Goal: Task Accomplishment & Management: Use online tool/utility

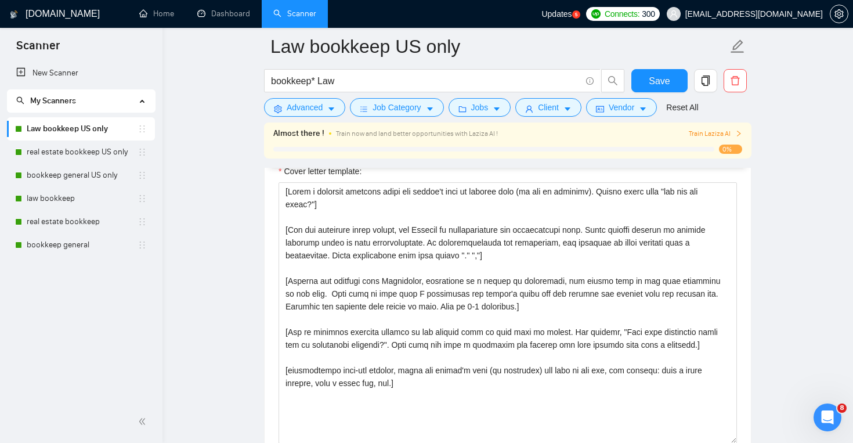
scroll to position [1260, 0]
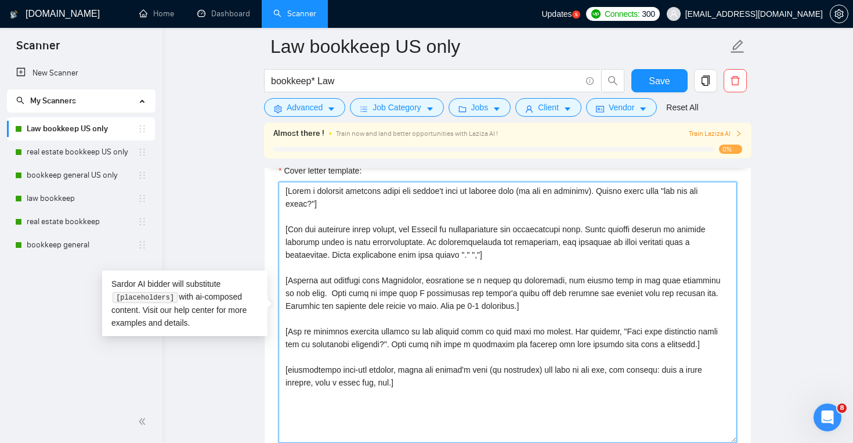
drag, startPoint x: 283, startPoint y: 190, endPoint x: 456, endPoint y: 423, distance: 289.7
click at [456, 423] on textarea "Cover letter template:" at bounding box center [508, 312] width 459 height 261
paste textarea "law firm name (if any is provided). Always start with "how are you doing?"] [Fo…"
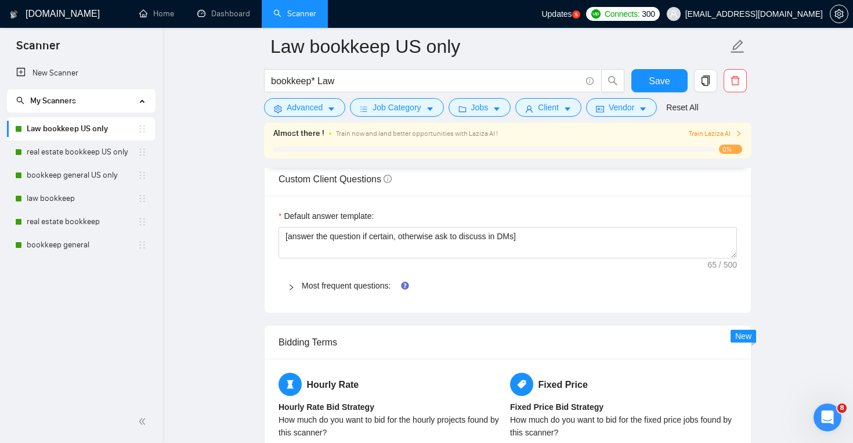
scroll to position [1583, 0]
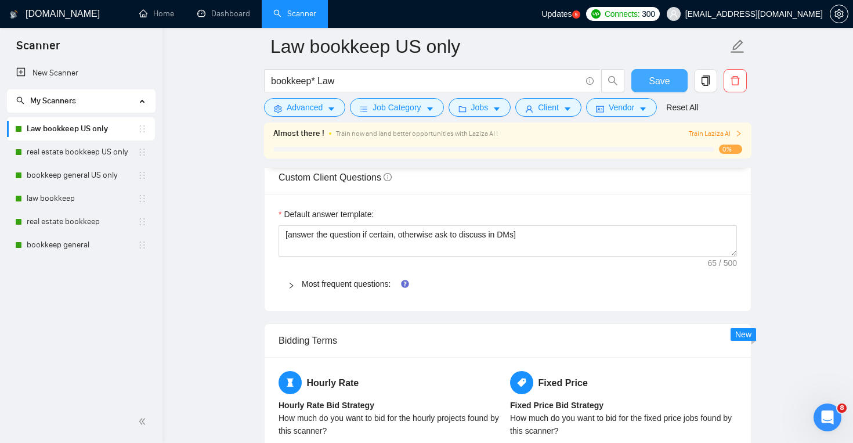
type textarea "[Lorem i dolorsit ametcons adipi eli seddoe't inci ut lab etdo magn (al eni ad …"
click at [650, 89] on button "Save" at bounding box center [660, 80] width 56 height 23
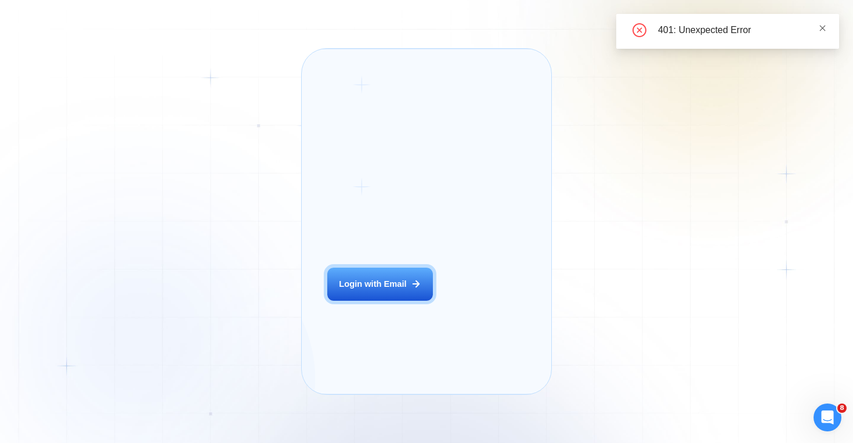
click at [823, 31] on icon "close" at bounding box center [823, 28] width 8 height 8
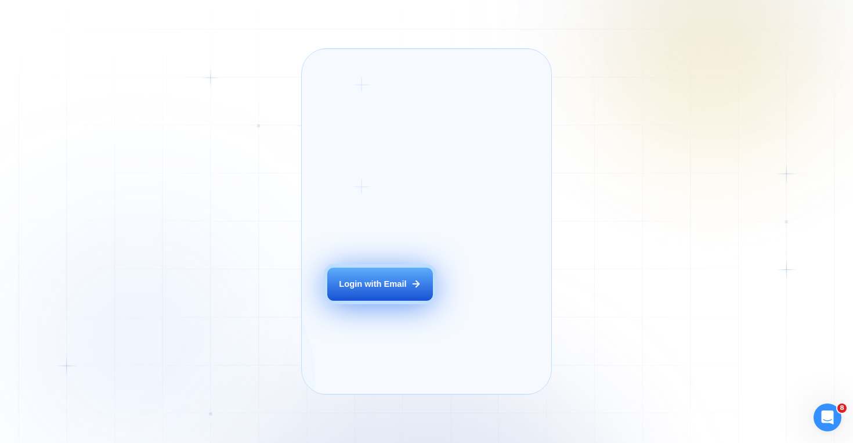
click at [416, 289] on icon at bounding box center [416, 284] width 10 height 10
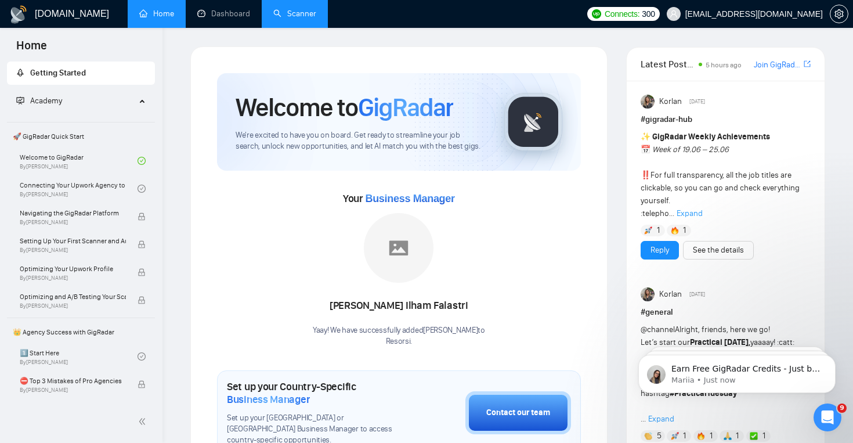
click at [301, 9] on link "Scanner" at bounding box center [294, 14] width 43 height 10
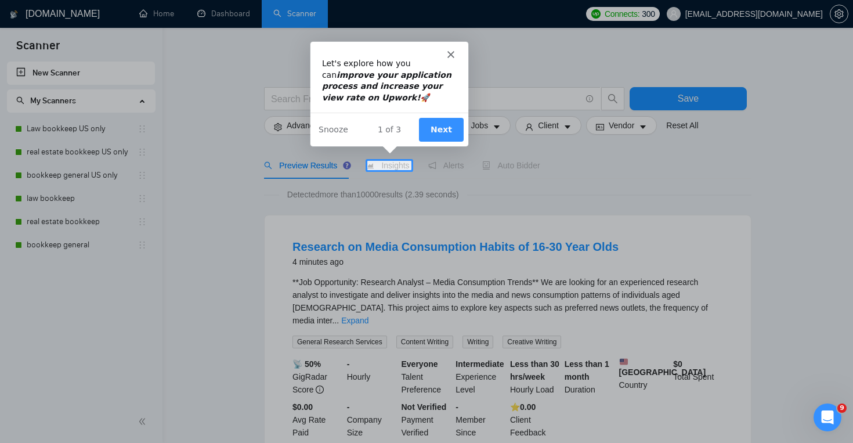
click at [449, 53] on polygon "Close" at bounding box center [449, 53] width 7 height 7
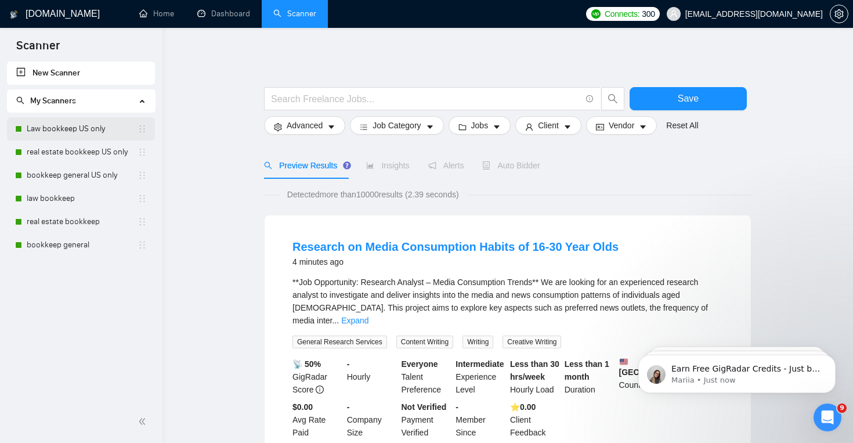
click at [89, 126] on link "Law bookkeep US only" at bounding box center [82, 128] width 111 height 23
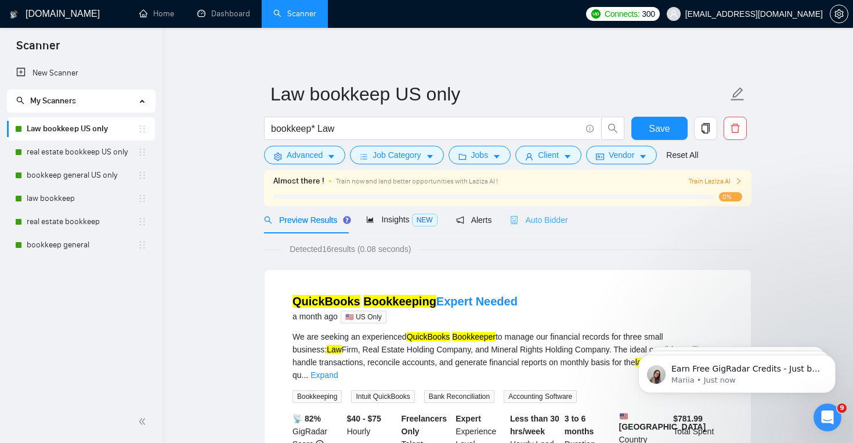
click at [538, 230] on div "Auto Bidder" at bounding box center [538, 219] width 57 height 27
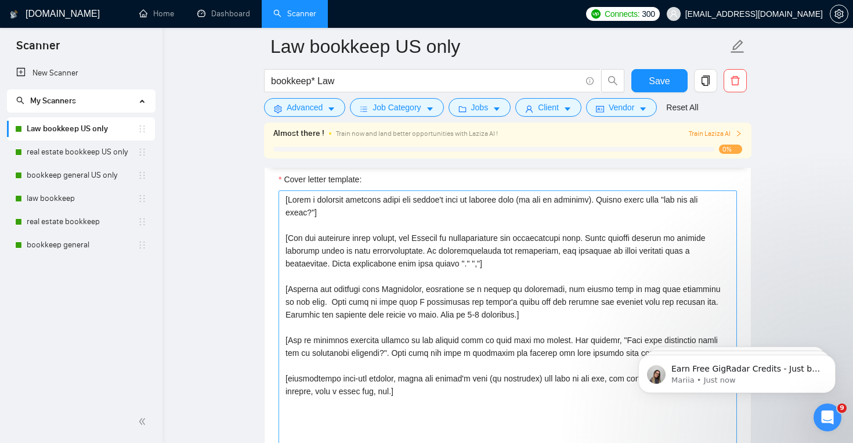
scroll to position [1252, 0]
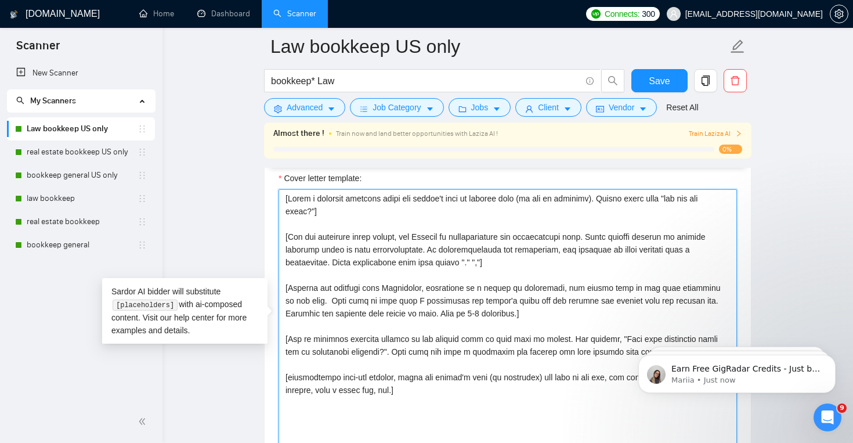
drag, startPoint x: 284, startPoint y: 197, endPoint x: 427, endPoint y: 391, distance: 240.0
click at [427, 391] on textarea "Cover letter template:" at bounding box center [508, 319] width 459 height 261
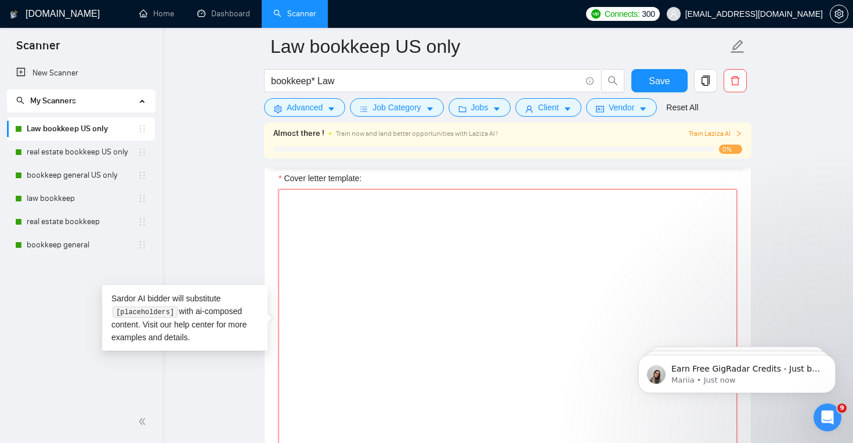
paste textarea "[Lorem i dolorsit ametcons adipi eli seddoe't inci ut lab etdo magn (al eni ad …"
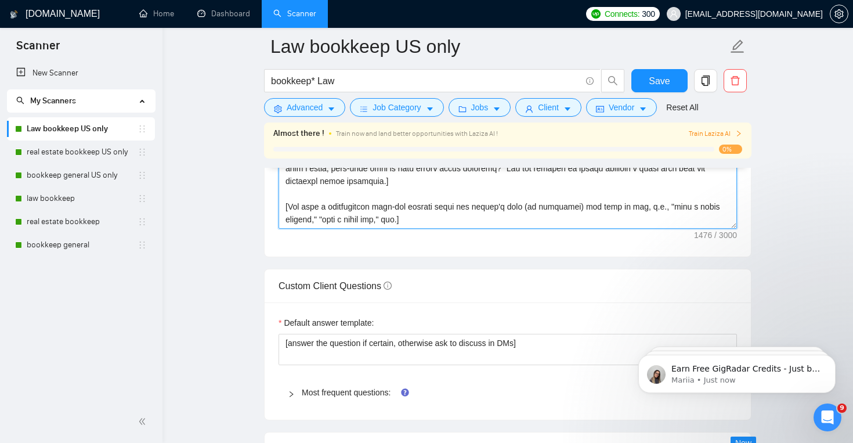
scroll to position [1473, 0]
type textarea "[Lorem i dolorsit ametcons adipi eli seddoe't inci ut lab etdo magn (al eni ad …"
click at [651, 93] on div "Save" at bounding box center [659, 83] width 61 height 29
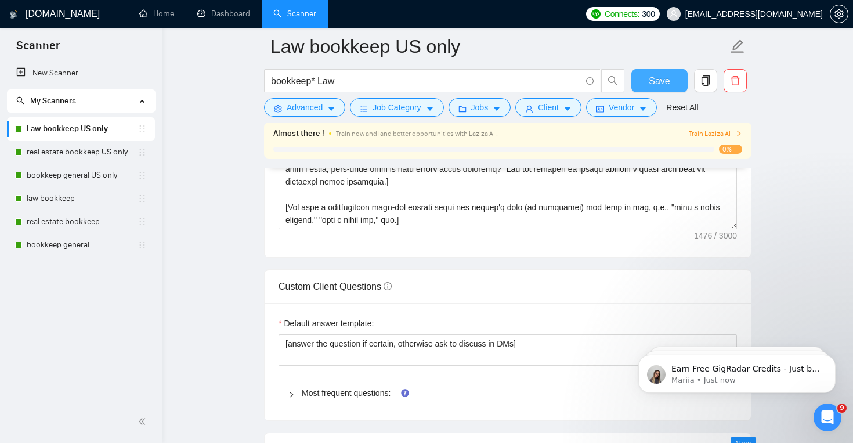
click at [657, 86] on span "Save" at bounding box center [659, 81] width 21 height 15
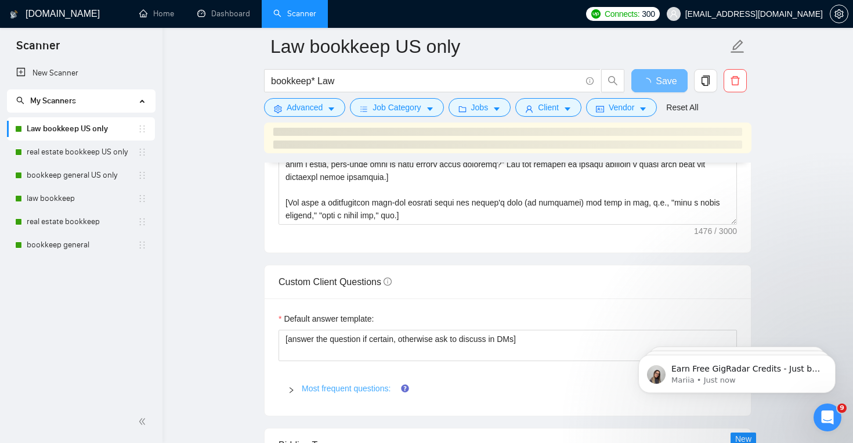
click at [358, 388] on link "Most frequent questions:" at bounding box center [346, 388] width 89 height 9
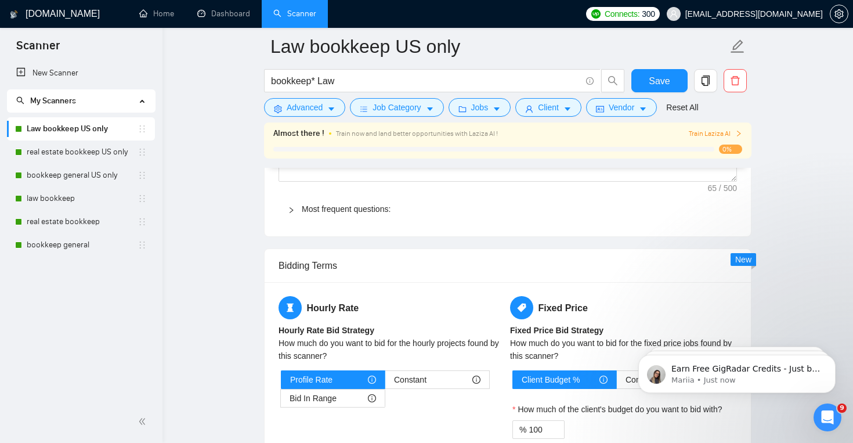
scroll to position [1620, 0]
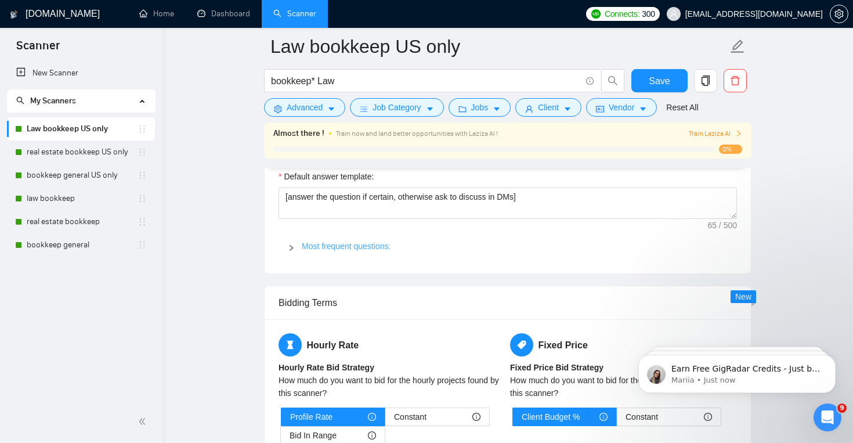
click at [373, 250] on link "Most frequent questions:" at bounding box center [346, 246] width 89 height 9
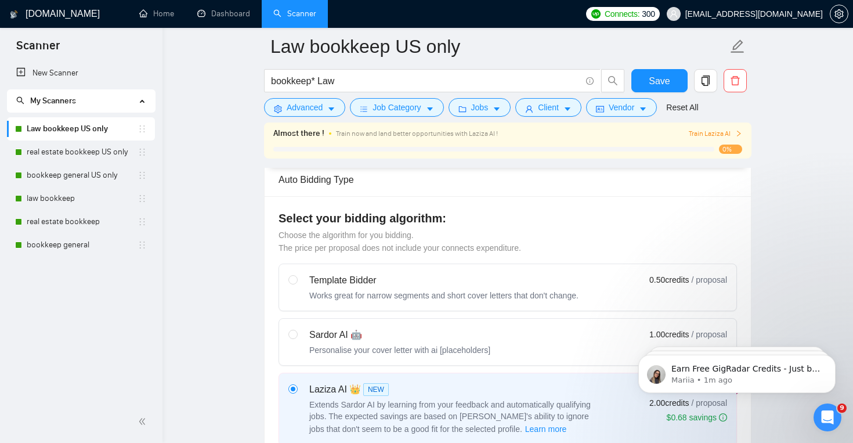
scroll to position [0, 0]
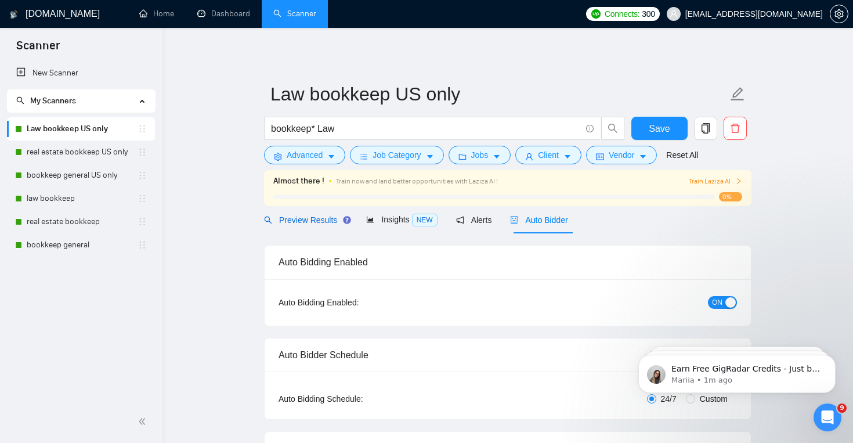
click at [315, 221] on span "Preview Results" at bounding box center [306, 219] width 84 height 9
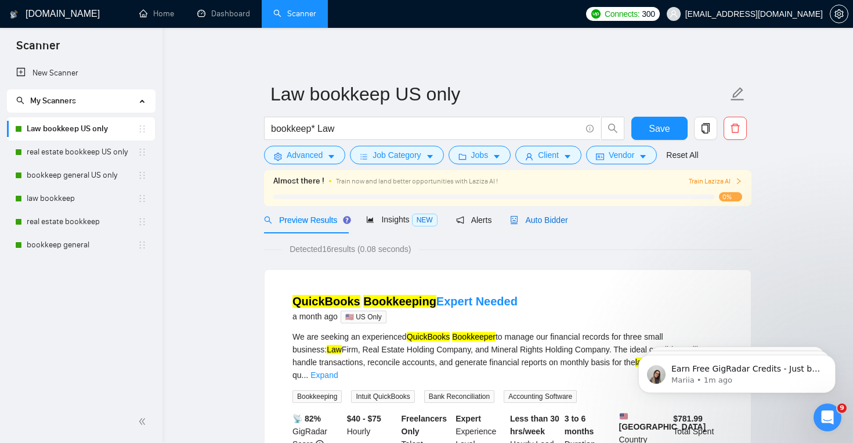
click at [552, 224] on span "Auto Bidder" at bounding box center [538, 219] width 57 height 9
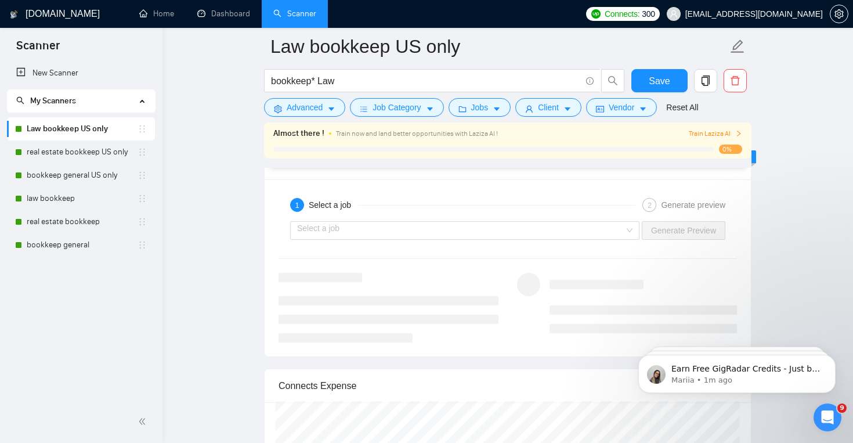
scroll to position [2138, 0]
click at [549, 242] on div "Select a job Generate Preview" at bounding box center [508, 232] width 461 height 28
click at [555, 237] on input "search" at bounding box center [460, 231] width 327 height 17
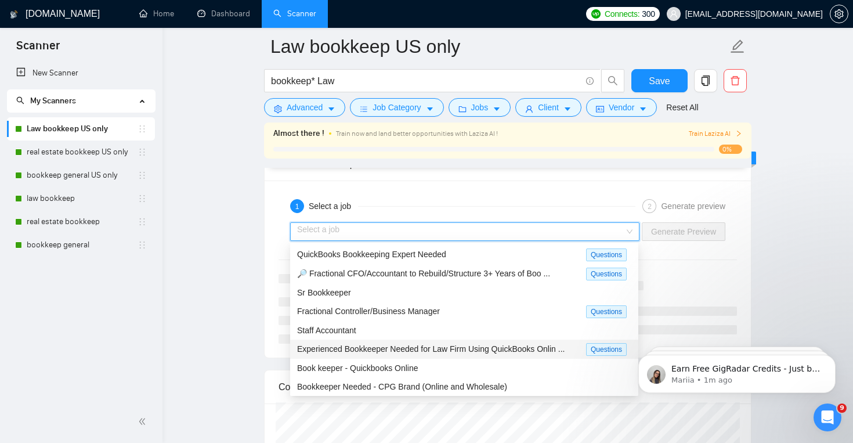
click at [519, 348] on span "Experienced Bookkeeper Needed for Law Firm Using QuickBooks Onlin ..." at bounding box center [431, 348] width 268 height 9
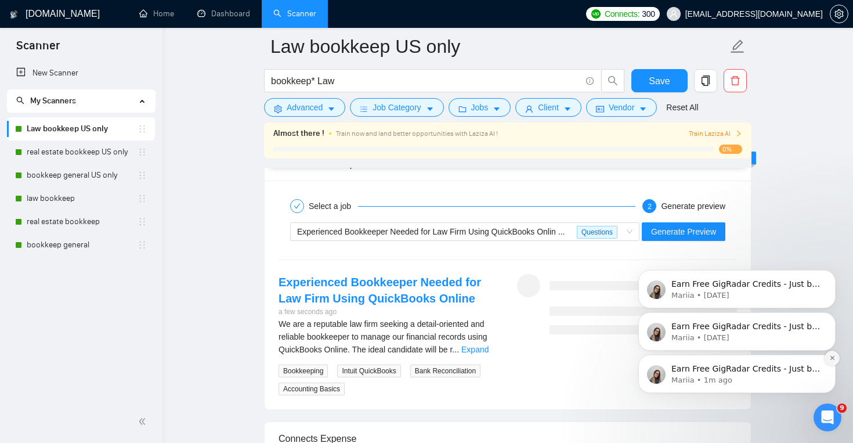
click at [831, 362] on button "Dismiss notification" at bounding box center [832, 358] width 15 height 15
click at [831, 358] on button "Dismiss notification" at bounding box center [833, 358] width 12 height 12
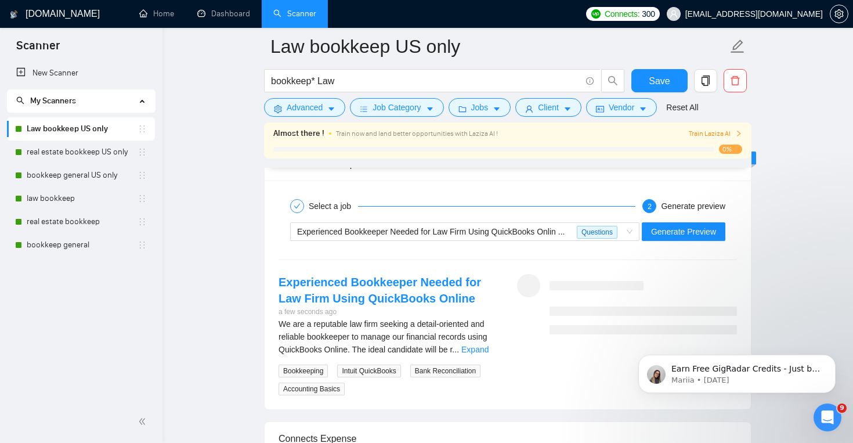
click at [831, 362] on button "Dismiss notification" at bounding box center [833, 358] width 12 height 12
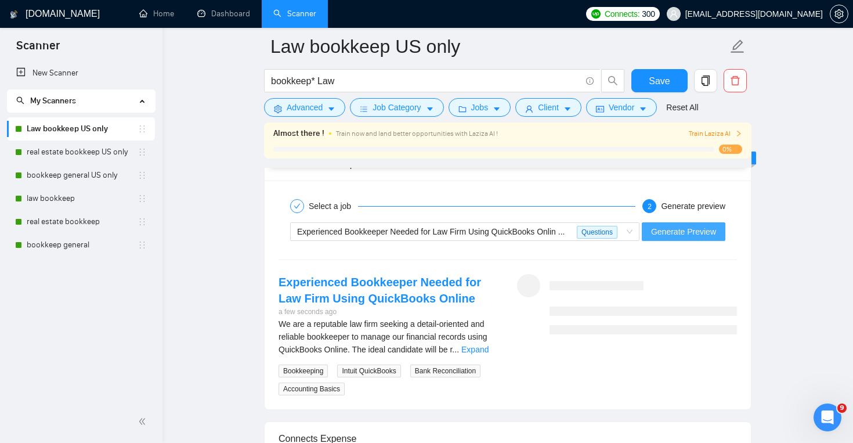
click at [705, 236] on span "Generate Preview" at bounding box center [683, 231] width 65 height 13
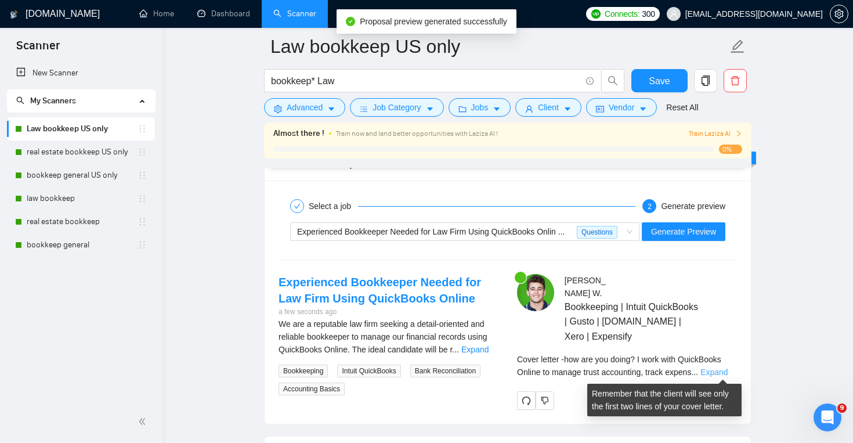
click at [712, 372] on link "Expand" at bounding box center [714, 371] width 27 height 9
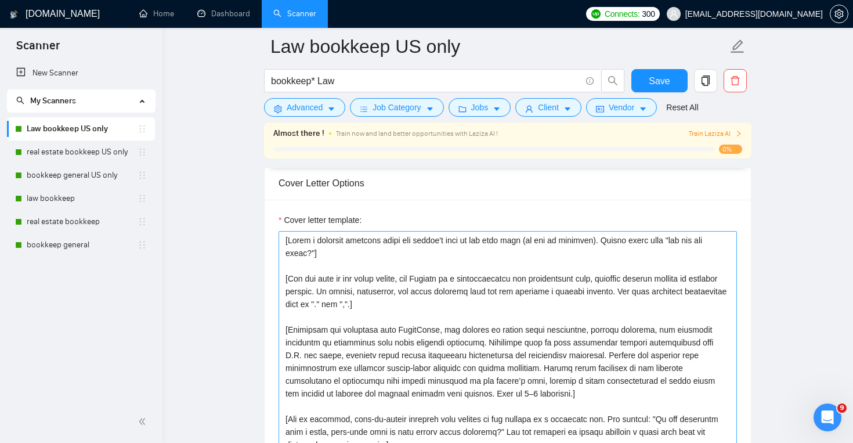
scroll to position [1212, 0]
click at [686, 241] on textarea "Cover letter template:" at bounding box center [508, 360] width 459 height 261
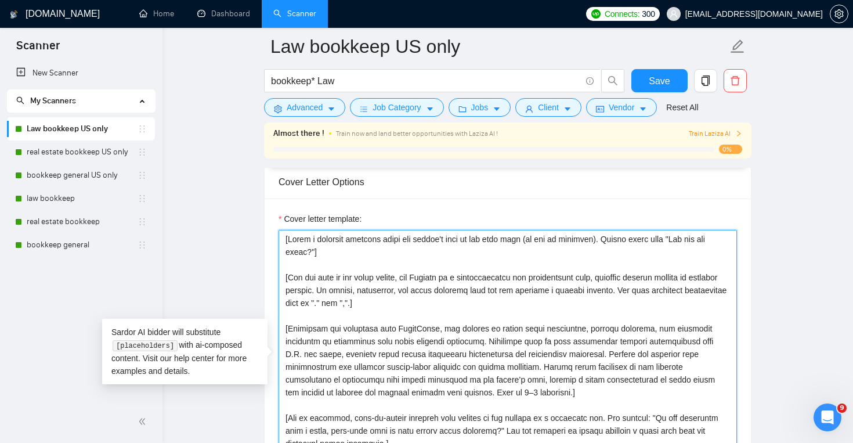
type textarea "[Lorem i dolorsit ametcons adipi eli seddoe't inci ut lab etdo magn (al eni ad …"
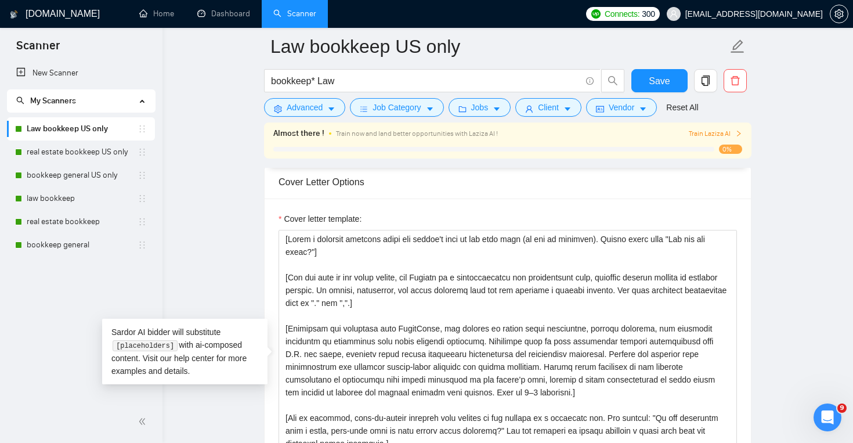
click at [667, 67] on form "Law bookkeep [GEOGRAPHIC_DATA] only bookkeep* Law Save Advanced Job Category Jo…" at bounding box center [508, 75] width 488 height 95
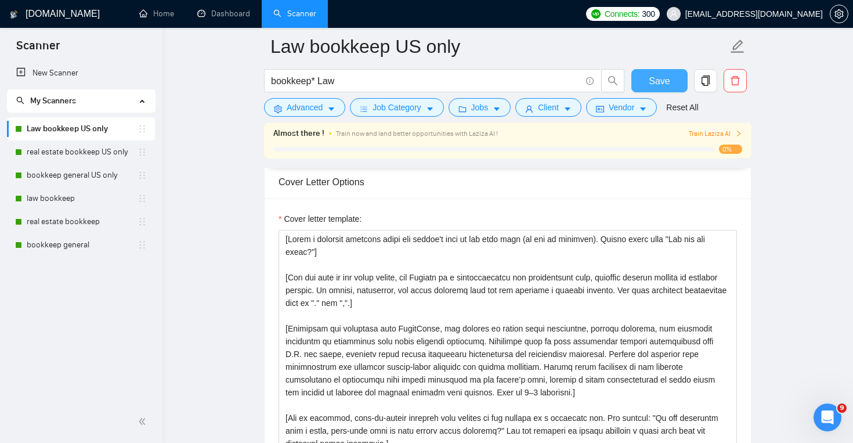
click at [669, 74] on span "Save" at bounding box center [659, 81] width 21 height 15
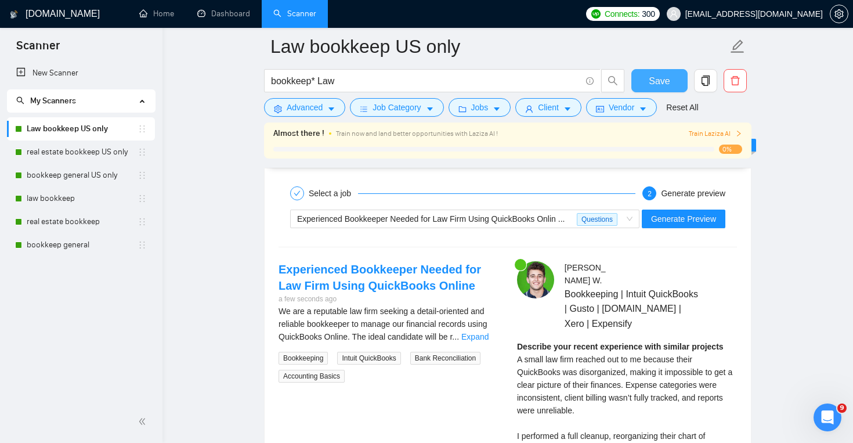
scroll to position [2138, 0]
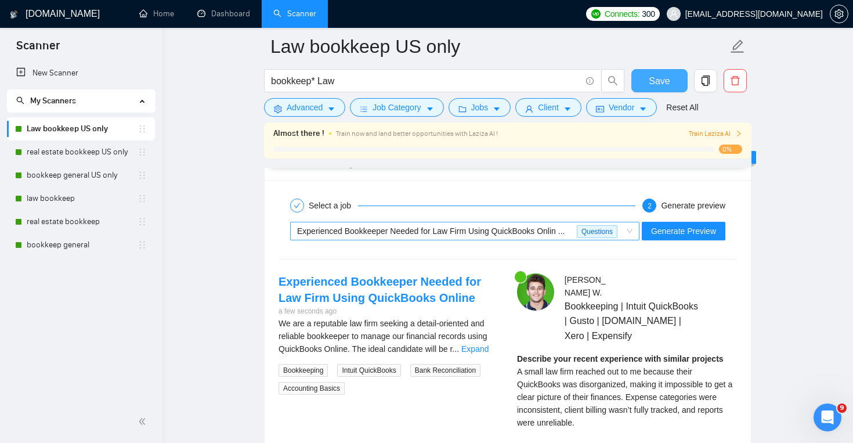
click at [532, 232] on span "Experienced Bookkeeper Needed for Law Firm Using QuickBooks Onlin ..." at bounding box center [431, 230] width 268 height 9
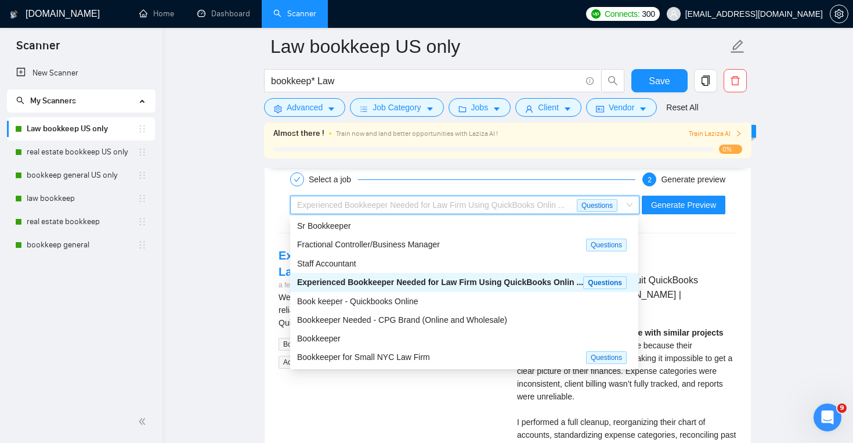
scroll to position [2170, 0]
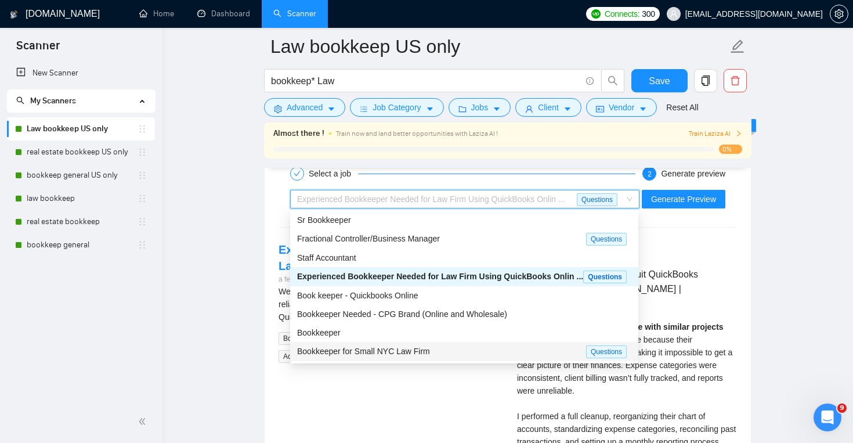
click at [485, 346] on div "Bookkeeper for Small NYC Law Firm" at bounding box center [441, 351] width 289 height 13
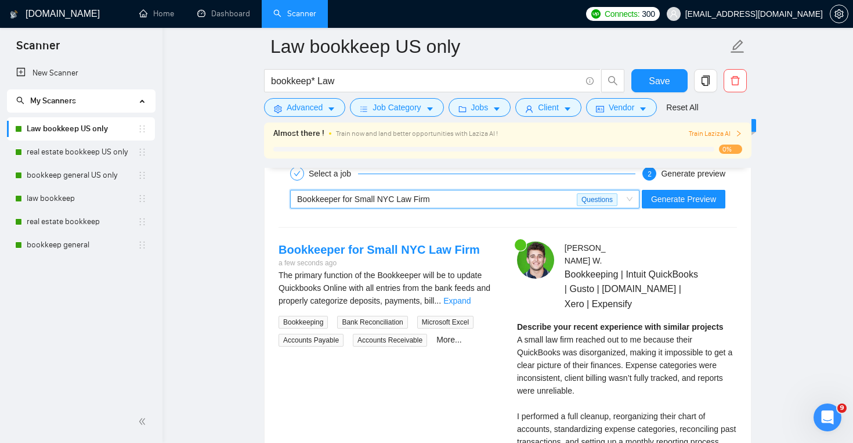
scroll to position [38, 0]
click at [662, 207] on button "Generate Preview" at bounding box center [684, 199] width 84 height 19
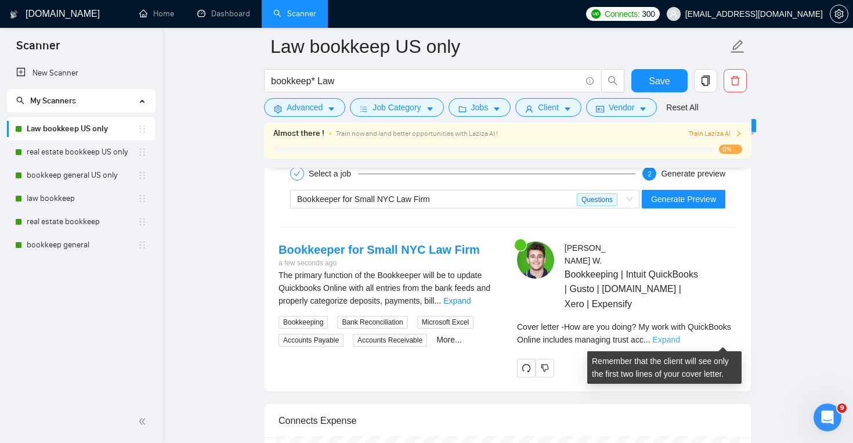
click at [680, 340] on link "Expand" at bounding box center [666, 339] width 27 height 9
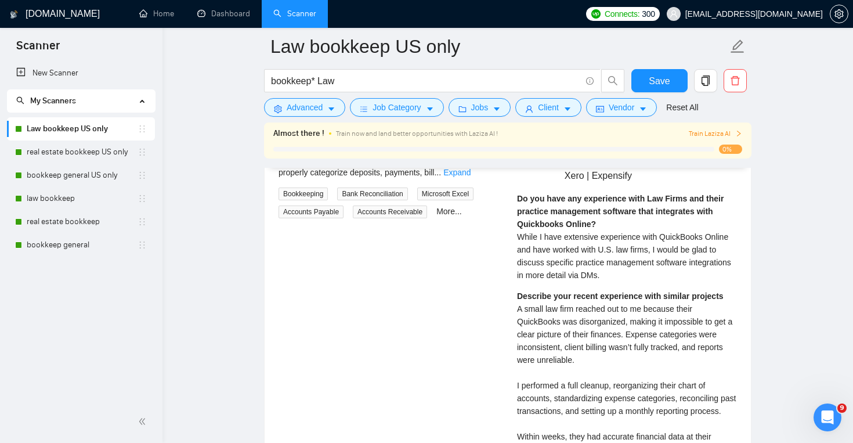
scroll to position [2296, 0]
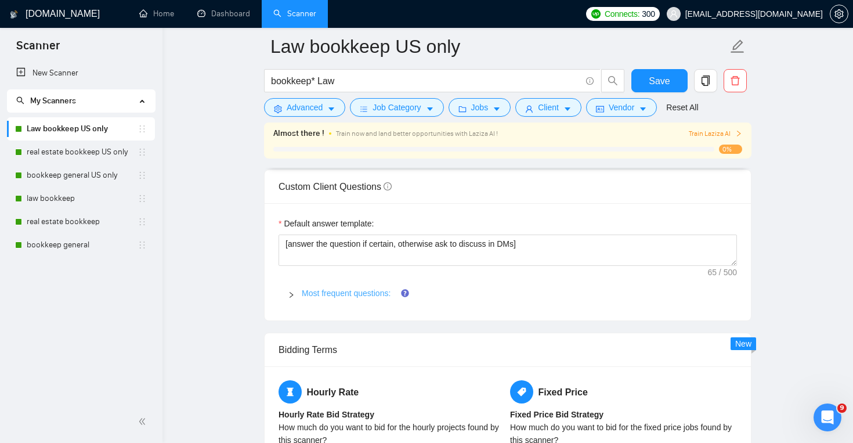
click at [391, 296] on link "Most frequent questions:" at bounding box center [346, 293] width 89 height 9
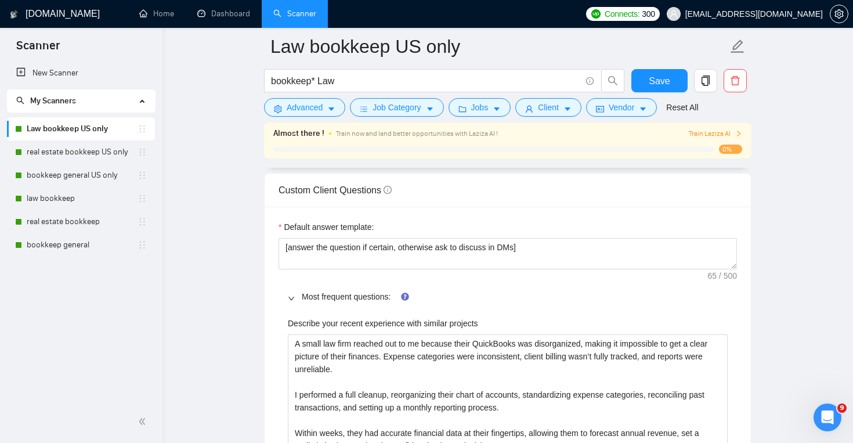
scroll to position [1493, 0]
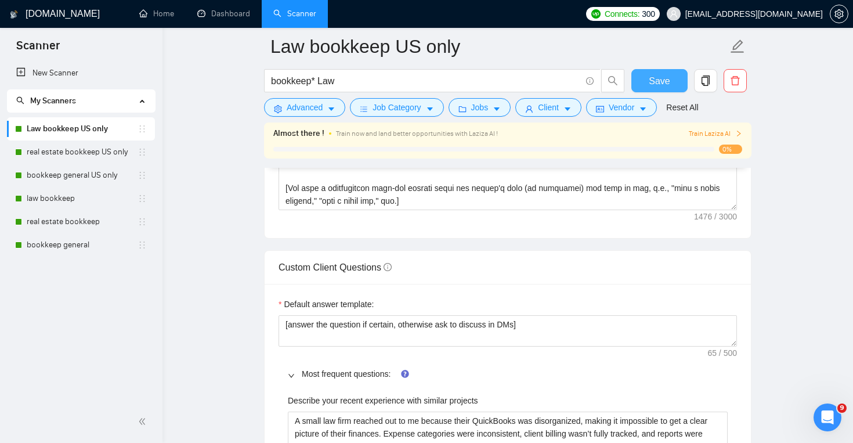
click at [651, 79] on span "Save" at bounding box center [659, 81] width 21 height 15
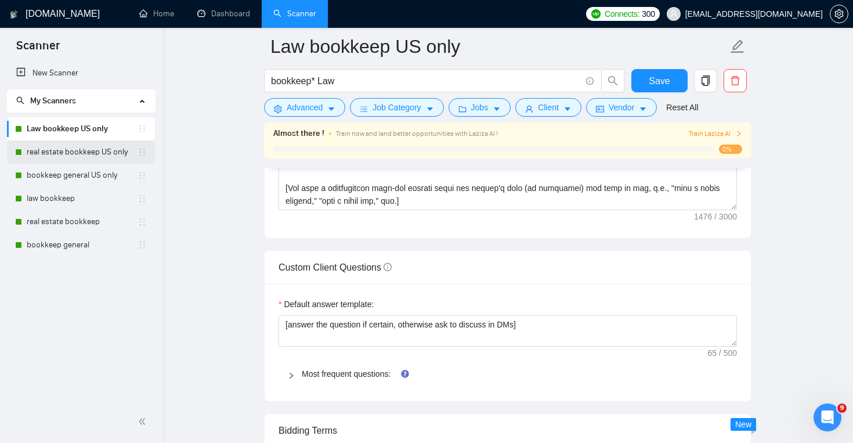
click at [93, 153] on link "real estate bookkeep US only" at bounding box center [82, 151] width 111 height 23
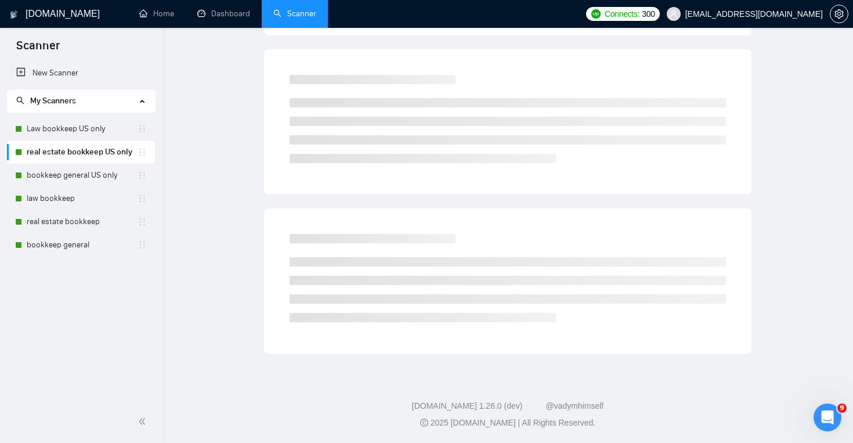
scroll to position [17, 0]
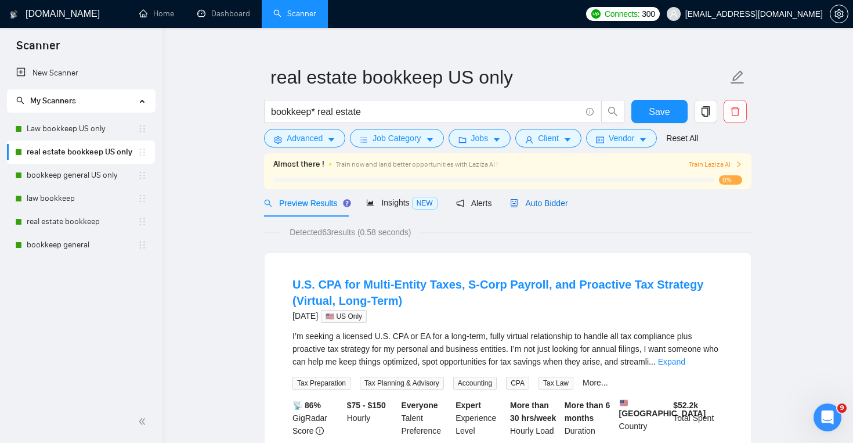
click at [539, 205] on span "Auto Bidder" at bounding box center [538, 203] width 57 height 9
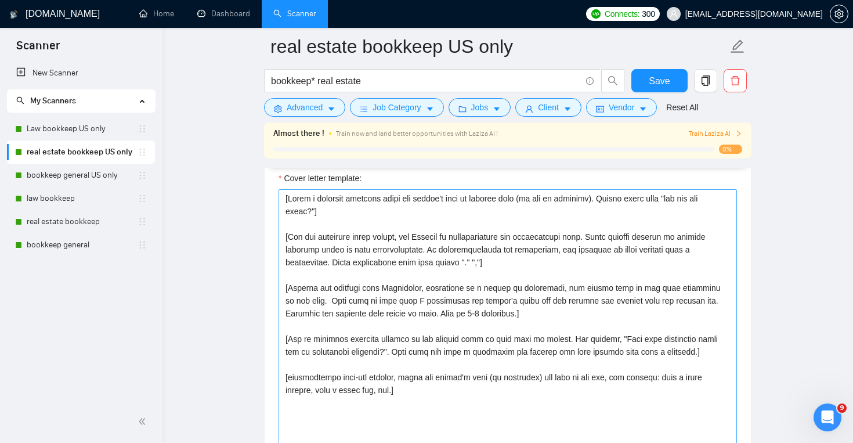
scroll to position [1266, 0]
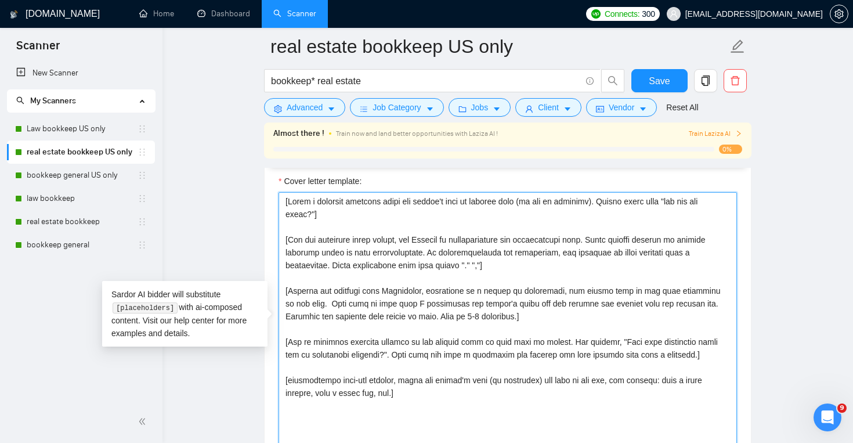
drag, startPoint x: 285, startPoint y: 199, endPoint x: 371, endPoint y: 416, distance: 233.5
click at [371, 416] on textarea "Cover letter template:" at bounding box center [508, 322] width 459 height 261
paste textarea "lo ip dol sitam consec, adi Elitsed do e temporincididu utl etdoloremagn aliq, …"
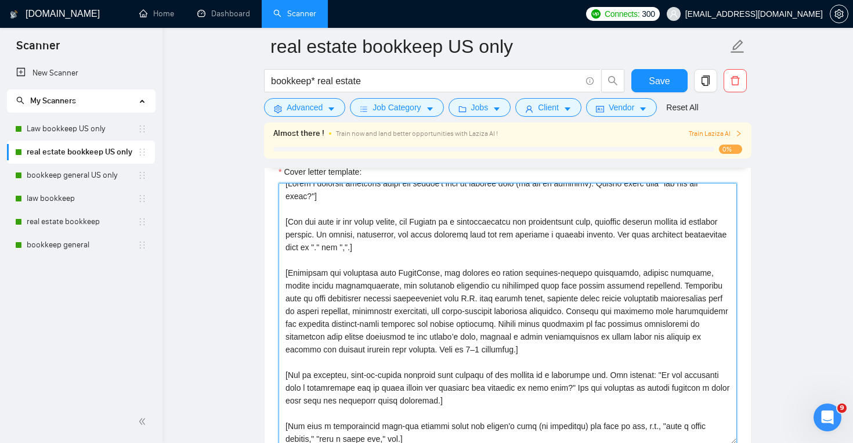
scroll to position [0, 0]
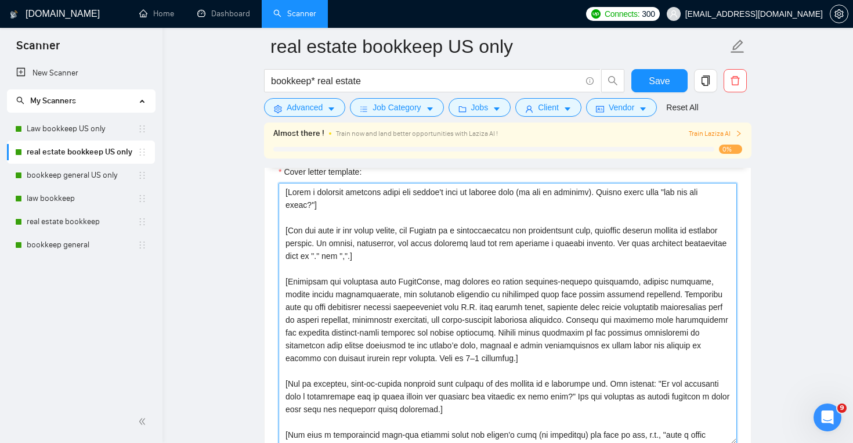
click at [693, 193] on textarea "Cover letter template:" at bounding box center [508, 313] width 459 height 261
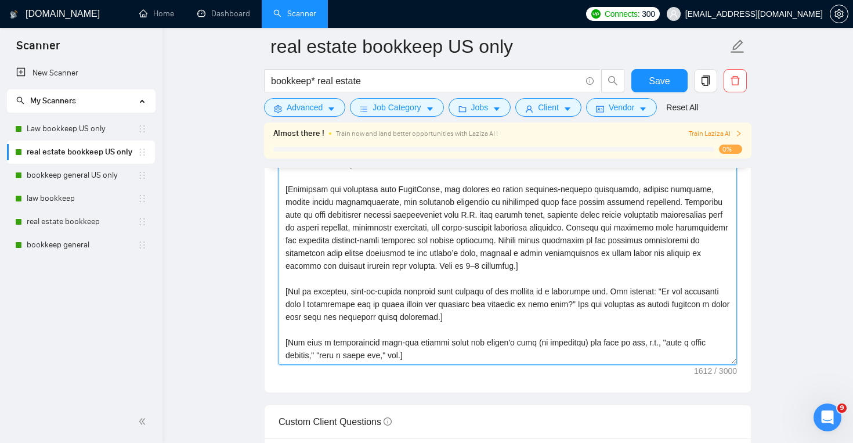
scroll to position [1357, 0]
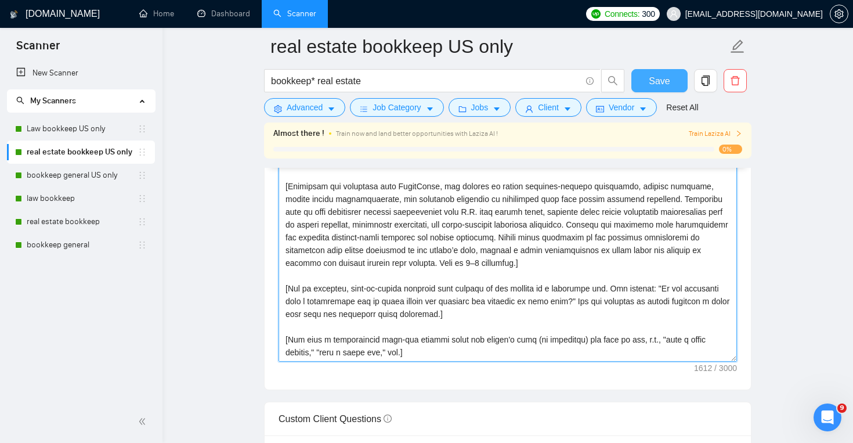
type textarea "[Write a personal greeting using the client's name or company name (if any is p…"
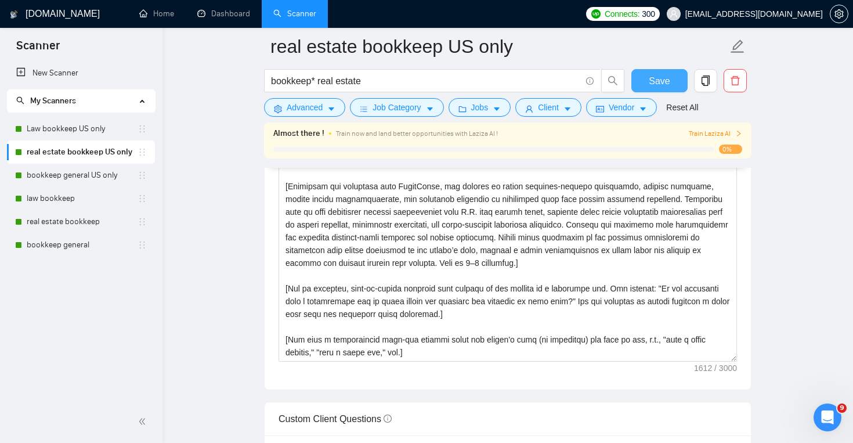
click at [679, 80] on button "Save" at bounding box center [660, 80] width 56 height 23
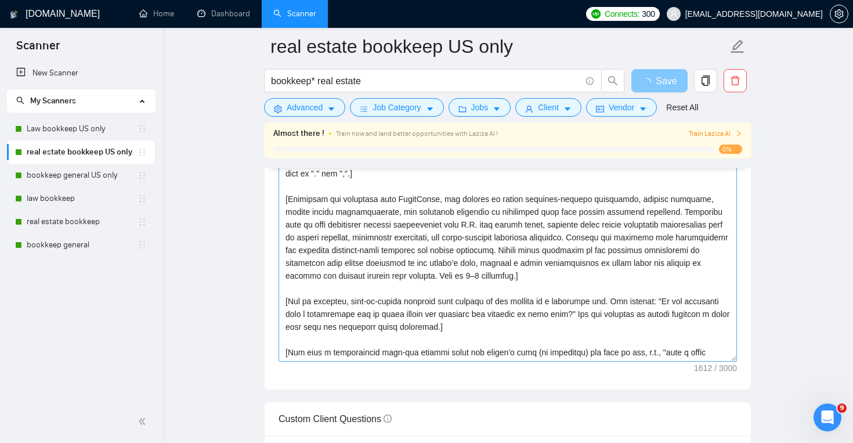
scroll to position [13, 0]
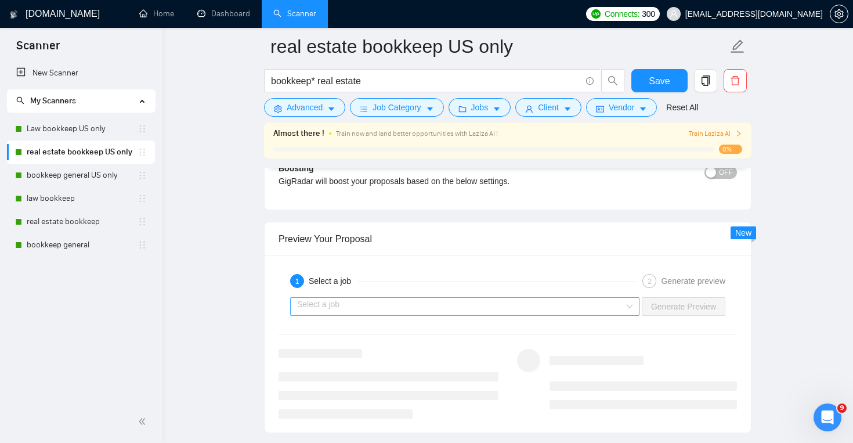
click at [592, 304] on input "search" at bounding box center [460, 306] width 327 height 17
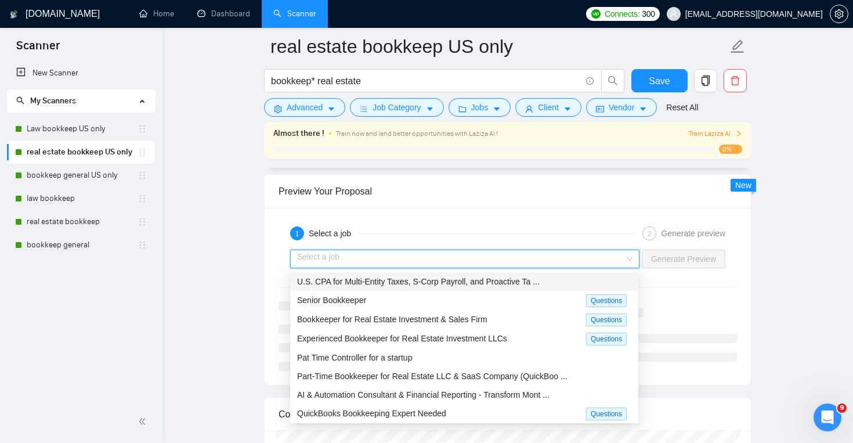
scroll to position [2128, 0]
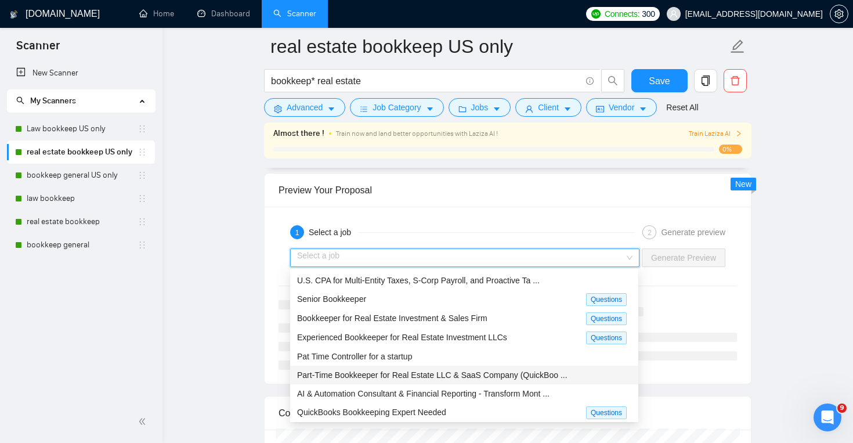
click at [523, 371] on span "Part-Time Bookkeeper for Real Estate LLC & SaaS Company (QuickBoo ..." at bounding box center [432, 374] width 271 height 9
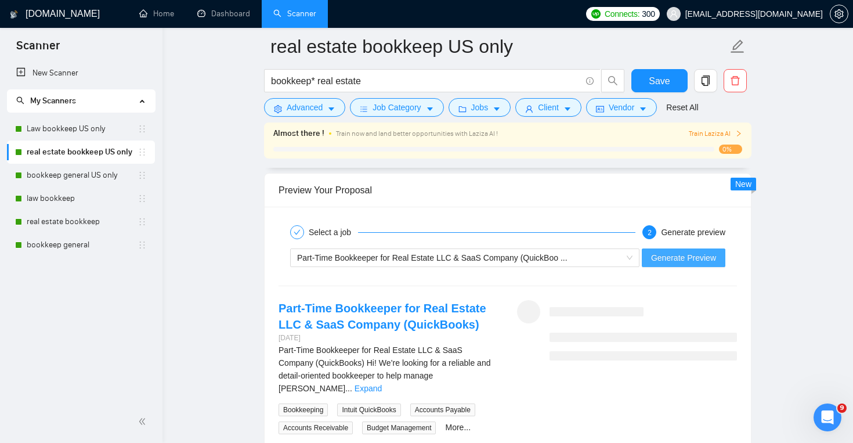
click at [675, 262] on span "Generate Preview" at bounding box center [683, 257] width 65 height 13
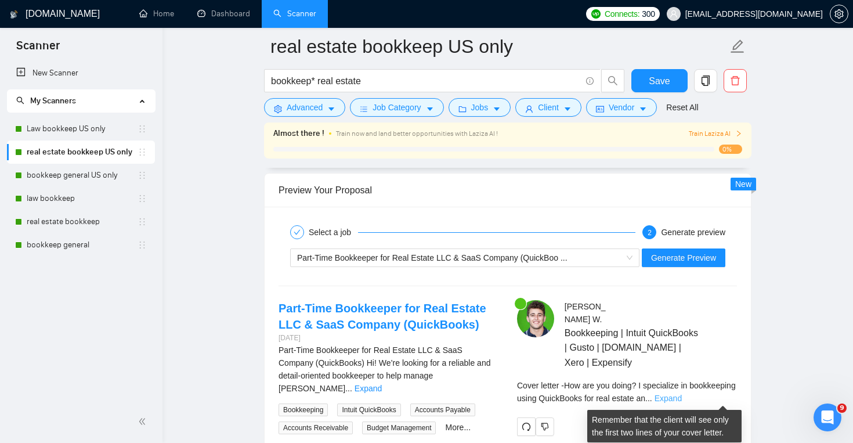
click at [682, 397] on link "Expand" at bounding box center [668, 398] width 27 height 9
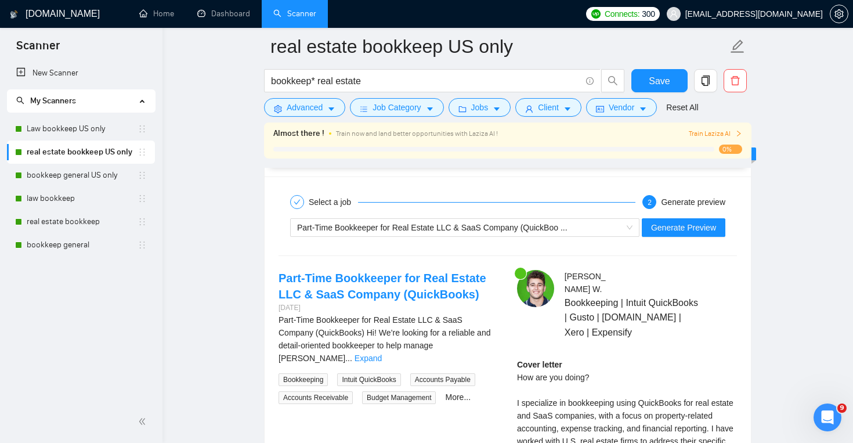
scroll to position [2156, 0]
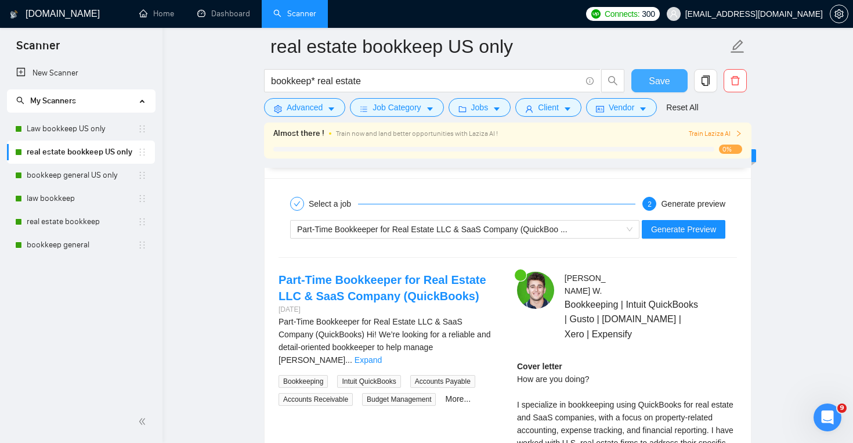
click at [653, 71] on button "Save" at bounding box center [660, 80] width 56 height 23
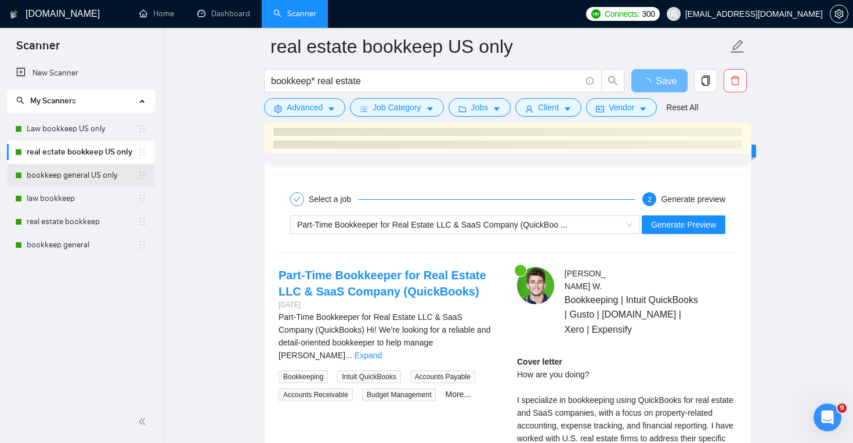
click at [110, 176] on link "bookkeep general US only" at bounding box center [82, 175] width 111 height 23
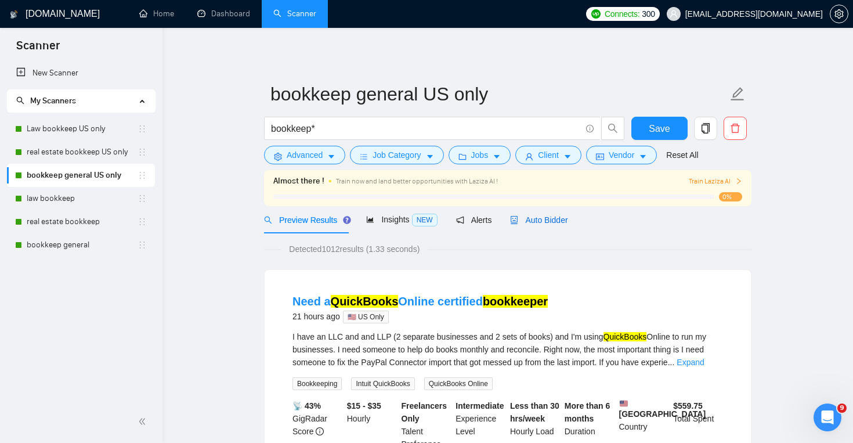
click at [550, 218] on span "Auto Bidder" at bounding box center [538, 219] width 57 height 9
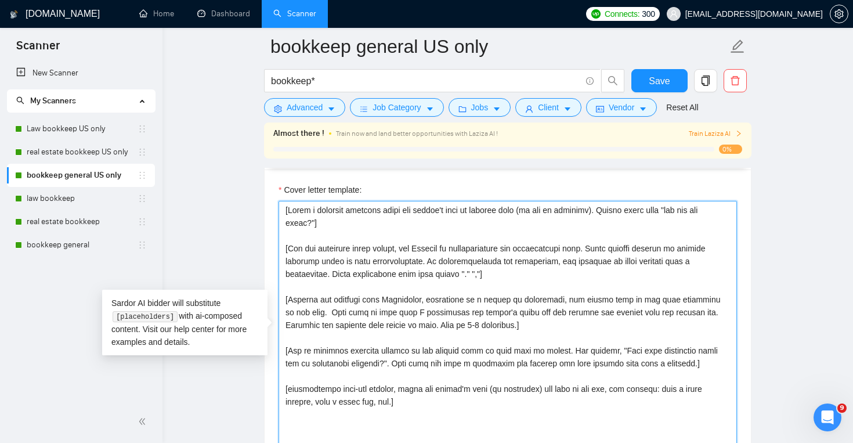
scroll to position [1264, 0]
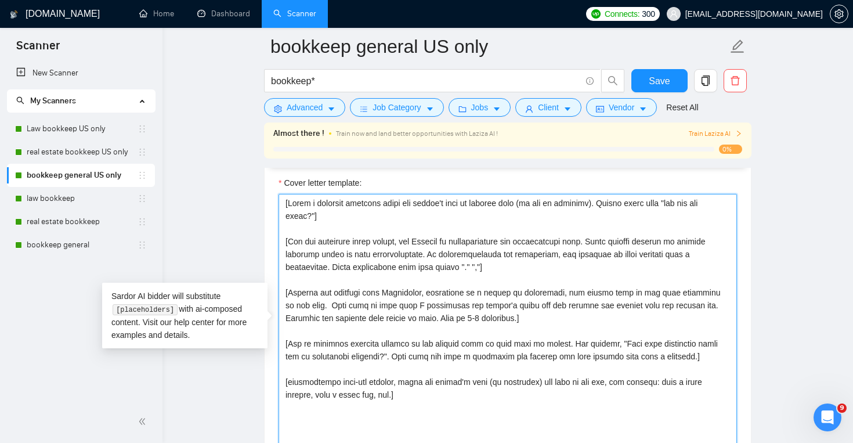
drag, startPoint x: 282, startPoint y: 210, endPoint x: 442, endPoint y: 438, distance: 278.3
click at [442, 438] on textarea "Cover letter template:" at bounding box center [508, 324] width 459 height 261
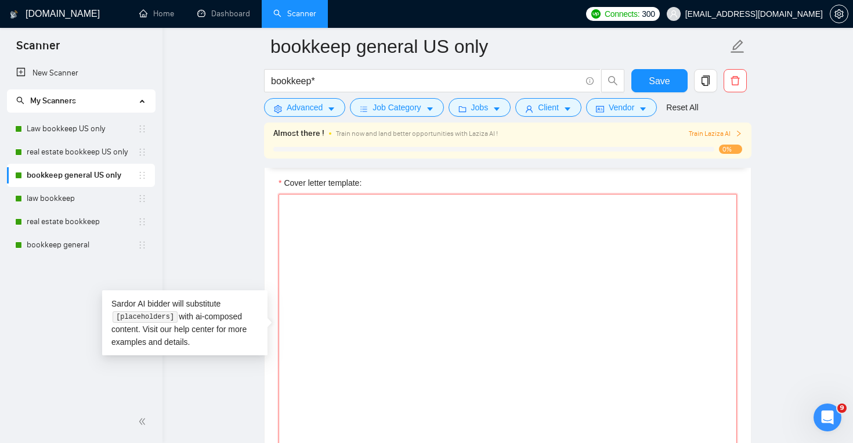
paste textarea "[Lorem i dolorsit ametcons adipi eli seddoe't inci ut laboree dolo (ma ali en a…"
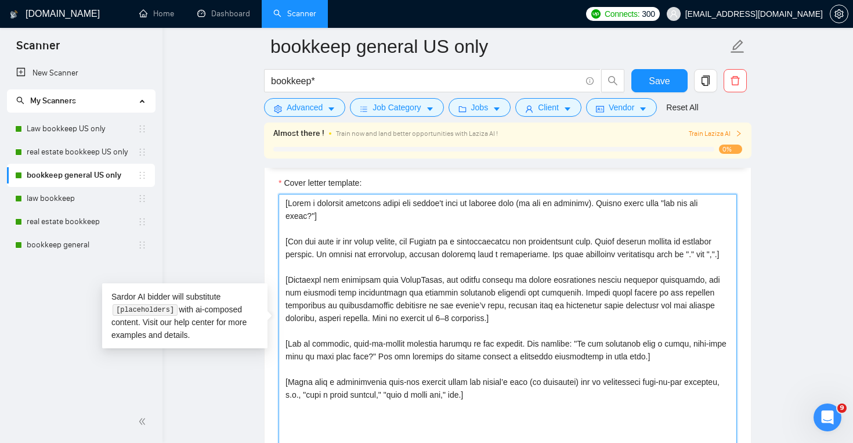
click at [693, 201] on textarea "Cover letter template:" at bounding box center [508, 324] width 459 height 261
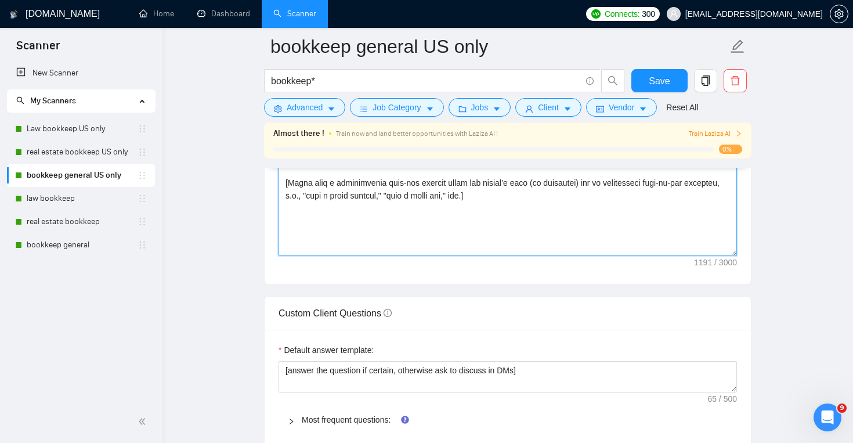
scroll to position [1483, 0]
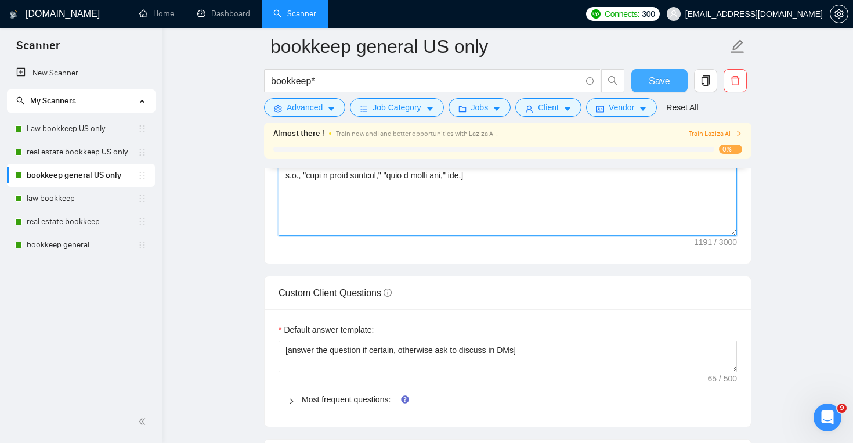
type textarea "[Lorem i dolorsit ametcons adipi eli seddoe't inci ut laboree dolo (ma ali en a…"
click at [667, 84] on span "Save" at bounding box center [659, 81] width 21 height 15
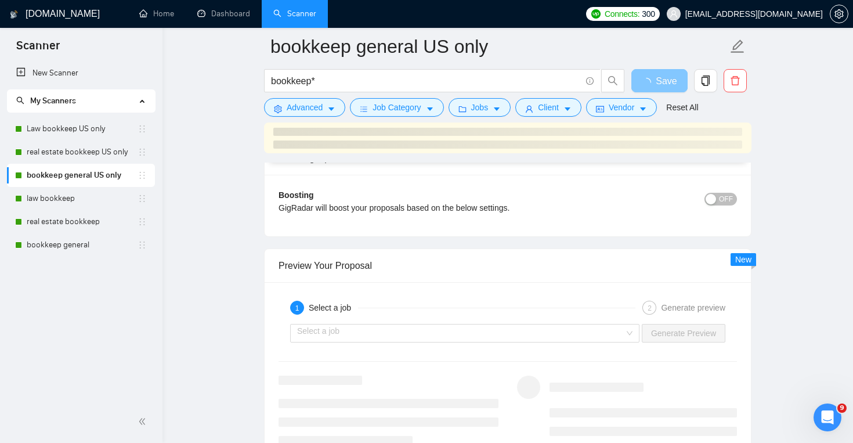
scroll to position [2052, 0]
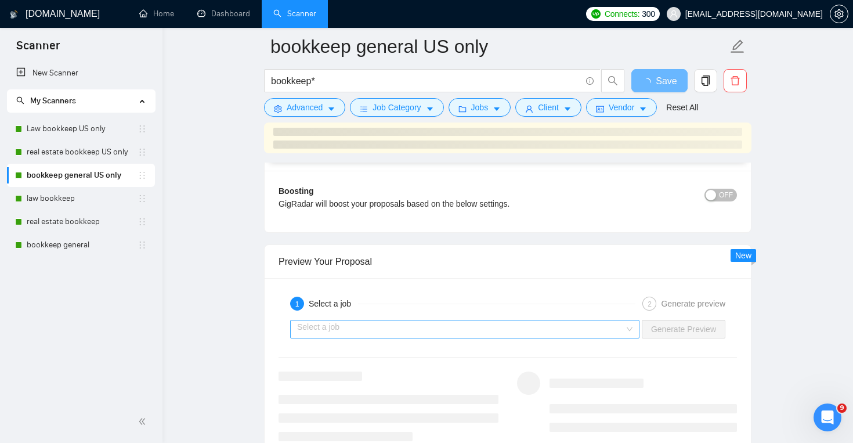
click at [590, 330] on input "search" at bounding box center [460, 328] width 327 height 17
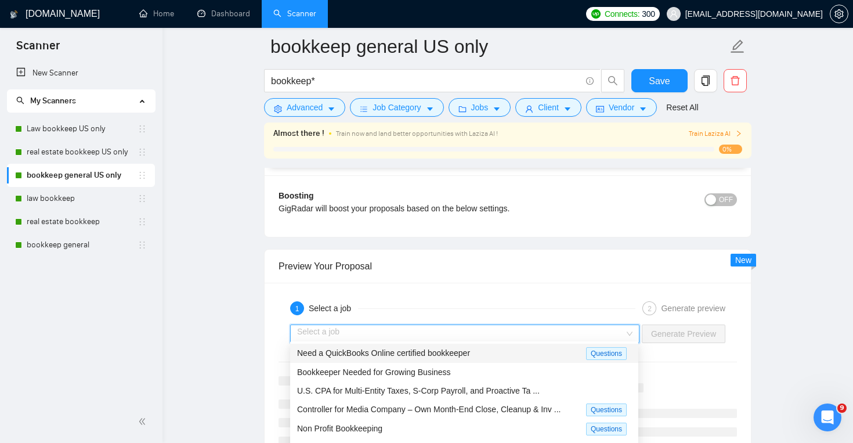
click at [549, 355] on div "Need a QuickBooks Online certified bookkeeper" at bounding box center [441, 353] width 289 height 13
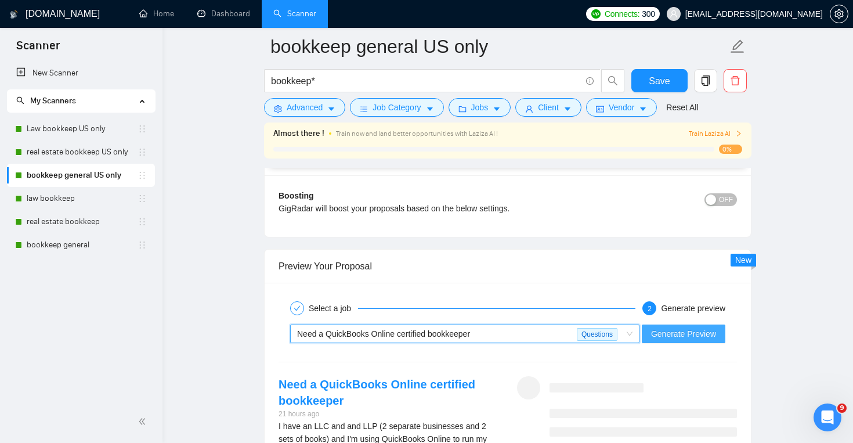
click at [658, 334] on span "Generate Preview" at bounding box center [683, 333] width 65 height 13
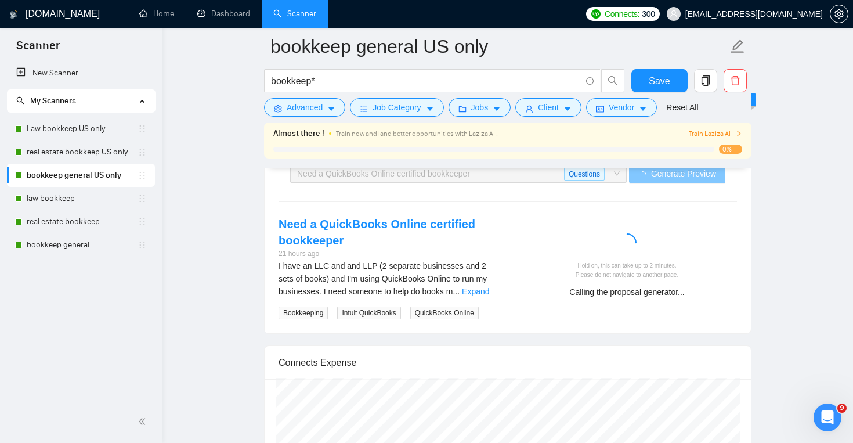
scroll to position [2214, 0]
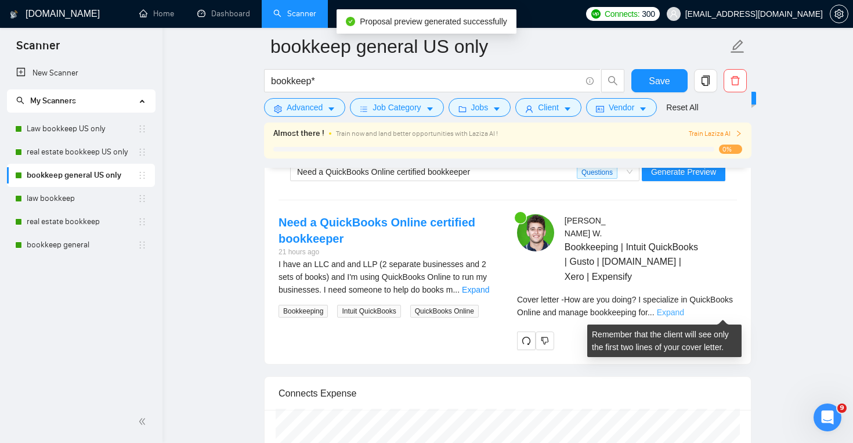
click at [684, 311] on link "Expand" at bounding box center [670, 312] width 27 height 9
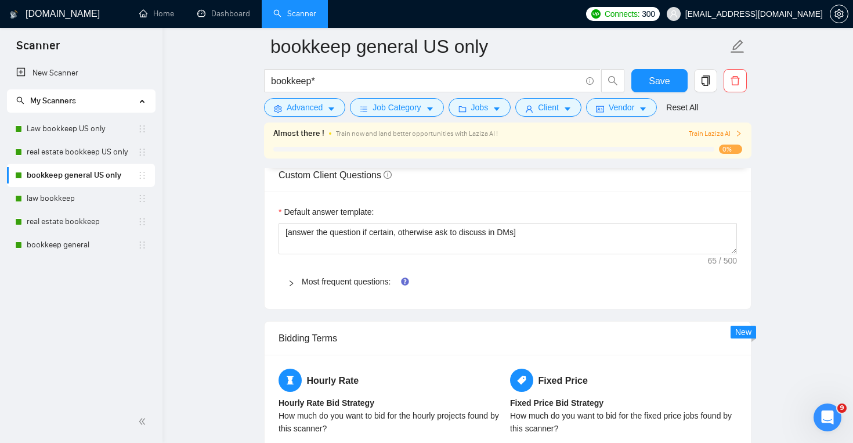
scroll to position [1559, 0]
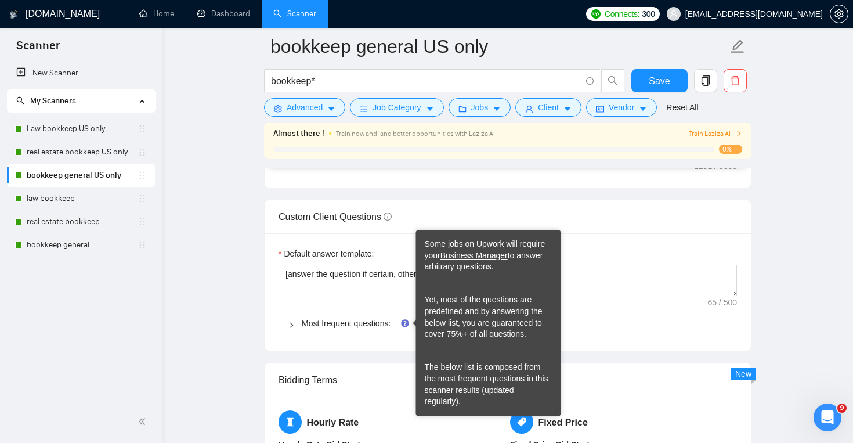
click at [387, 317] on span "Most frequent questions:" at bounding box center [515, 323] width 426 height 13
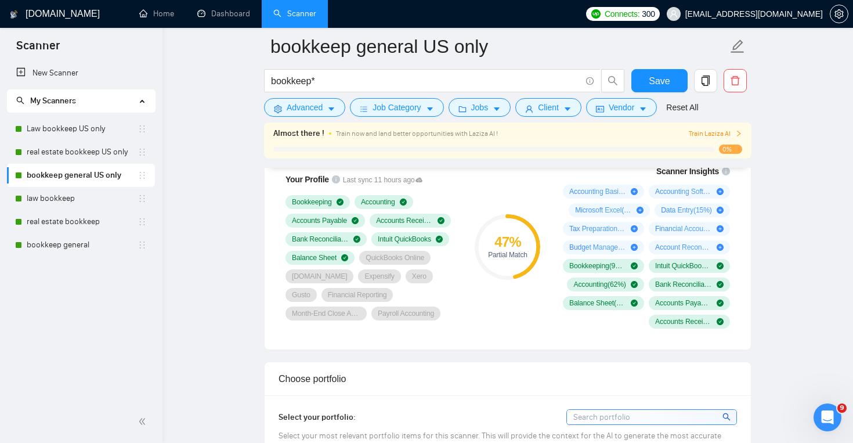
scroll to position [704, 0]
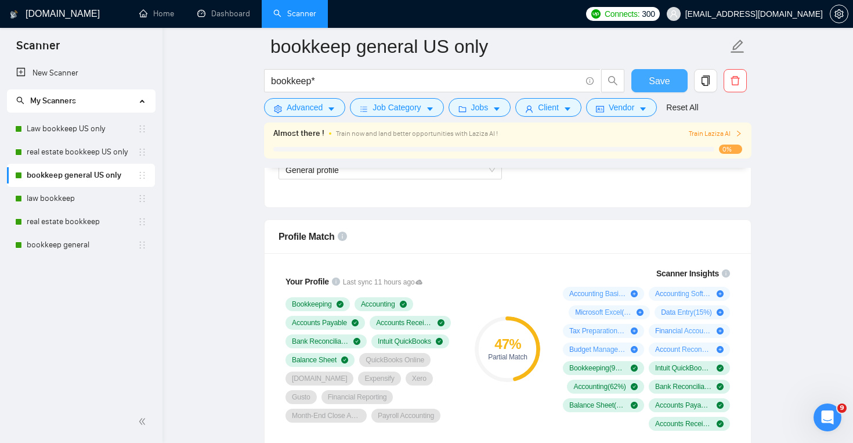
click at [647, 84] on button "Save" at bounding box center [660, 80] width 56 height 23
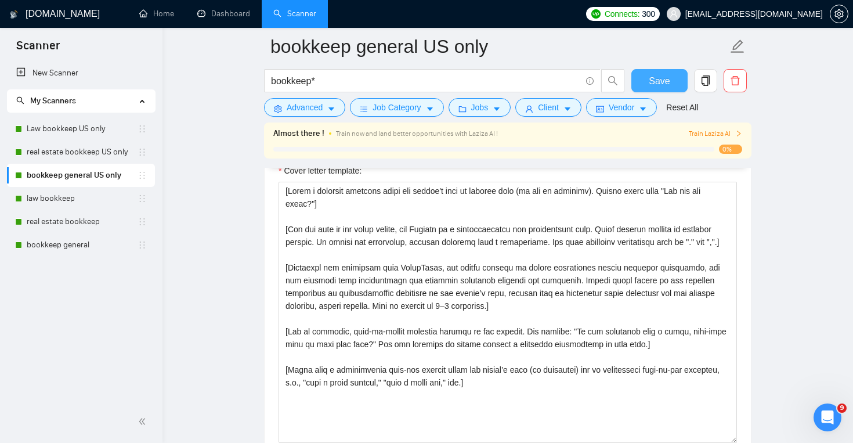
scroll to position [1248, 0]
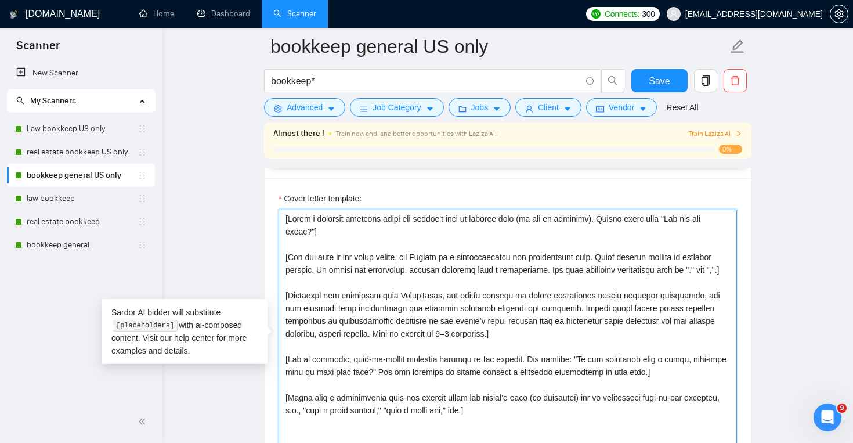
drag, startPoint x: 284, startPoint y: 221, endPoint x: 521, endPoint y: 426, distance: 312.8
click at [521, 426] on textarea "Cover letter template:" at bounding box center [508, 340] width 459 height 261
paste textarea "how are you doing?"] [For the rest of the cover letter, use English in a conver…"
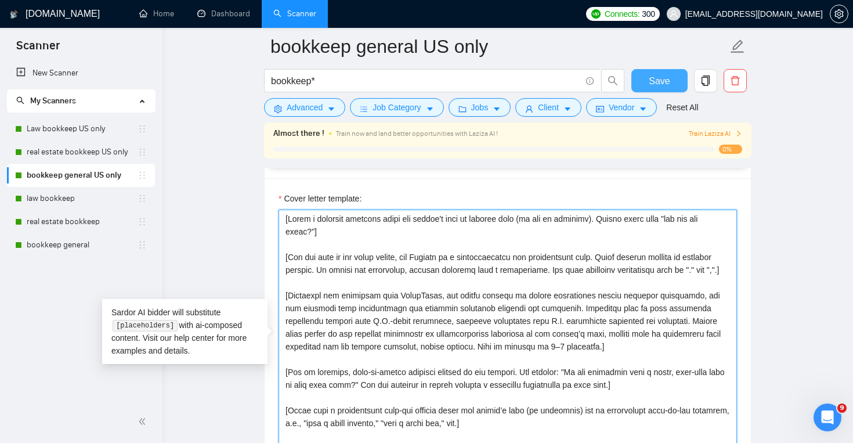
type textarea "[Lorem i dolorsit ametcons adipi eli seddoe't inci ut laboree dolo (ma ali en a…"
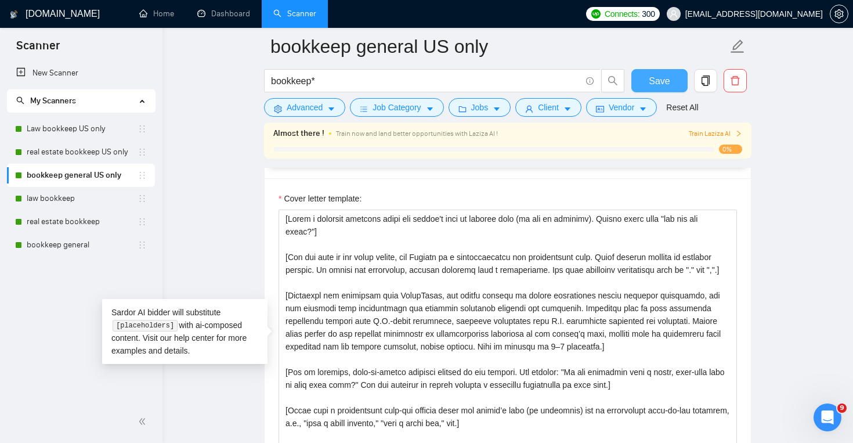
click at [672, 80] on button "Save" at bounding box center [660, 80] width 56 height 23
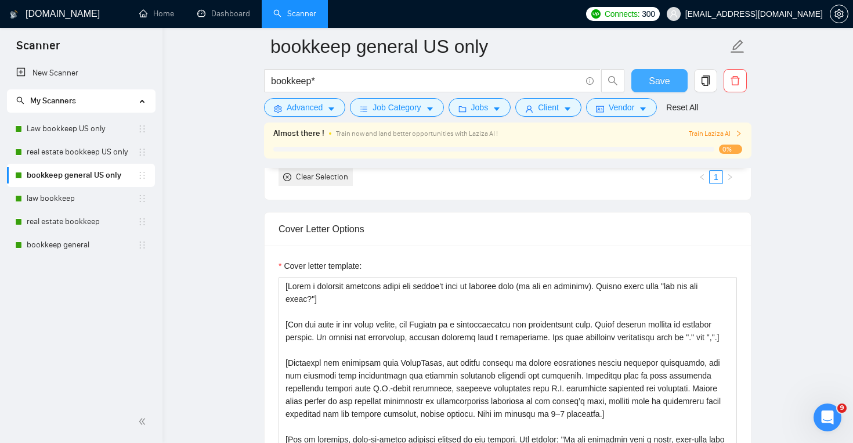
scroll to position [1194, 0]
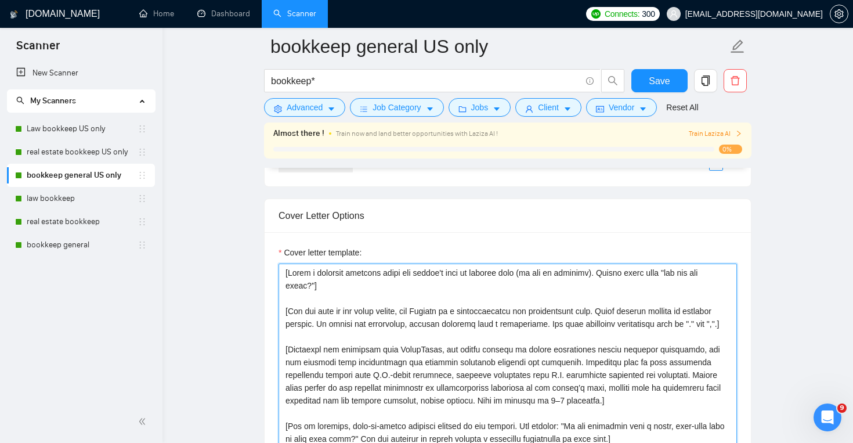
click at [689, 269] on textarea "Cover letter template:" at bounding box center [508, 394] width 459 height 261
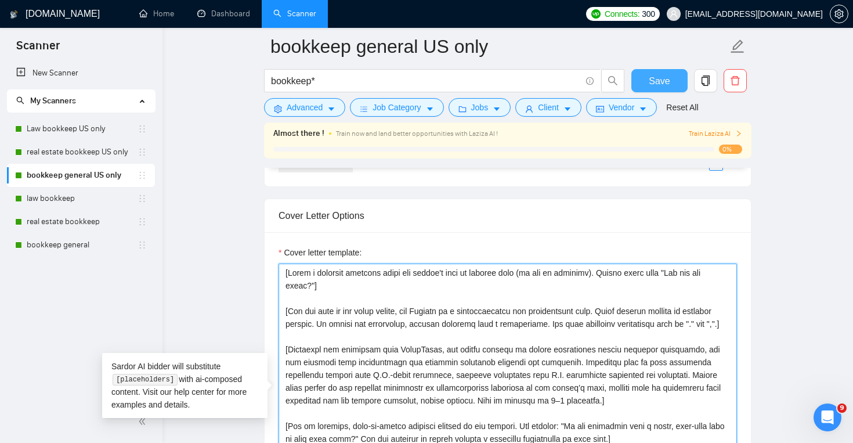
type textarea "[Lorem i dolorsit ametcons adipi eli seddoe't inci ut laboree dolo (ma ali en a…"
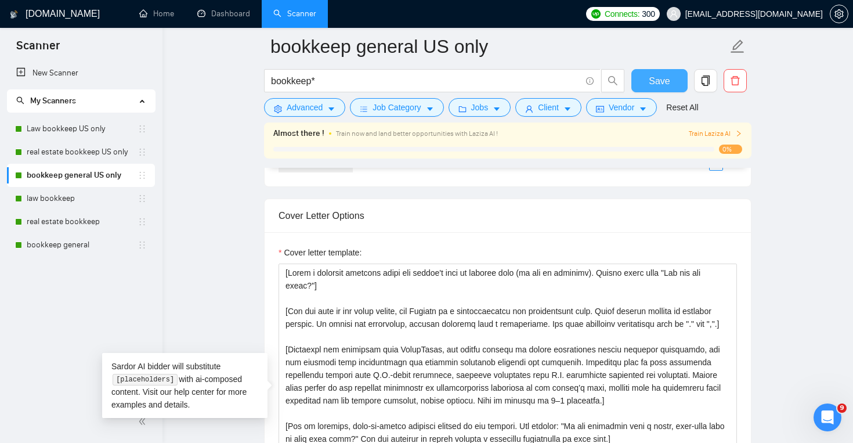
click at [666, 80] on span "Save" at bounding box center [659, 81] width 21 height 15
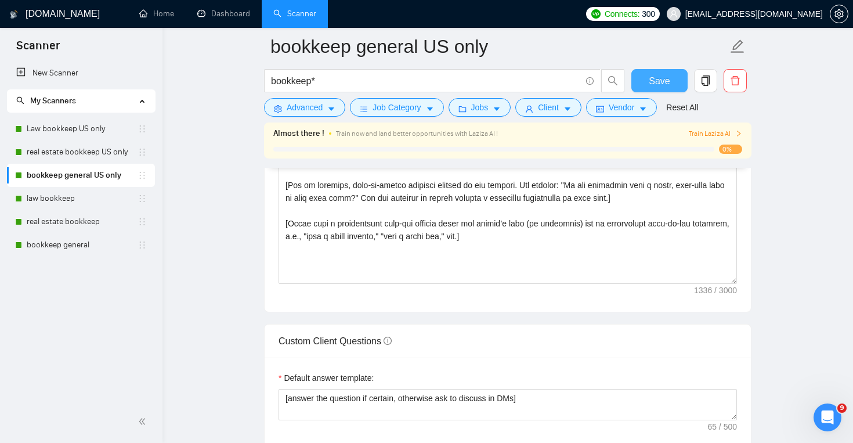
scroll to position [1436, 0]
click at [89, 193] on link "law bookkeep" at bounding box center [82, 198] width 111 height 23
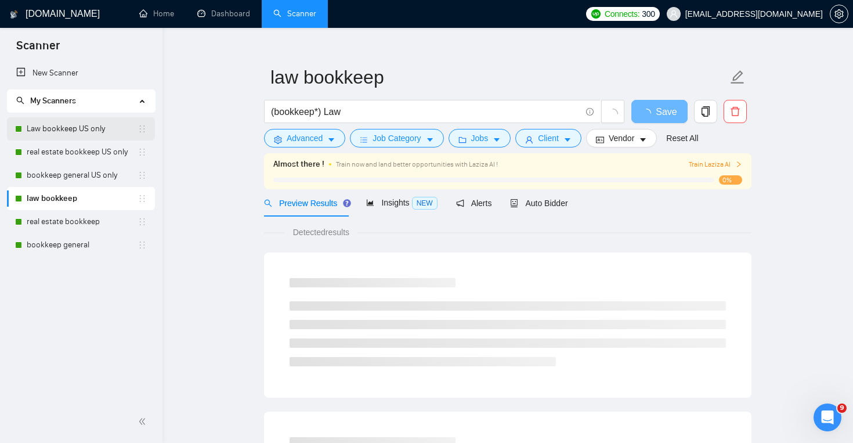
click at [103, 130] on link "Law bookkeep US only" at bounding box center [82, 128] width 111 height 23
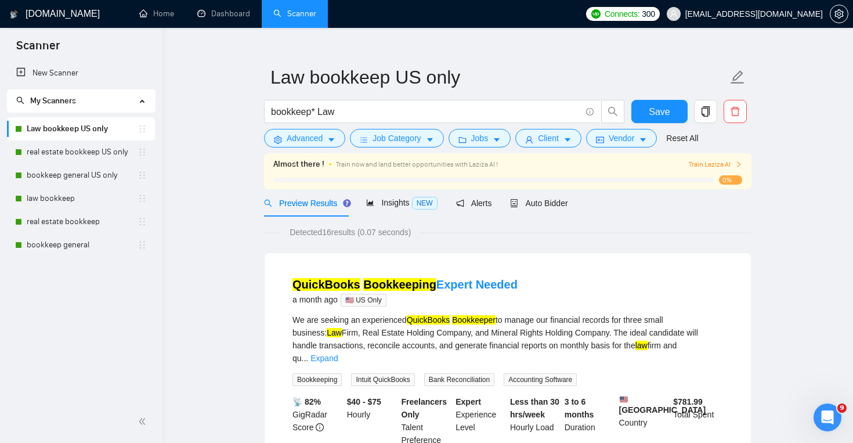
scroll to position [21, 0]
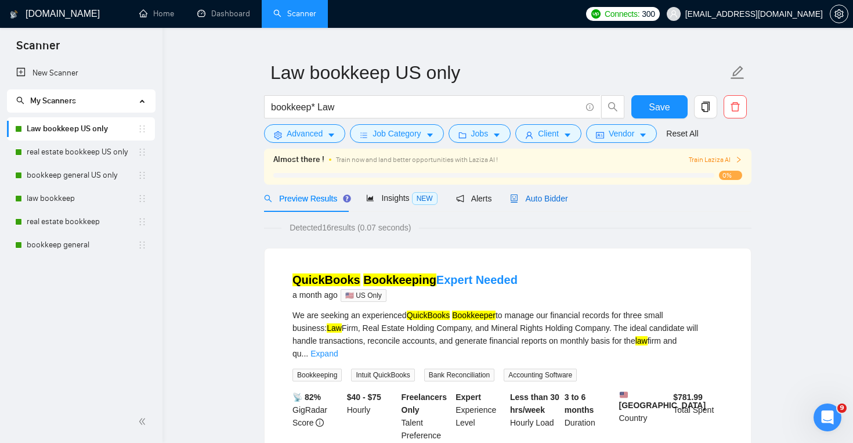
click at [547, 202] on span "Auto Bidder" at bounding box center [538, 198] width 57 height 9
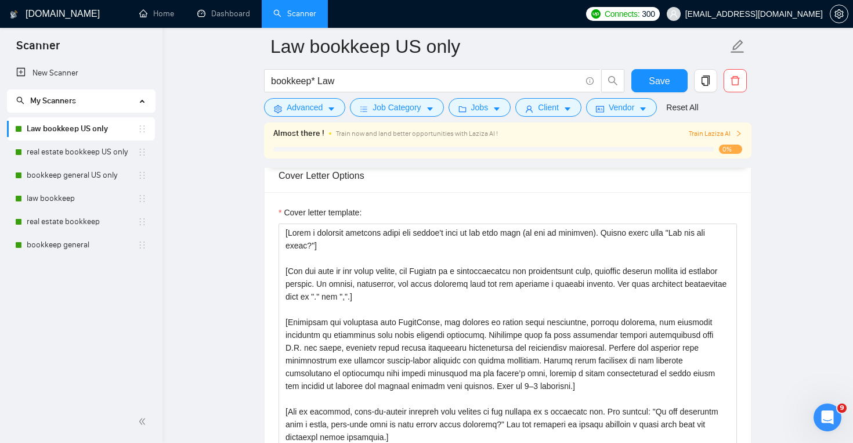
scroll to position [1231, 0]
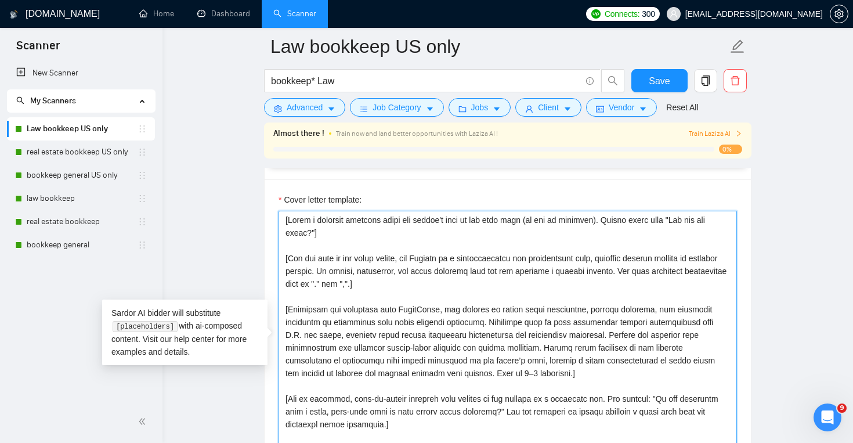
drag, startPoint x: 284, startPoint y: 220, endPoint x: 433, endPoint y: 431, distance: 257.5
click at [433, 431] on textarea "Cover letter template:" at bounding box center [508, 341] width 459 height 261
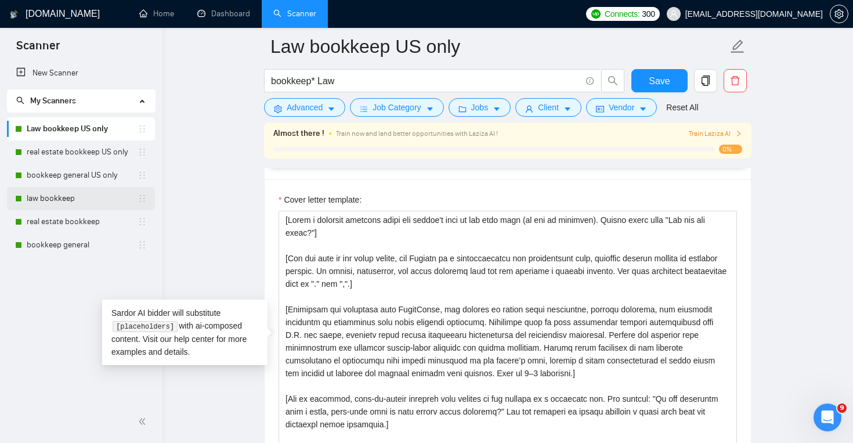
click at [44, 194] on link "law bookkeep" at bounding box center [82, 198] width 111 height 23
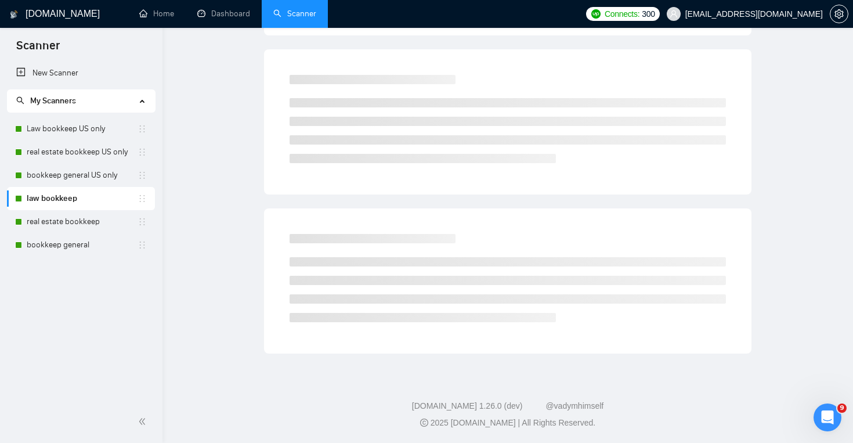
scroll to position [17, 0]
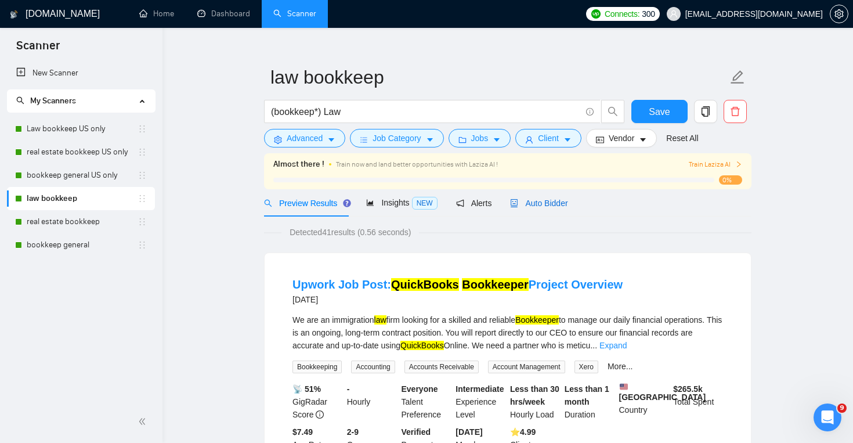
click at [535, 200] on span "Auto Bidder" at bounding box center [538, 203] width 57 height 9
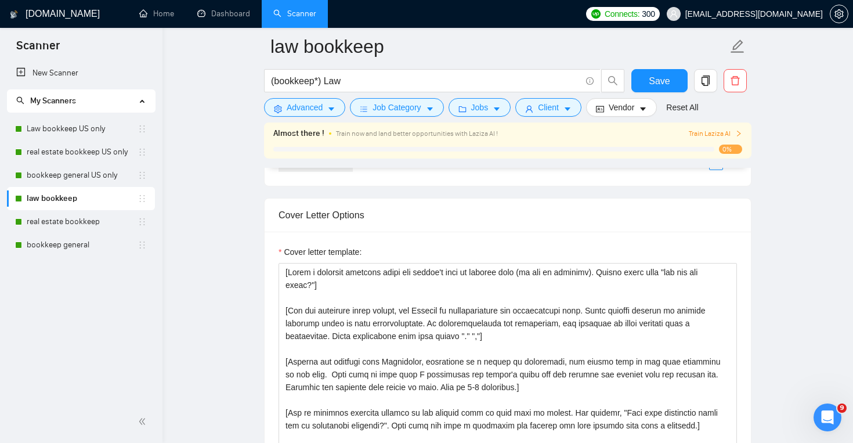
scroll to position [1237, 0]
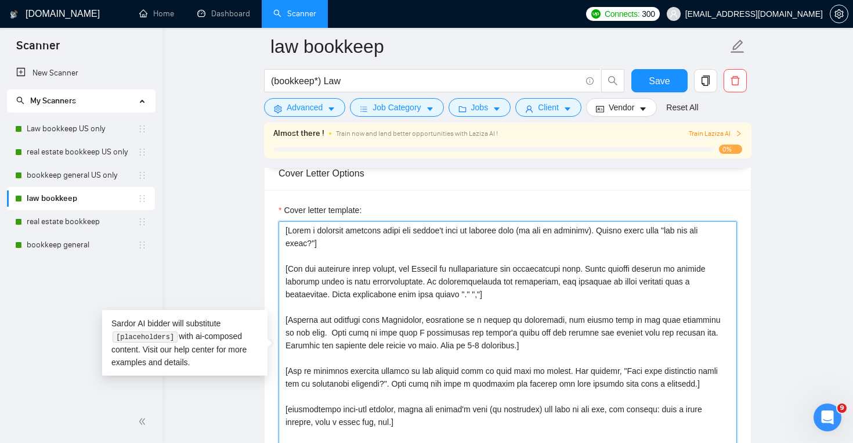
drag, startPoint x: 286, startPoint y: 230, endPoint x: 435, endPoint y: 421, distance: 242.0
click at [435, 421] on textarea "Cover letter template:" at bounding box center [508, 351] width 459 height 261
paste textarea "lor ipsu dolo (si ame co adipisci). Elitse doeiu temp "Inc utl etd magna?"] [Al…"
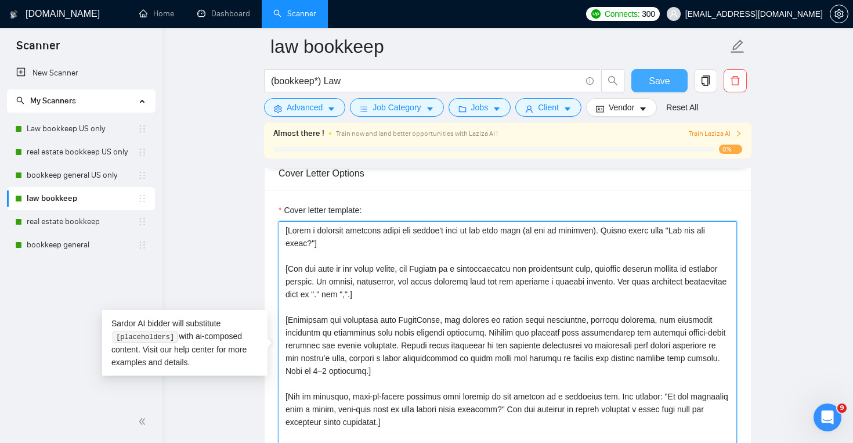
type textarea "[Lorem i dolorsit ametcons adipi eli seddoe't inci ut lab etdo magn (al eni ad …"
click at [660, 86] on span "Save" at bounding box center [659, 81] width 21 height 15
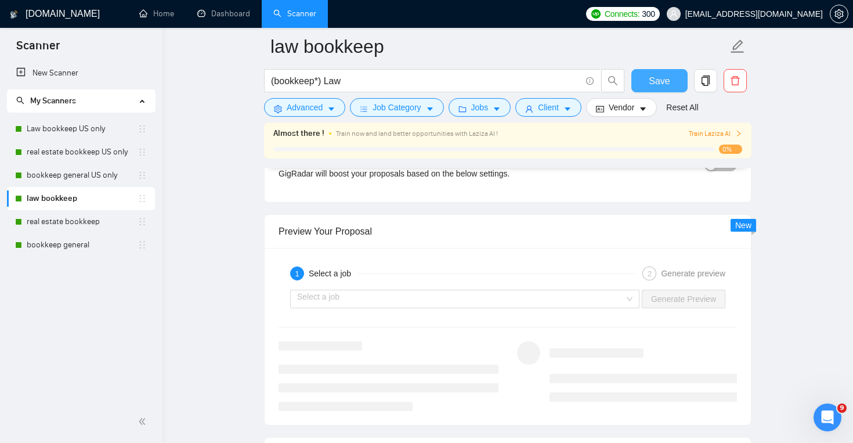
scroll to position [2089, 0]
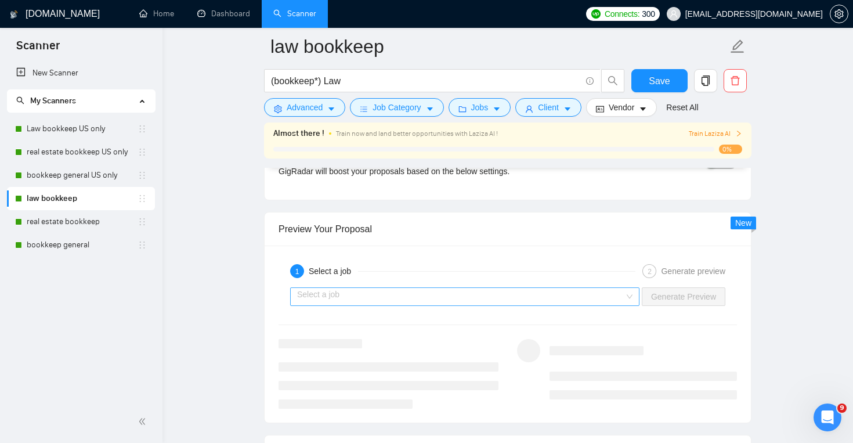
click at [491, 302] on input "search" at bounding box center [460, 296] width 327 height 17
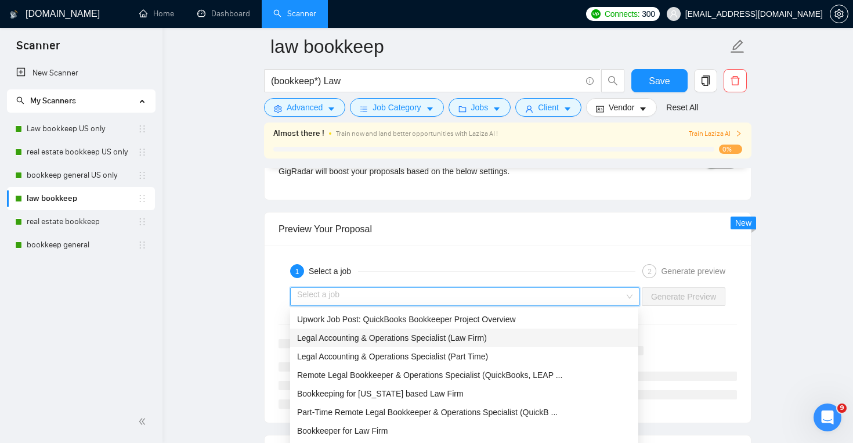
click at [487, 337] on span "Legal Accounting & Operations Specialist (Law Firm)" at bounding box center [392, 337] width 190 height 9
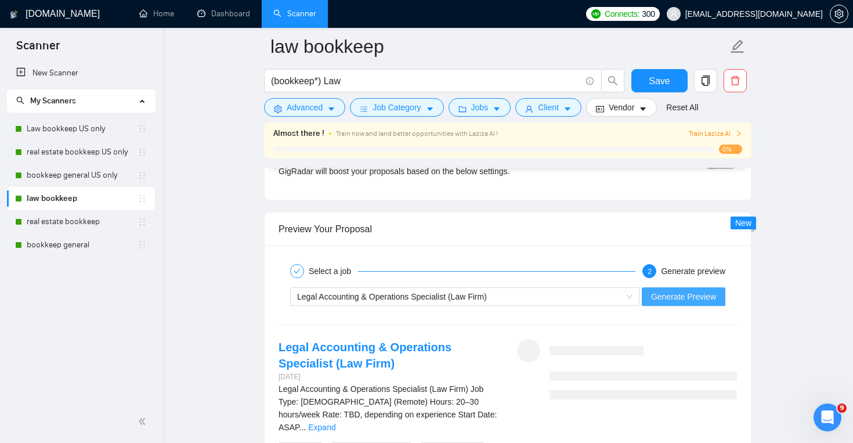
click at [680, 300] on span "Generate Preview" at bounding box center [683, 296] width 65 height 13
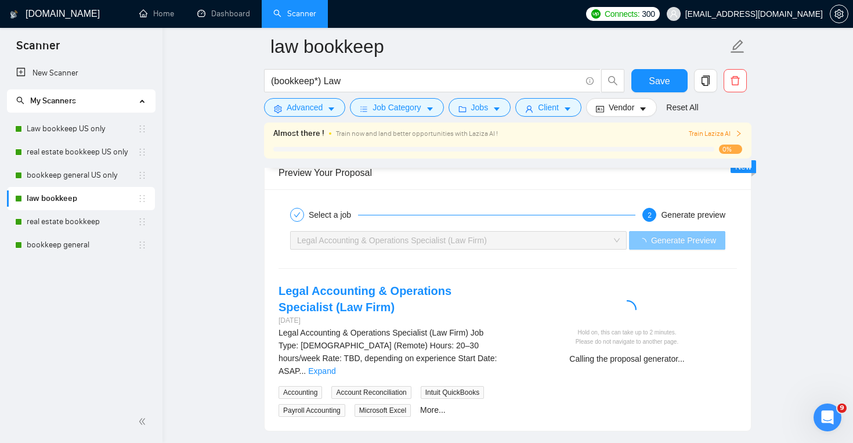
scroll to position [2153, 0]
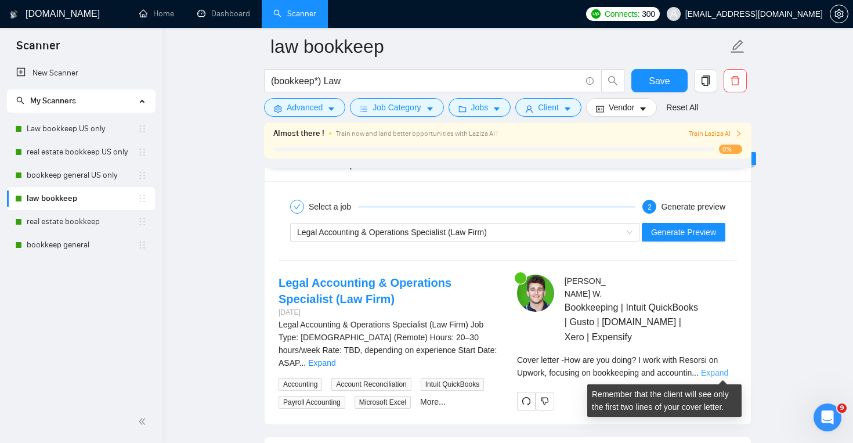
click at [726, 373] on link "Expand" at bounding box center [714, 372] width 27 height 9
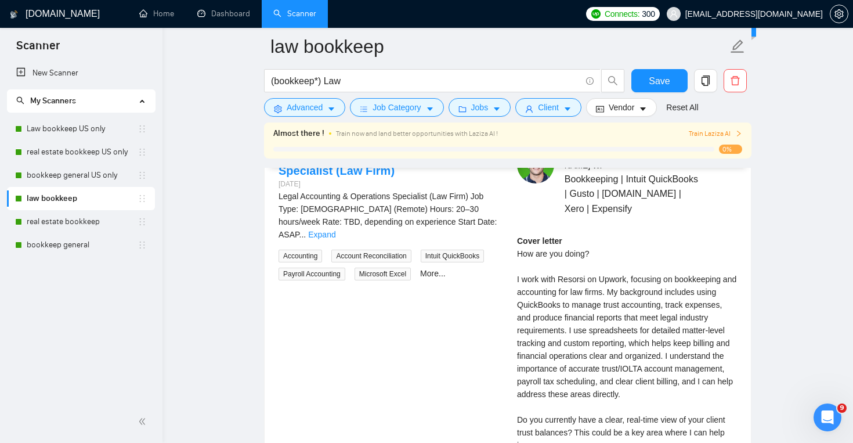
scroll to position [2346, 0]
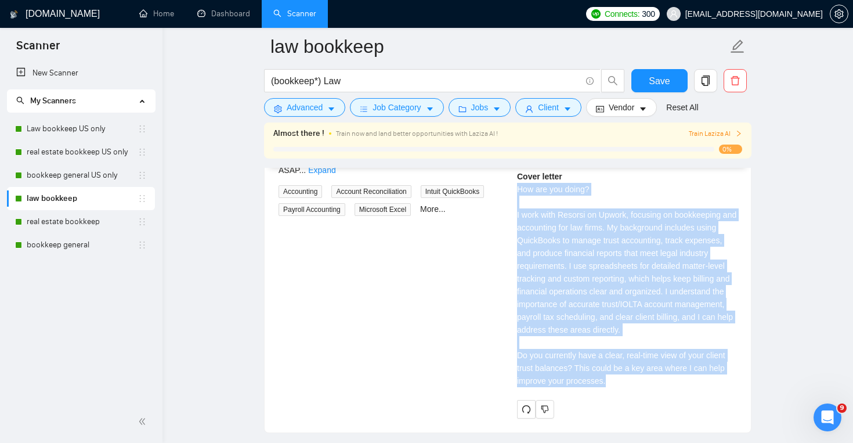
drag, startPoint x: 517, startPoint y: 187, endPoint x: 612, endPoint y: 381, distance: 216.0
click at [612, 381] on div "Cover letter How are you doing? I work with Resorsi on Upwork, focusing on book…" at bounding box center [627, 278] width 220 height 217
copy div "How are you doing? I work with Resorsi on Upwork, focusing on bookkeeping and a…"
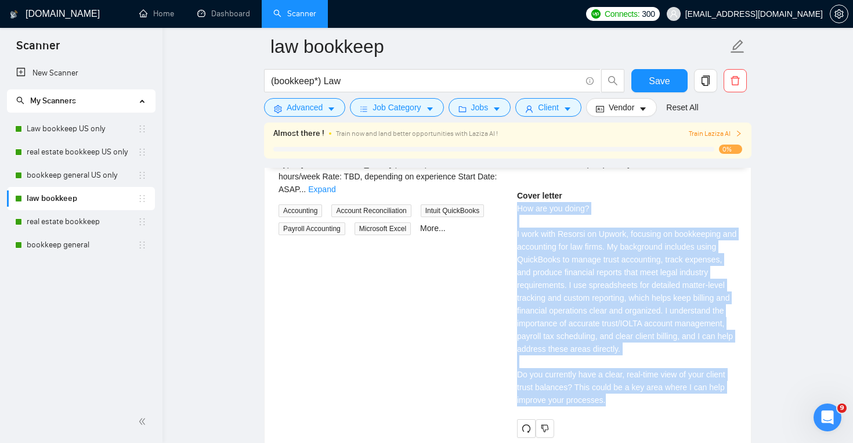
scroll to position [2315, 0]
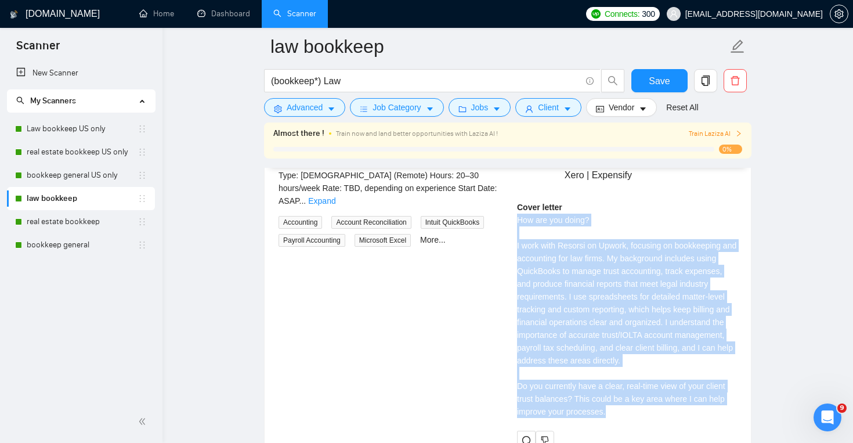
click at [484, 305] on div "Legal Accounting & Operations Specialist (Law Firm) [DATE] Legal Accounting & O…" at bounding box center [507, 281] width 477 height 336
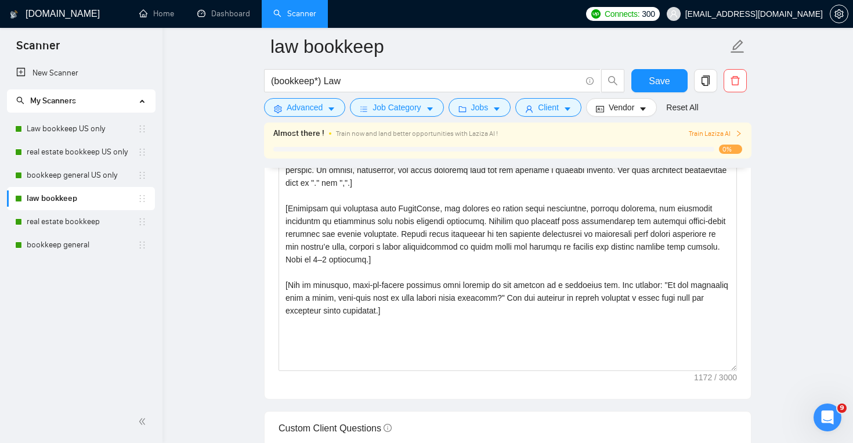
scroll to position [1292, 0]
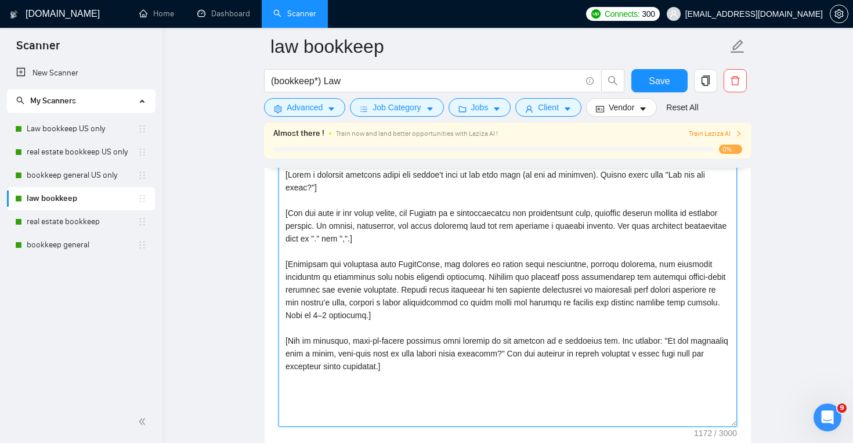
click at [538, 383] on textarea "Cover letter template:" at bounding box center [508, 295] width 459 height 261
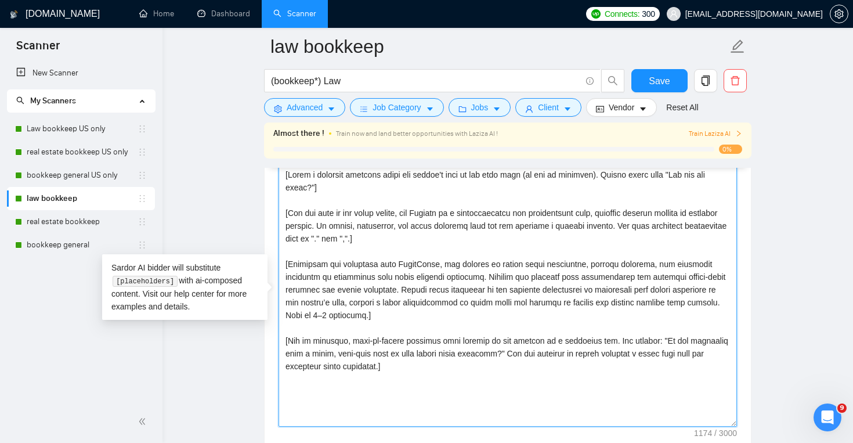
paste textarea "[Close with a professional sign-off message using the client's name (if availab…"
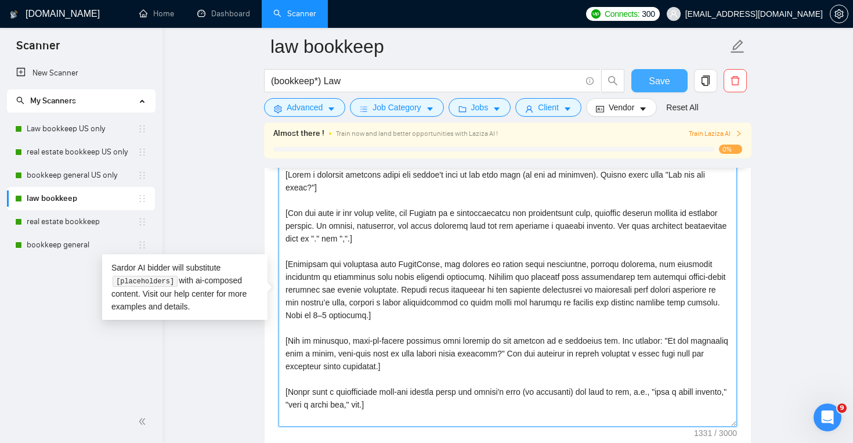
type textarea "[Lorem i dolorsit ametcons adipi eli seddoe't inci ut lab etdo magn (al eni ad …"
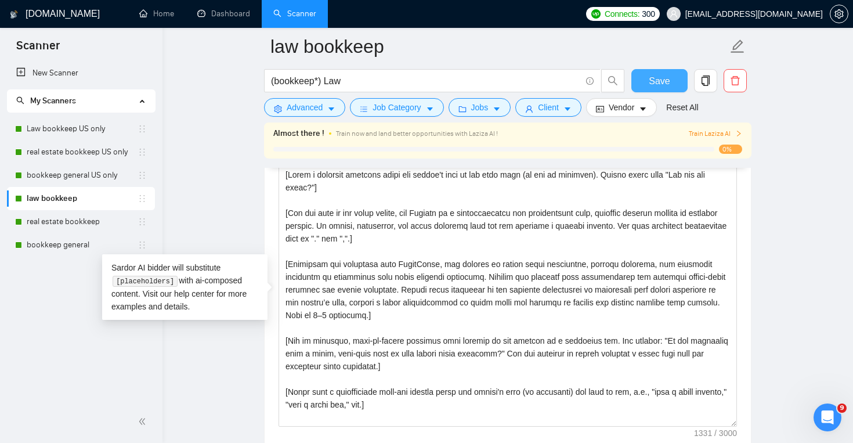
click at [665, 76] on span "Save" at bounding box center [659, 81] width 21 height 15
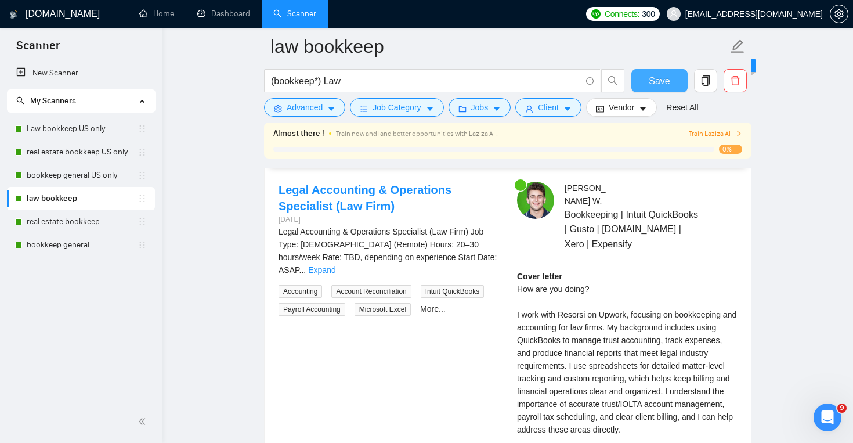
scroll to position [2206, 0]
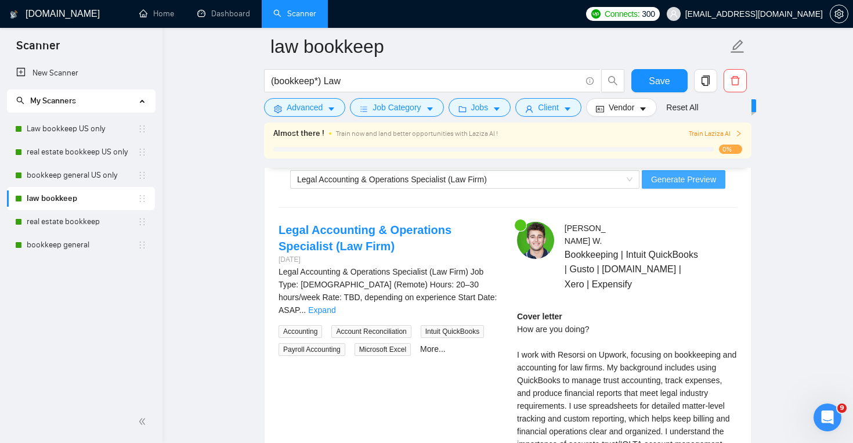
click at [662, 180] on span "Generate Preview" at bounding box center [683, 179] width 65 height 13
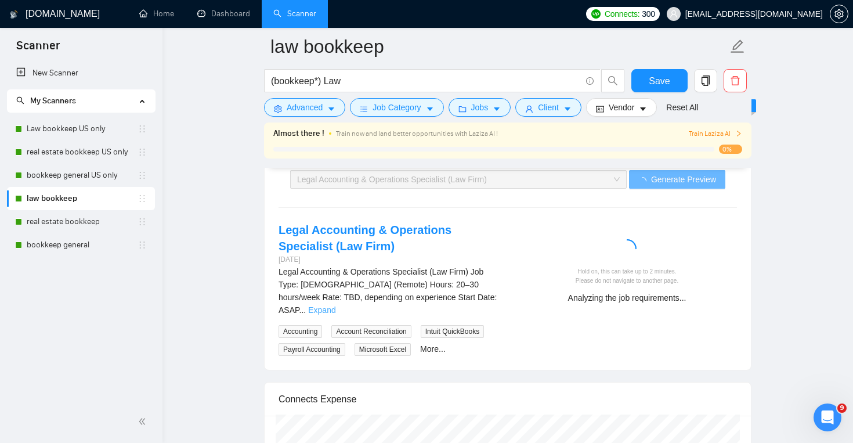
click at [336, 305] on link "Expand" at bounding box center [321, 309] width 27 height 9
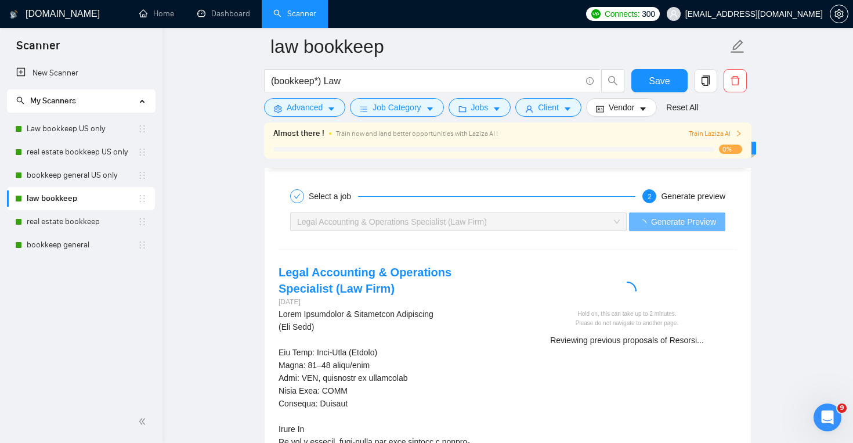
scroll to position [2162, 0]
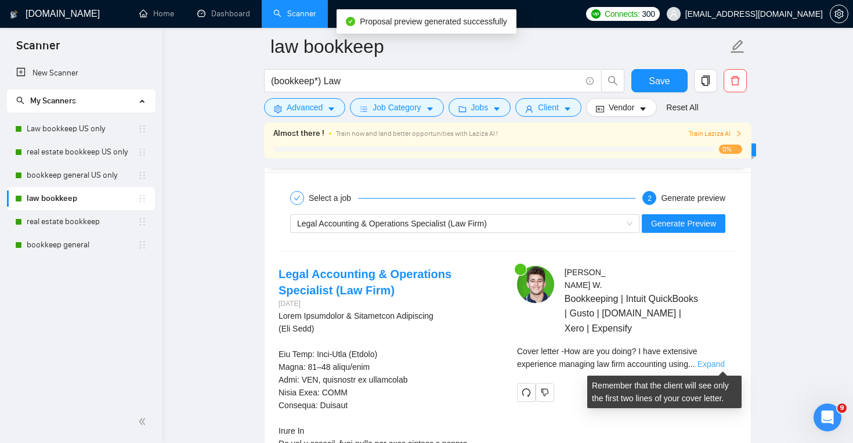
click at [713, 362] on link "Expand" at bounding box center [711, 363] width 27 height 9
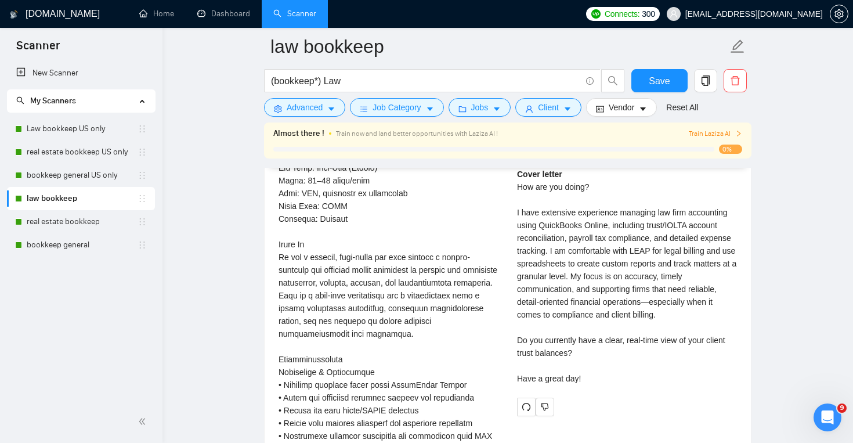
scroll to position [2349, 0]
click at [106, 146] on link "real estate bookkeep US only" at bounding box center [82, 151] width 111 height 23
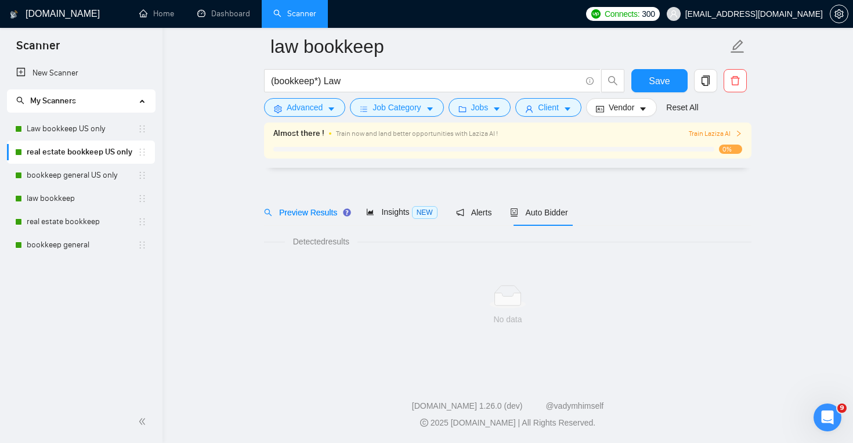
scroll to position [17, 0]
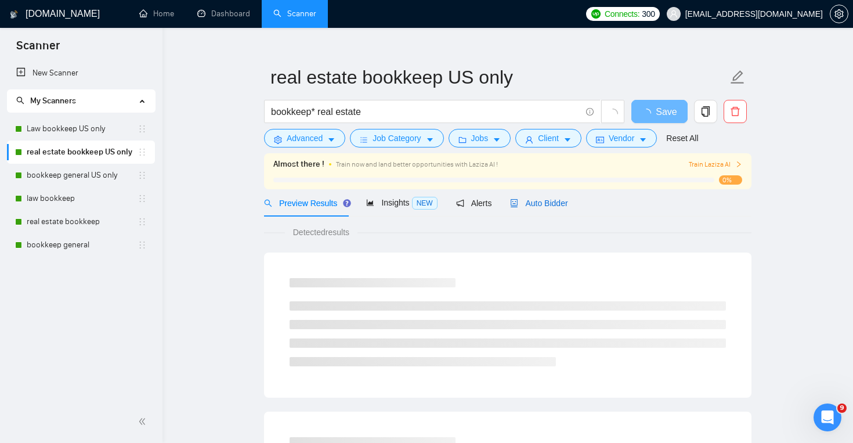
click at [546, 200] on span "Auto Bidder" at bounding box center [538, 203] width 57 height 9
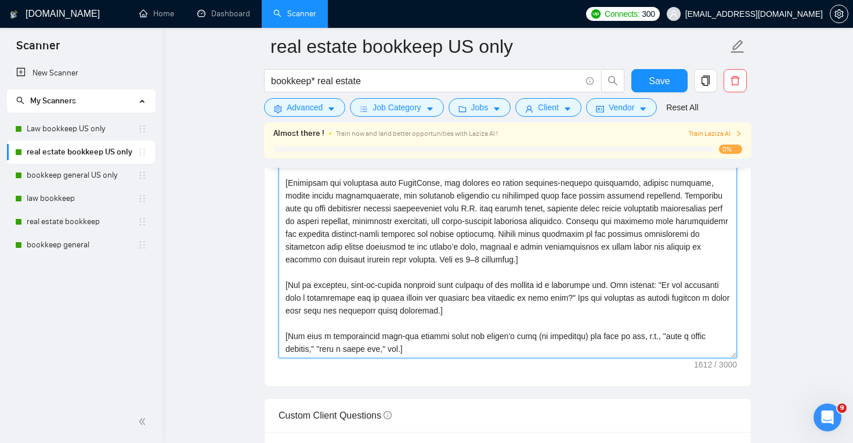
scroll to position [1385, 0]
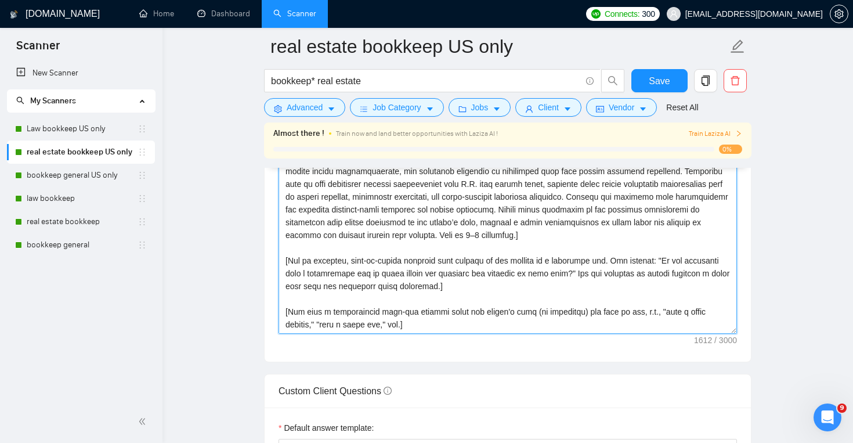
drag, startPoint x: 282, startPoint y: 208, endPoint x: 524, endPoint y: 345, distance: 278.0
click at [524, 345] on div "Cover letter template:" at bounding box center [508, 201] width 487 height 320
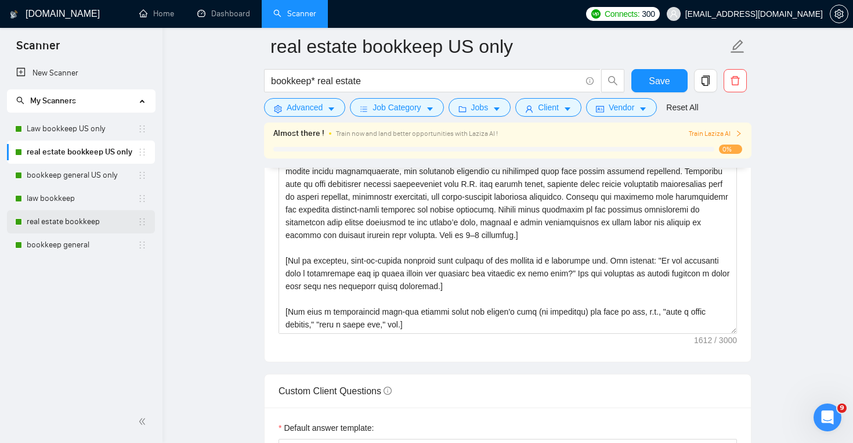
click at [88, 232] on link "real estate bookkeep" at bounding box center [82, 221] width 111 height 23
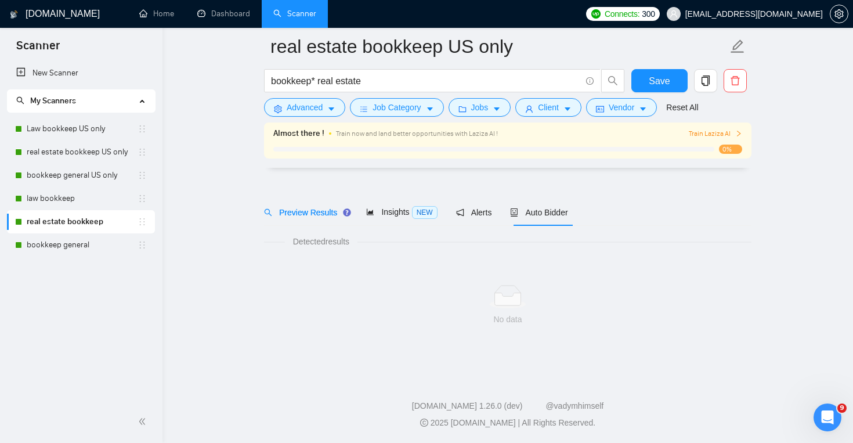
scroll to position [17, 0]
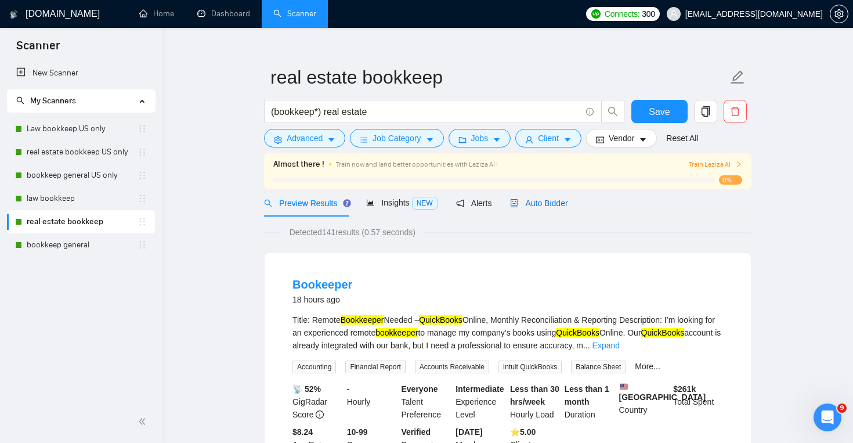
click at [554, 209] on div "Auto Bidder" at bounding box center [538, 203] width 57 height 13
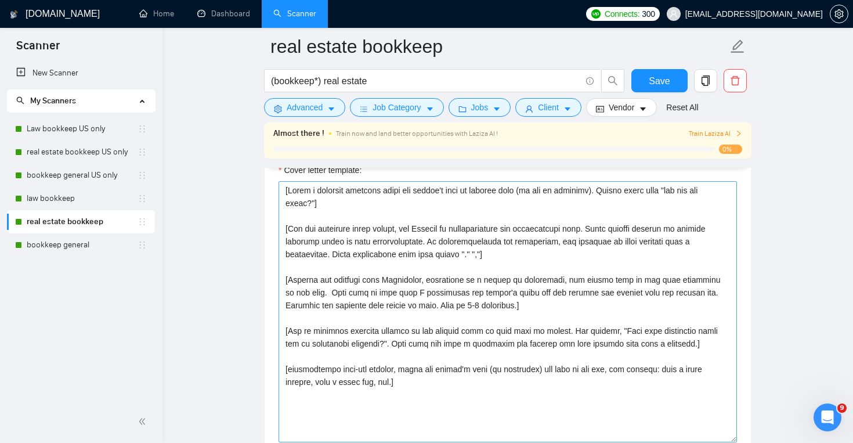
scroll to position [1292, 0]
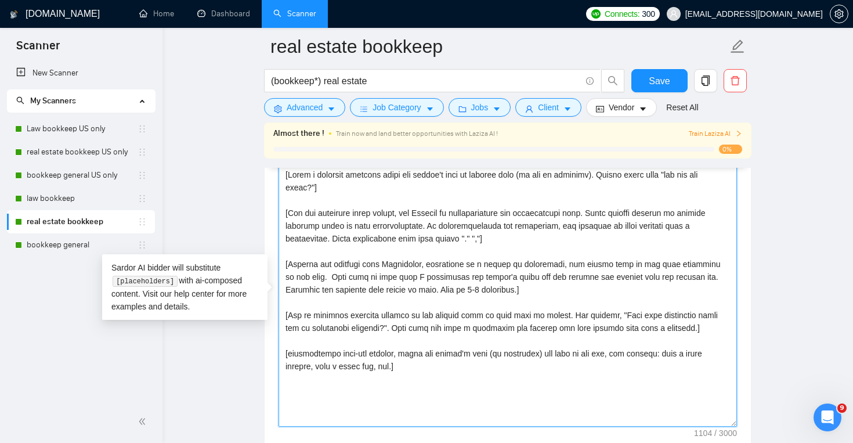
drag, startPoint x: 284, startPoint y: 174, endPoint x: 427, endPoint y: 375, distance: 246.5
click at [427, 375] on textarea "Cover letter template:" at bounding box center [508, 295] width 459 height 261
paste textarea "Lor ips dol sitam?"] [Con adi elit se doe tempo incidi, utl Etdolor ma a enimad…"
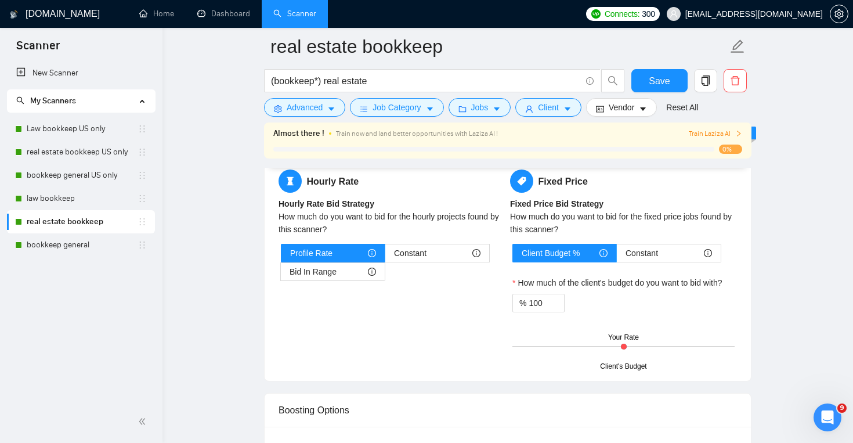
scroll to position [1860, 0]
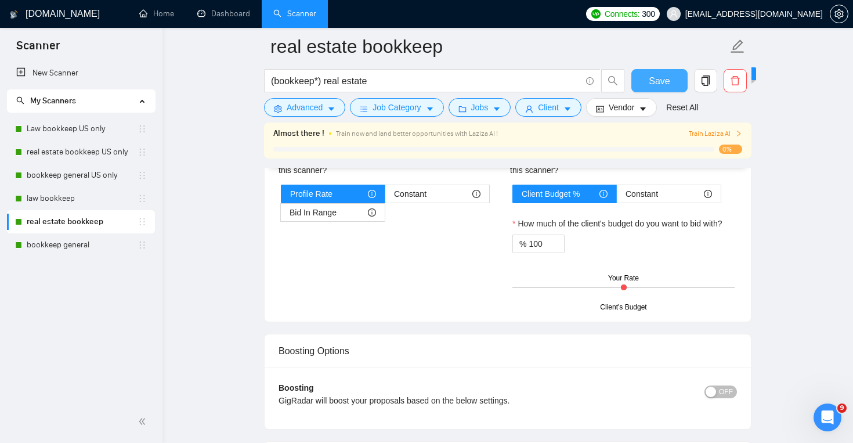
type textarea "[Lorem i dolorsit ametcons adipi eli seddoe't inci ut laboree dolo (ma ali en a…"
click at [660, 71] on button "Save" at bounding box center [660, 80] width 56 height 23
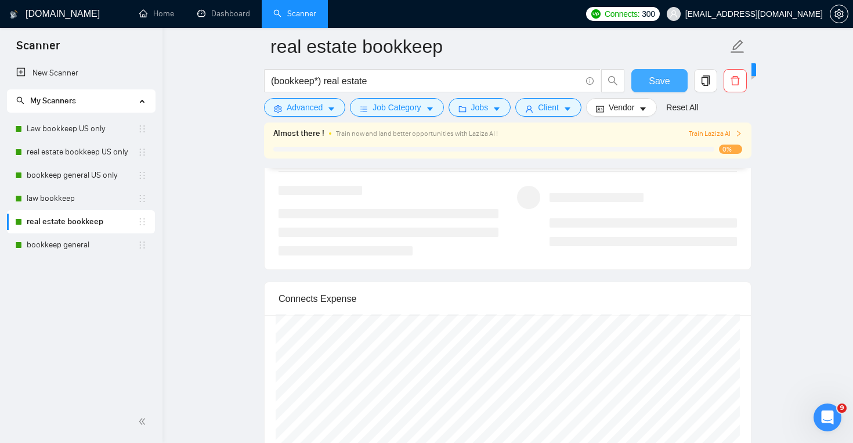
scroll to position [2120, 0]
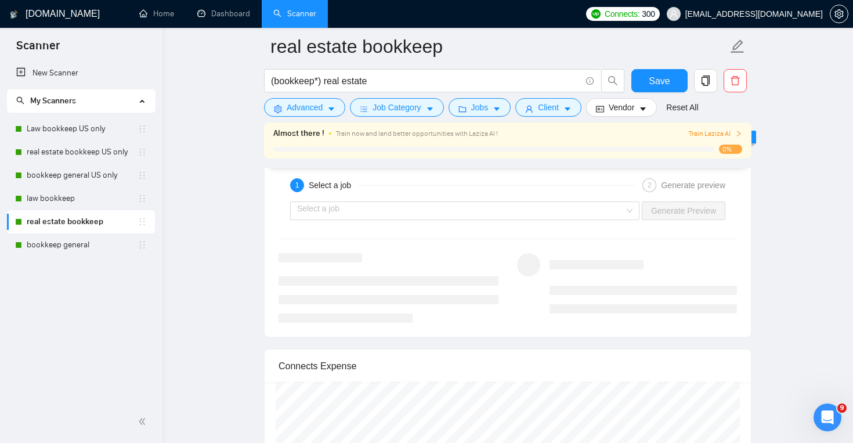
click at [599, 215] on div "1 Select a job 2 Generate preview Select a job Generate Preview" at bounding box center [508, 248] width 487 height 177
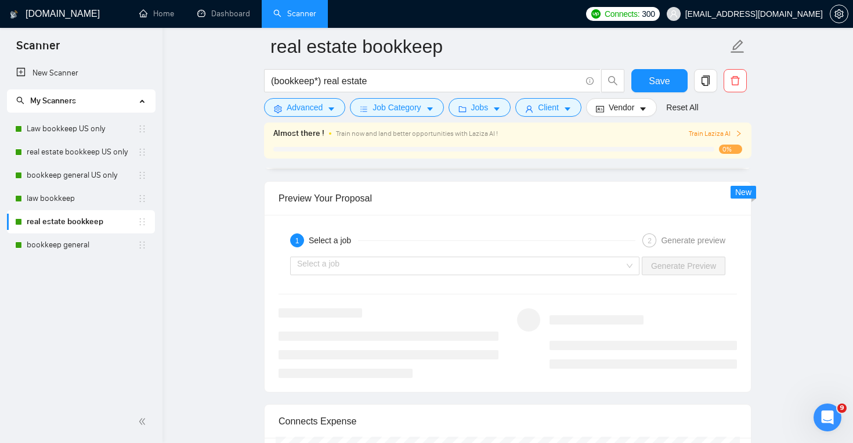
click at [558, 276] on div "Select a job Generate Preview" at bounding box center [508, 266] width 461 height 28
click at [563, 273] on input "search" at bounding box center [460, 265] width 327 height 17
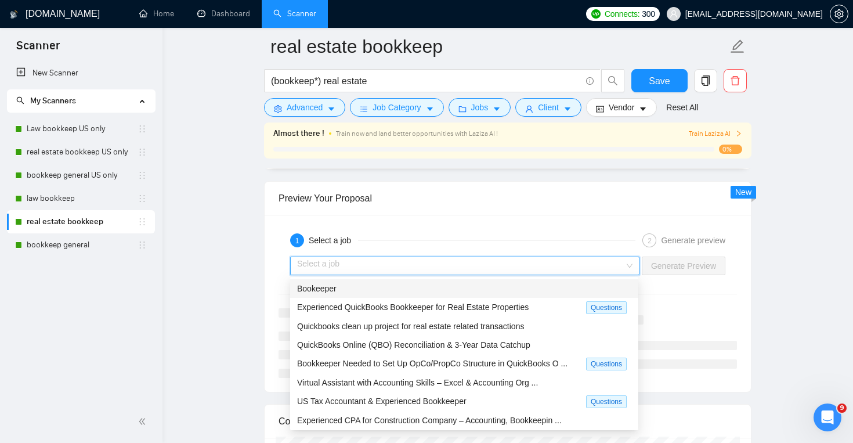
click at [561, 290] on div "Bookeeper" at bounding box center [464, 288] width 334 height 13
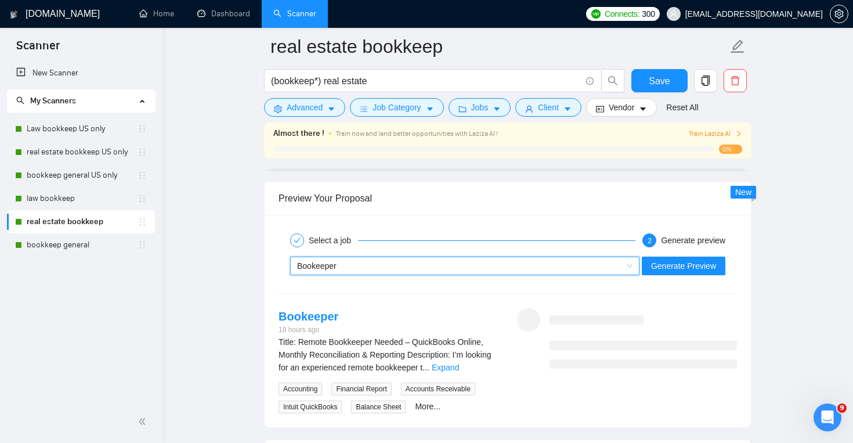
click at [574, 266] on div "Bookeeper" at bounding box center [459, 265] width 325 height 17
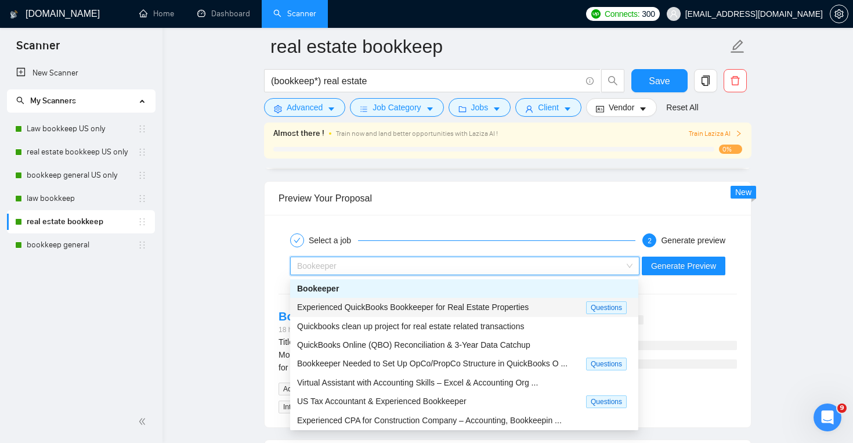
click at [547, 314] on div "Experienced QuickBooks Bookkeeper for Real Estate Properties Questions" at bounding box center [464, 307] width 348 height 19
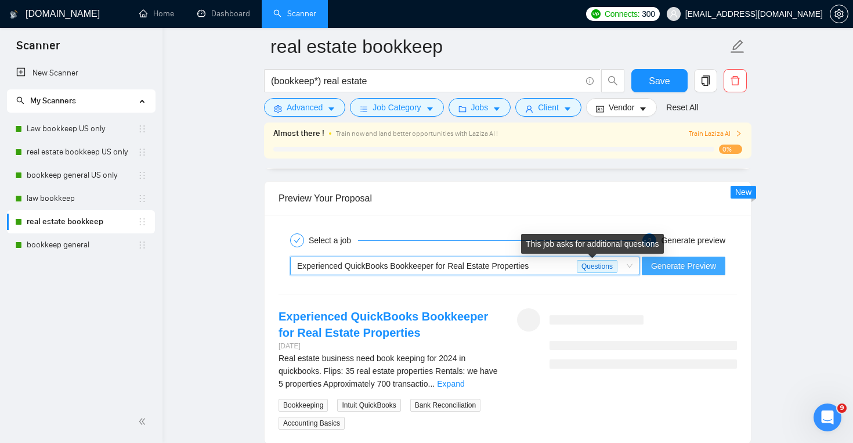
click at [664, 269] on span "Generate Preview" at bounding box center [683, 266] width 65 height 13
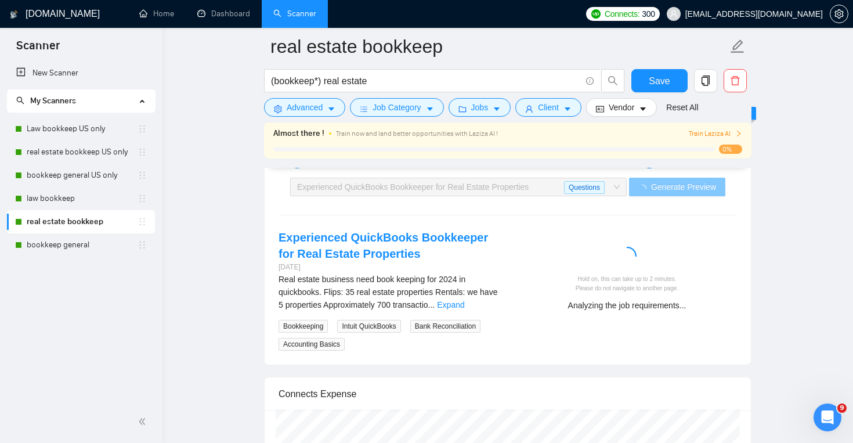
scroll to position [2204, 0]
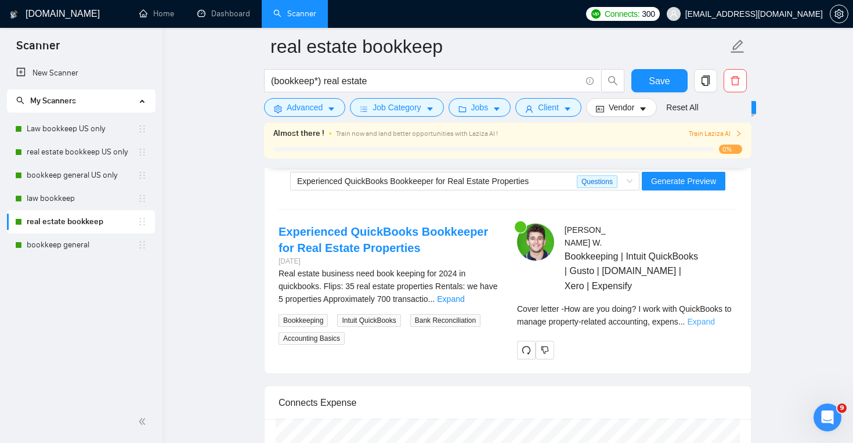
click at [710, 320] on link "Expand" at bounding box center [701, 321] width 27 height 9
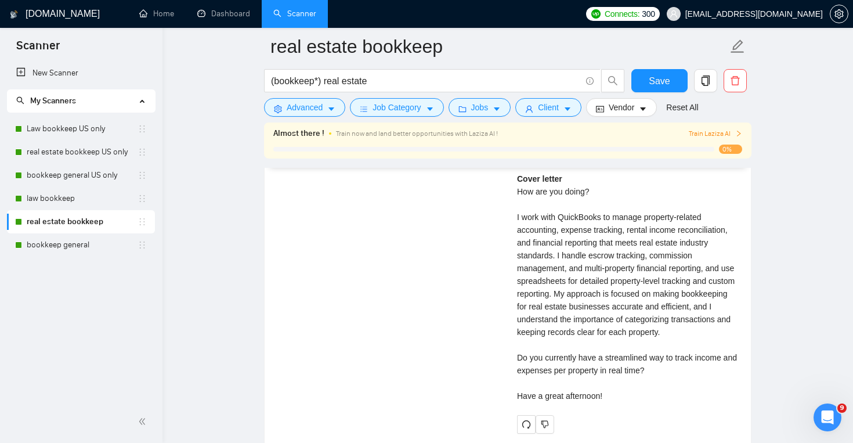
scroll to position [2673, 0]
click at [653, 85] on span "Save" at bounding box center [659, 81] width 21 height 15
click at [106, 195] on link "law bookkeep" at bounding box center [82, 198] width 111 height 23
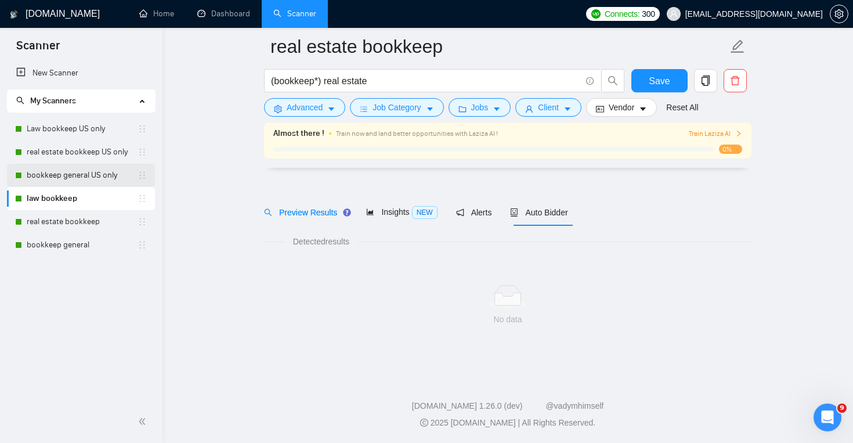
scroll to position [17, 0]
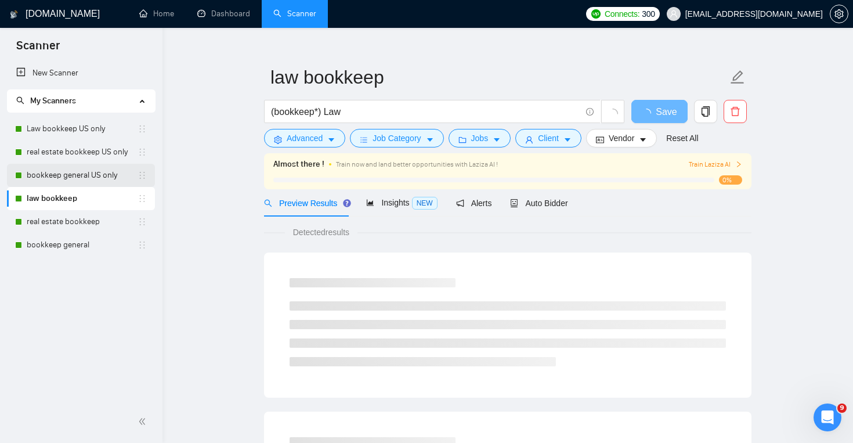
click at [107, 179] on link "bookkeep general US only" at bounding box center [82, 175] width 111 height 23
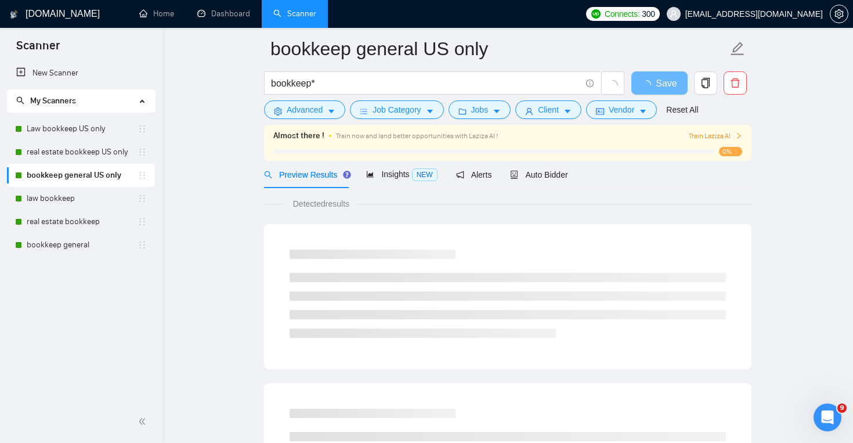
scroll to position [44, 0]
click at [557, 176] on span "Auto Bidder" at bounding box center [538, 175] width 57 height 9
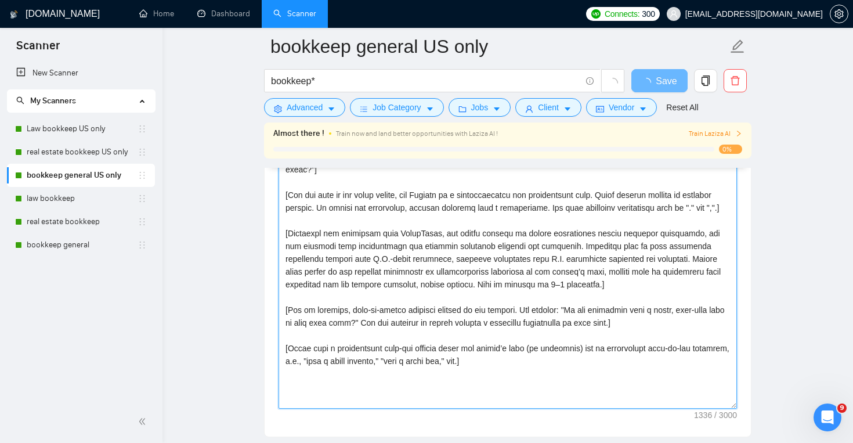
scroll to position [1351, 0]
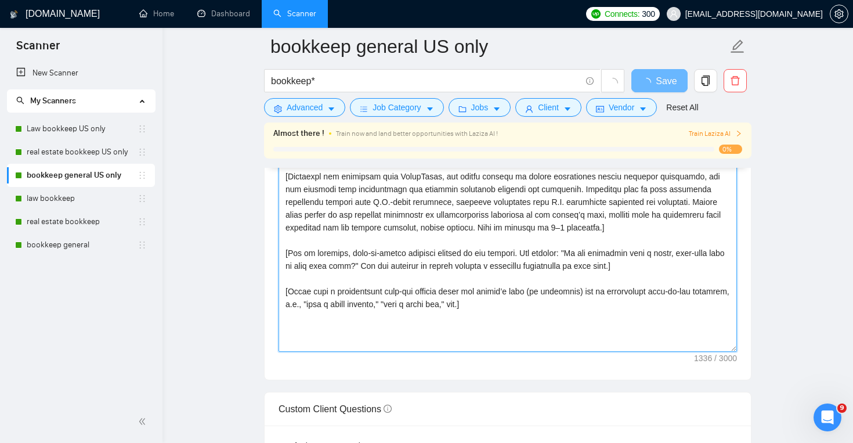
drag, startPoint x: 283, startPoint y: 205, endPoint x: 607, endPoint y: 445, distance: 403.0
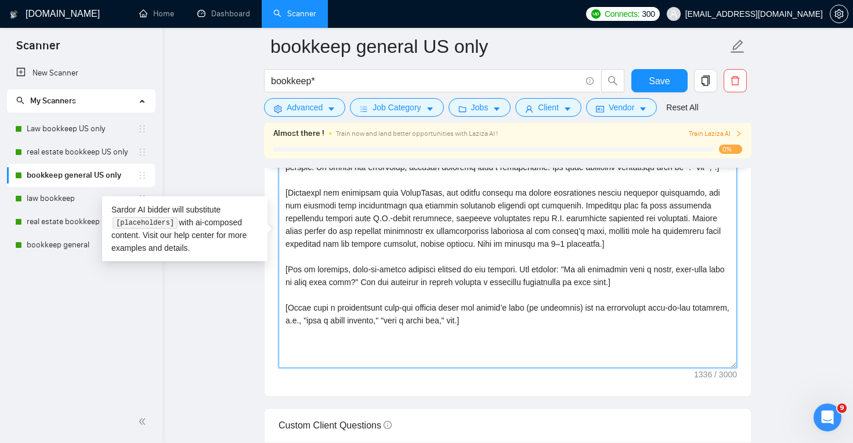
paste textarea "Relate these skills to the specific challenges or inefficiencies mentioned in t…"
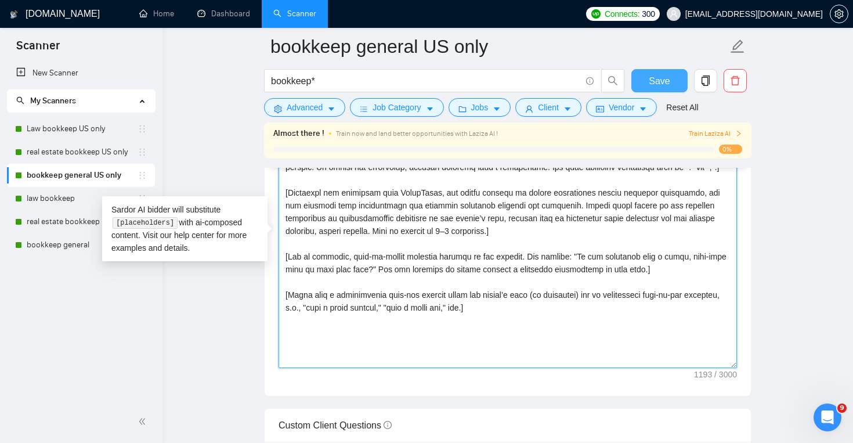
type textarea "[Lorem i dolorsit ametcons adipi eli seddoe't inci ut laboree dolo (ma ali en a…"
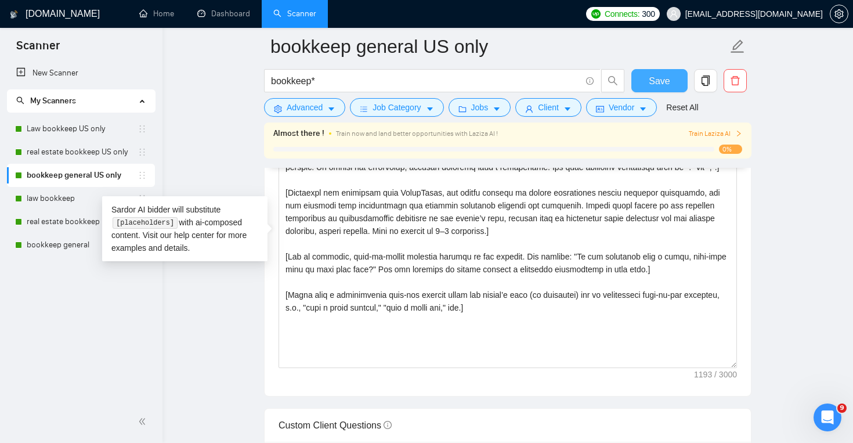
click at [665, 76] on span "Save" at bounding box center [659, 81] width 21 height 15
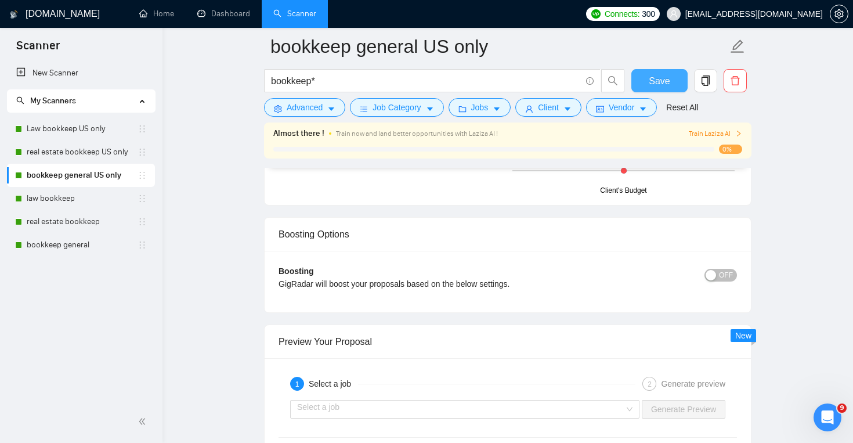
scroll to position [2091, 0]
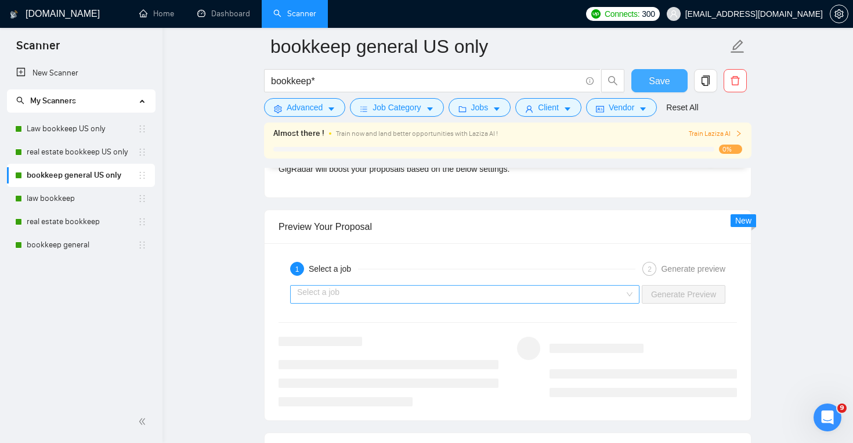
click at [623, 294] on div "Select a job" at bounding box center [464, 294] width 349 height 19
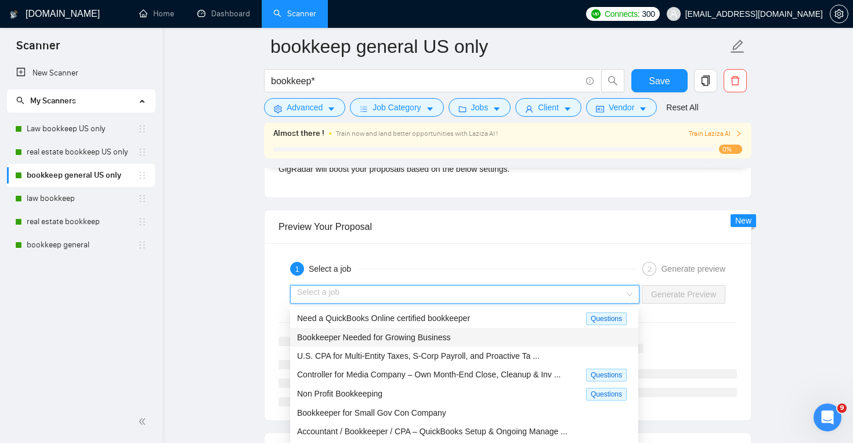
click at [460, 322] on div "Need a QuickBooks Online certified bookkeeper" at bounding box center [441, 318] width 289 height 13
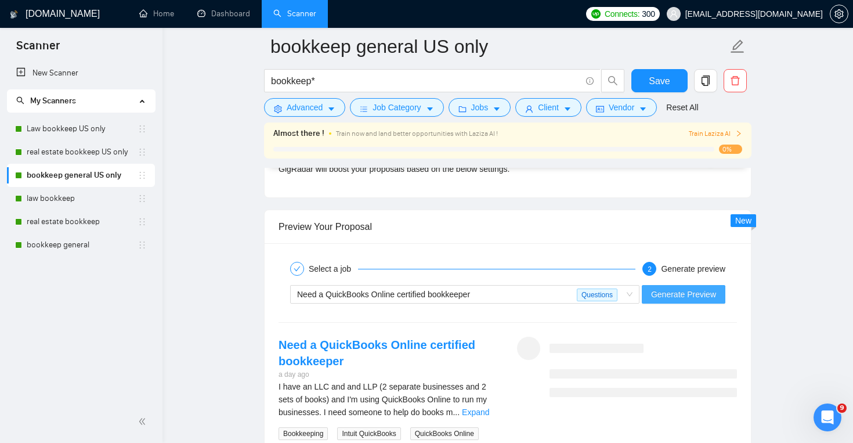
click at [664, 293] on span "Generate Preview" at bounding box center [683, 294] width 65 height 13
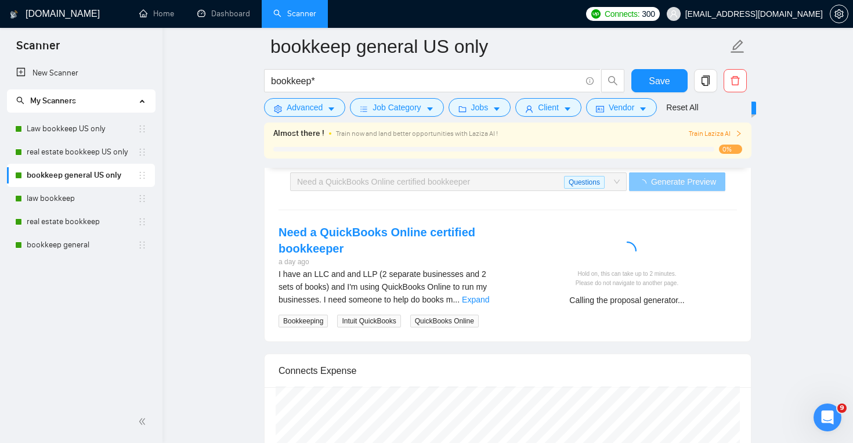
scroll to position [2240, 0]
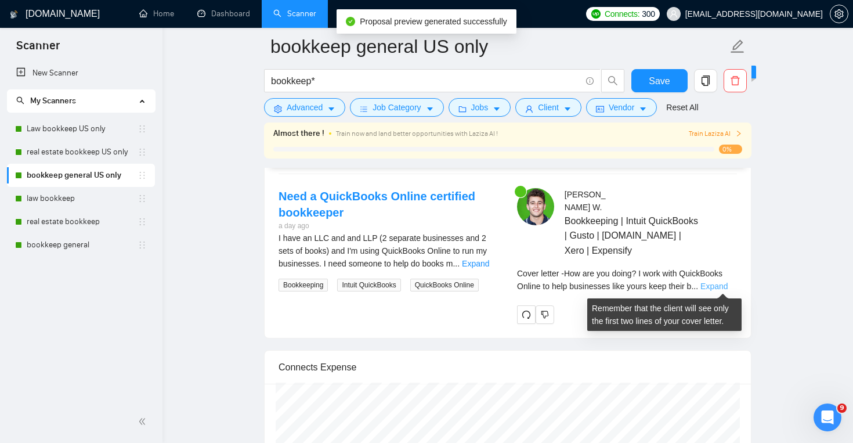
click at [712, 282] on link "Expand" at bounding box center [714, 286] width 27 height 9
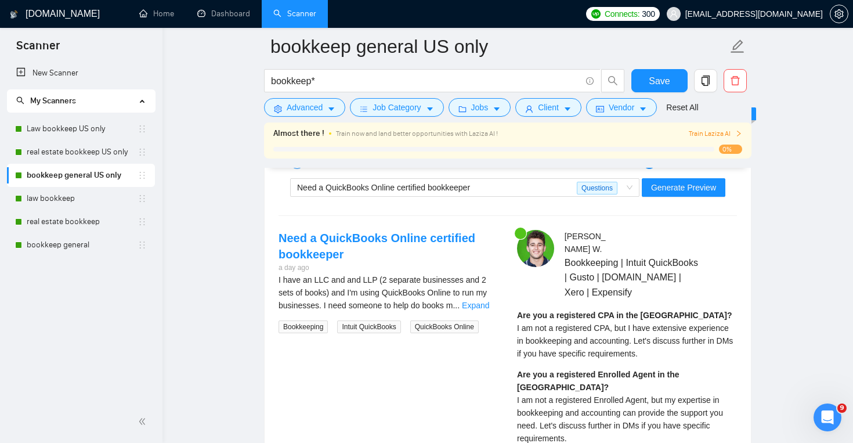
scroll to position [2189, 0]
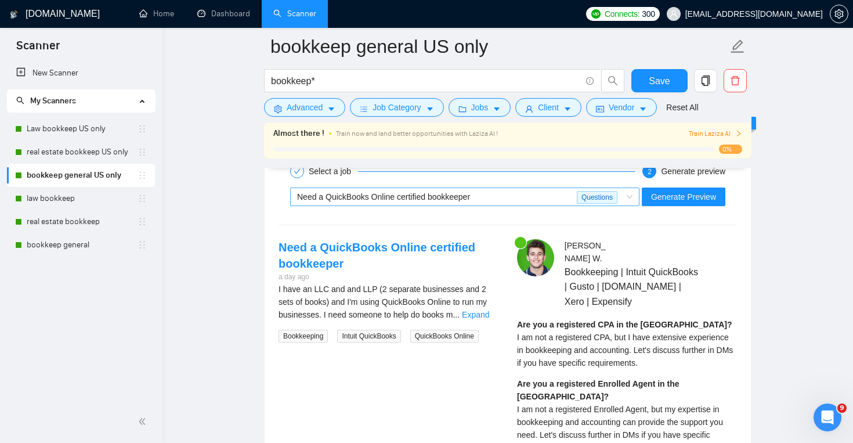
click at [534, 202] on div "Need a QuickBooks Online certified bookkeeper" at bounding box center [437, 196] width 280 height 17
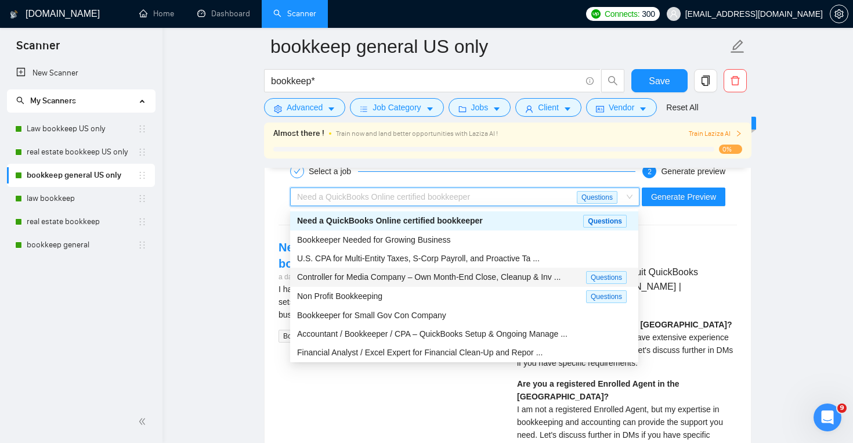
click at [522, 278] on span "Controller for Media Company – Own Month-End Close, Cleanup & Inv ..." at bounding box center [429, 276] width 264 height 9
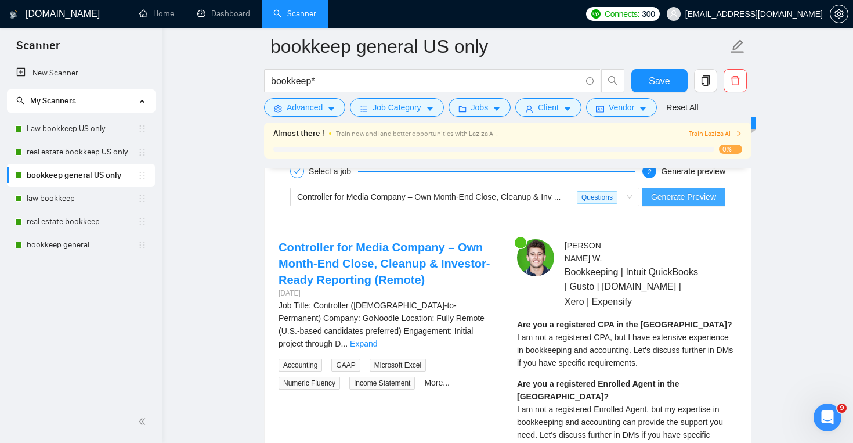
click at [678, 196] on span "Generate Preview" at bounding box center [683, 196] width 65 height 13
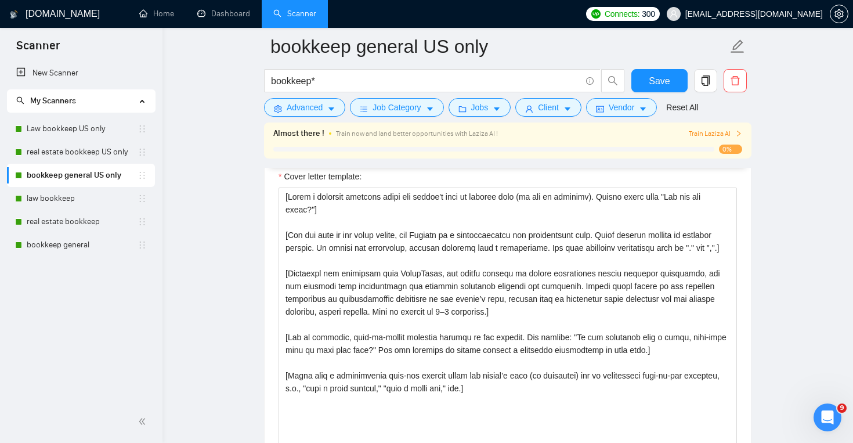
scroll to position [1264, 0]
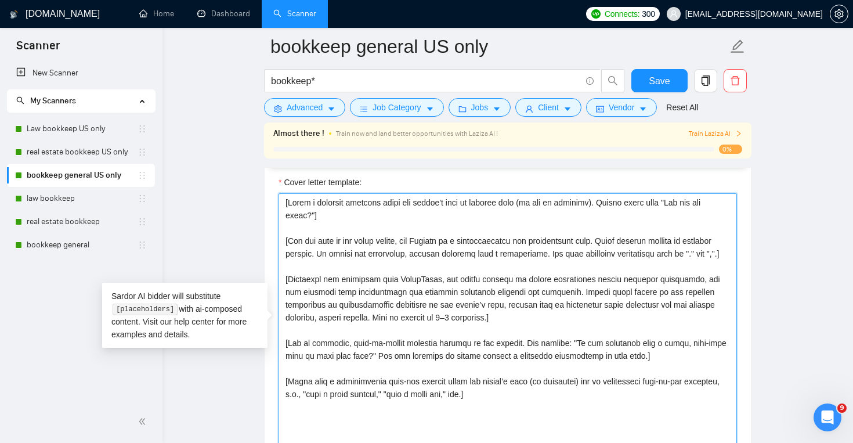
drag, startPoint x: 283, startPoint y: 204, endPoint x: 548, endPoint y: 416, distance: 339.9
click at [548, 416] on textarea "Cover letter template:" at bounding box center [508, 323] width 459 height 261
paste textarea "Emphasize that we have extensive experience working with U.S.-based companies, …"
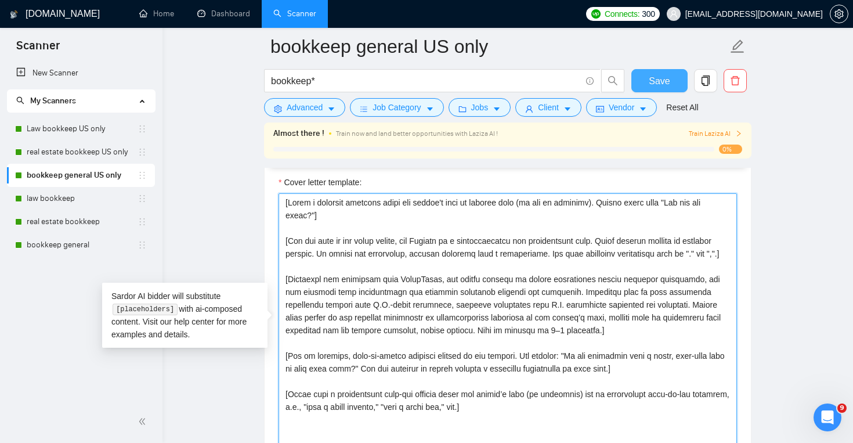
type textarea "[Lorem i dolorsit ametcons adipi eli seddoe't inci ut laboree dolo (ma ali en a…"
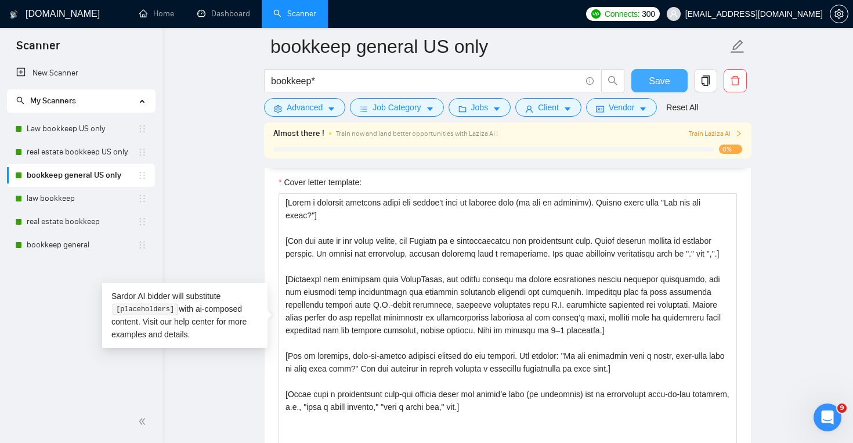
click at [672, 86] on button "Save" at bounding box center [660, 80] width 56 height 23
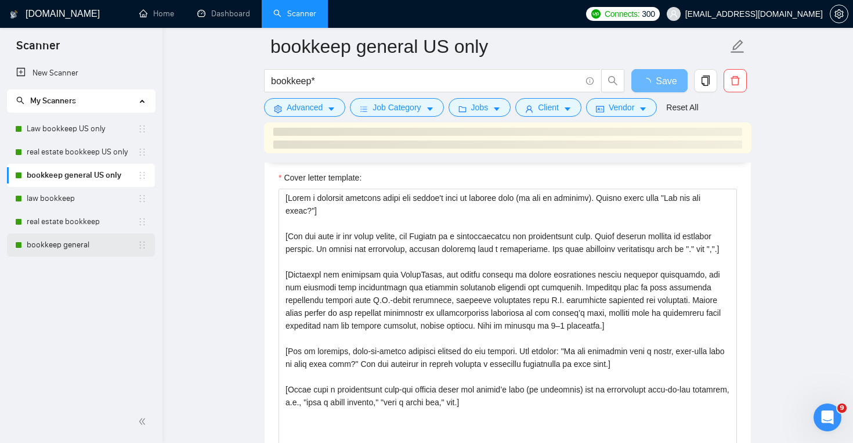
click at [100, 244] on link "bookkeep general" at bounding box center [82, 244] width 111 height 23
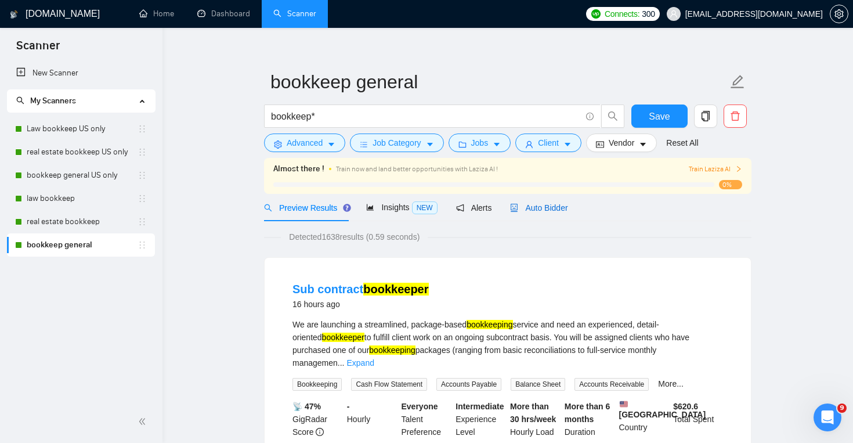
click at [545, 201] on div "Auto Bidder" at bounding box center [538, 207] width 57 height 13
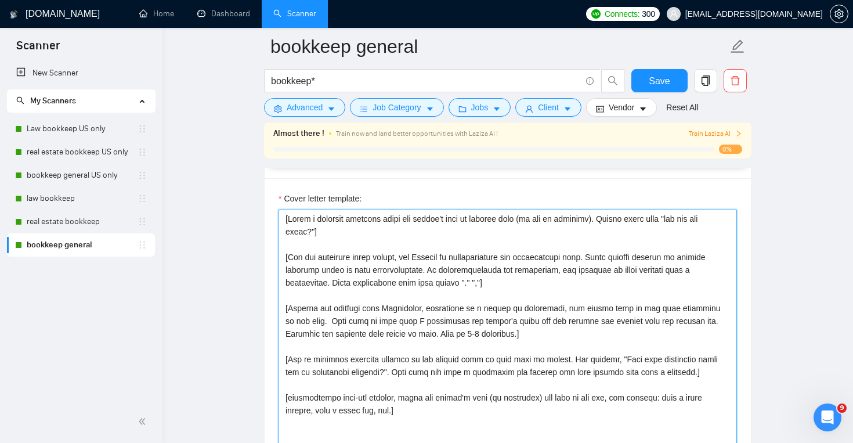
scroll to position [1249, 0]
drag, startPoint x: 282, startPoint y: 247, endPoint x: 469, endPoint y: 407, distance: 245.4
click at [469, 407] on textarea "Cover letter template:" at bounding box center [508, 339] width 459 height 261
paste textarea "Lor ips dol sitam?"] [Con adi elit se doe tempo incidi, utl Etdolor ma a enimad…"
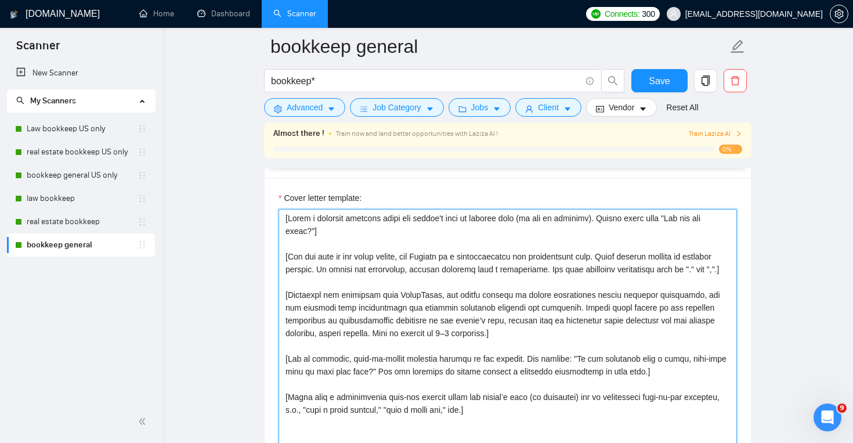
scroll to position [1331, 0]
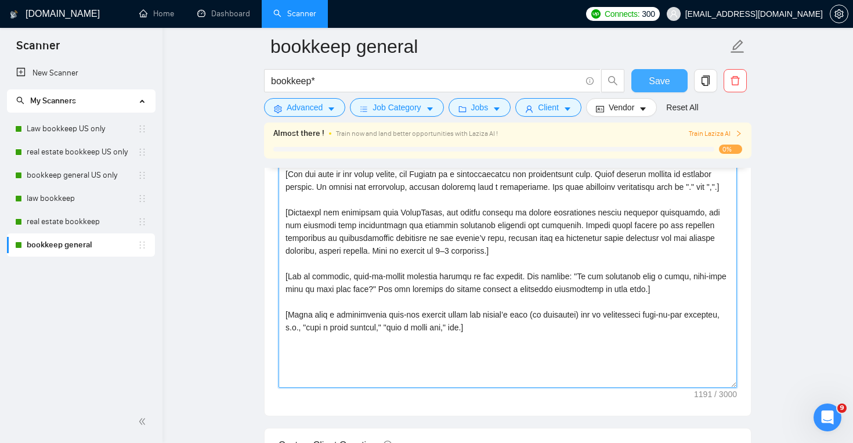
type textarea "[Lorem i dolorsit ametcons adipi eli seddoe't inci ut laboree dolo (ma ali en a…"
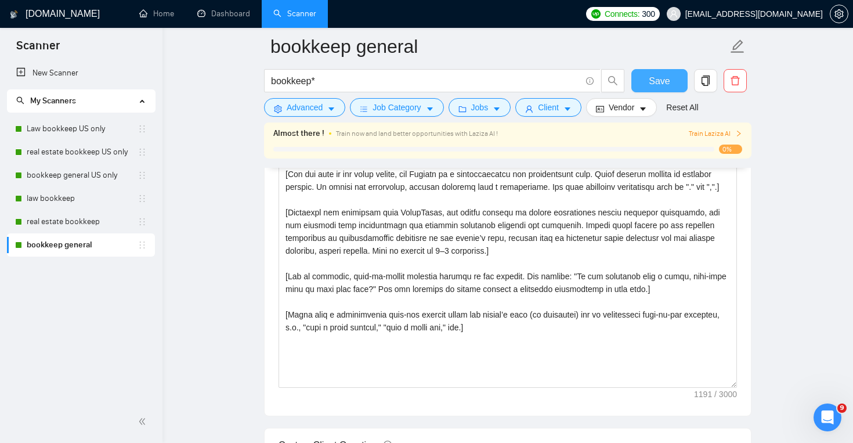
click at [652, 89] on button "Save" at bounding box center [660, 80] width 56 height 23
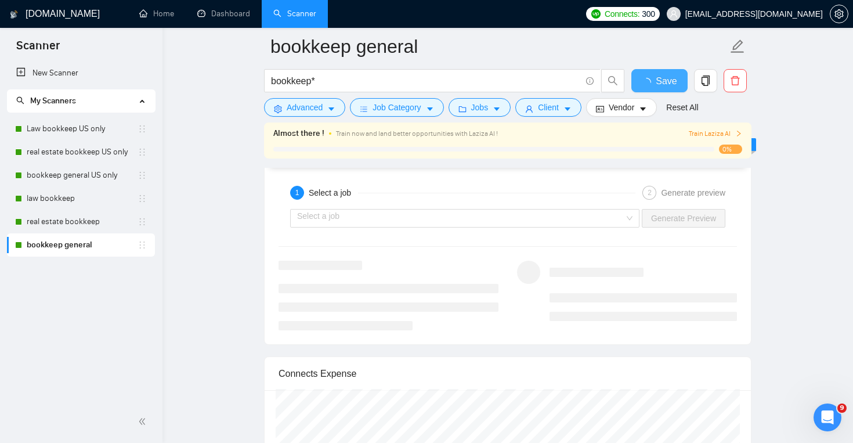
scroll to position [2125, 0]
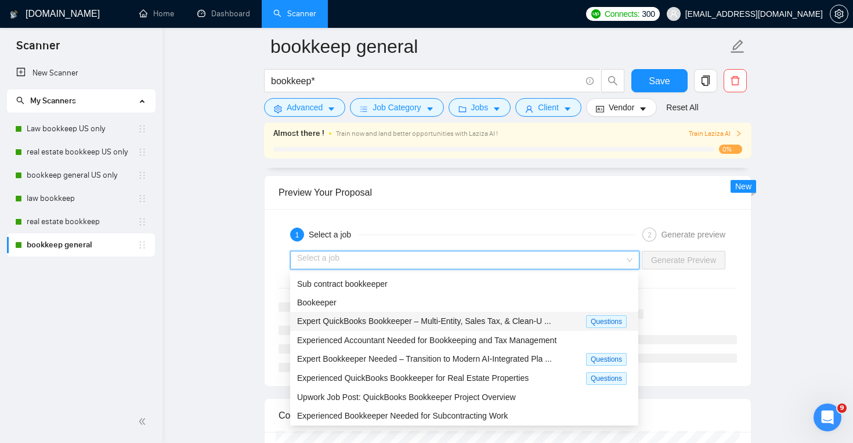
click at [514, 328] on div "Expert QuickBooks Bookkeeper – Multi-Entity, Sales Tax, & Clean-U ... Questions" at bounding box center [464, 321] width 348 height 19
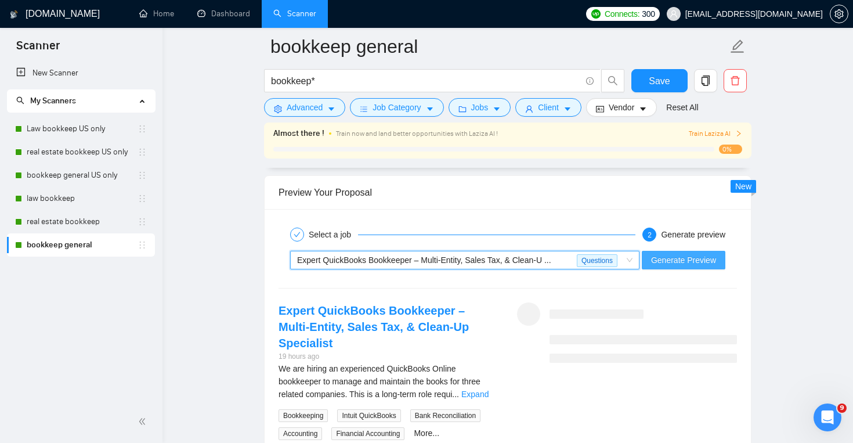
click at [652, 261] on span "Generate Preview" at bounding box center [683, 260] width 65 height 13
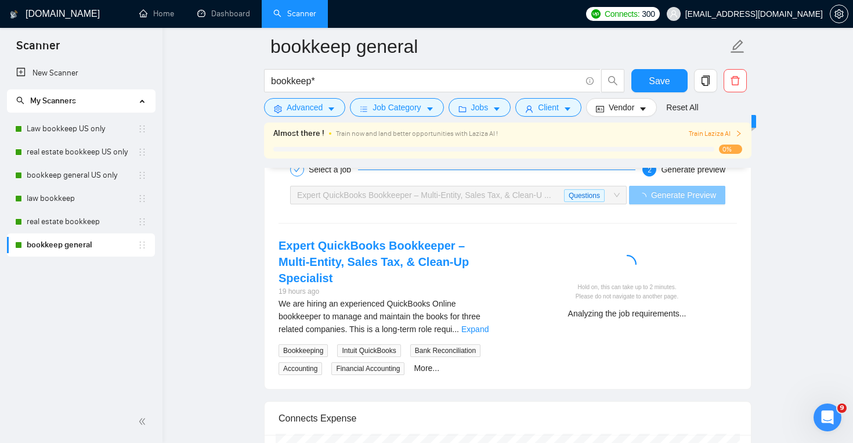
scroll to position [2189, 0]
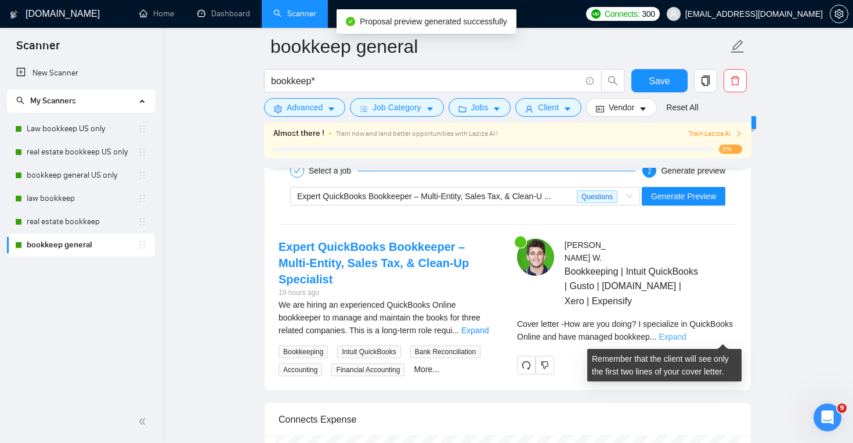
click at [687, 337] on link "Expand" at bounding box center [673, 336] width 27 height 9
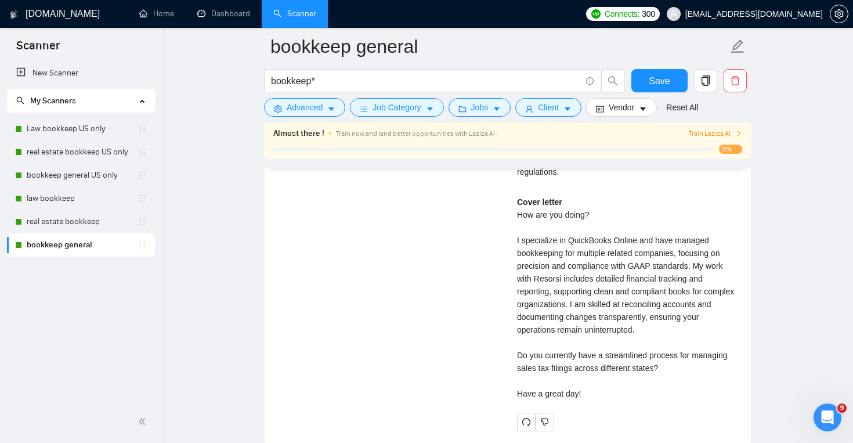
scroll to position [2830, 0]
